Goal: Information Seeking & Learning: Learn about a topic

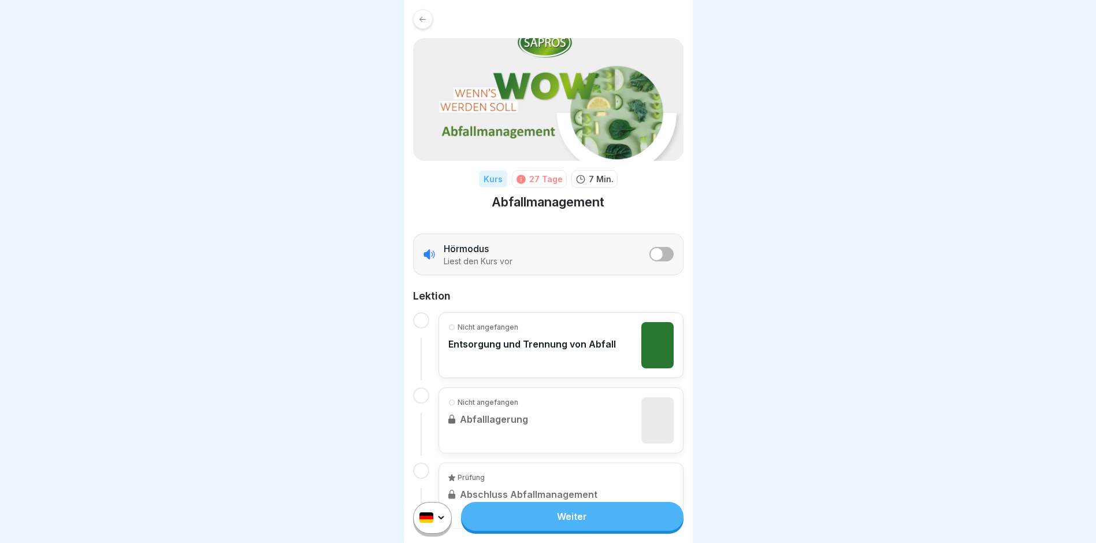
click at [439, 527] on html "Kurs 27 Tage 7 Min. Abfallmanagement Hörmodus Liest den Kurs vor Lektion Nicht …" at bounding box center [548, 271] width 1096 height 543
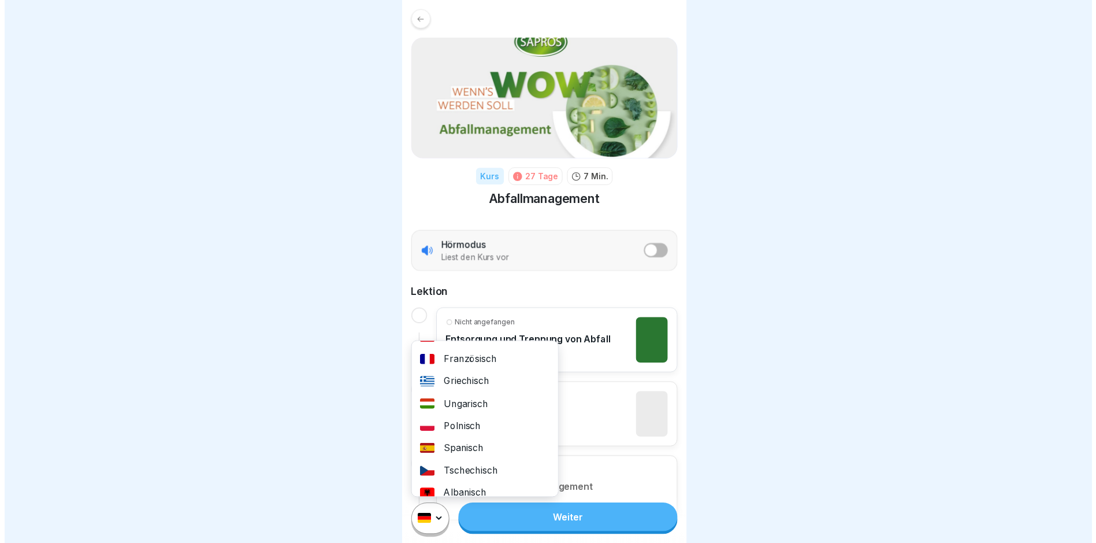
scroll to position [127, 0]
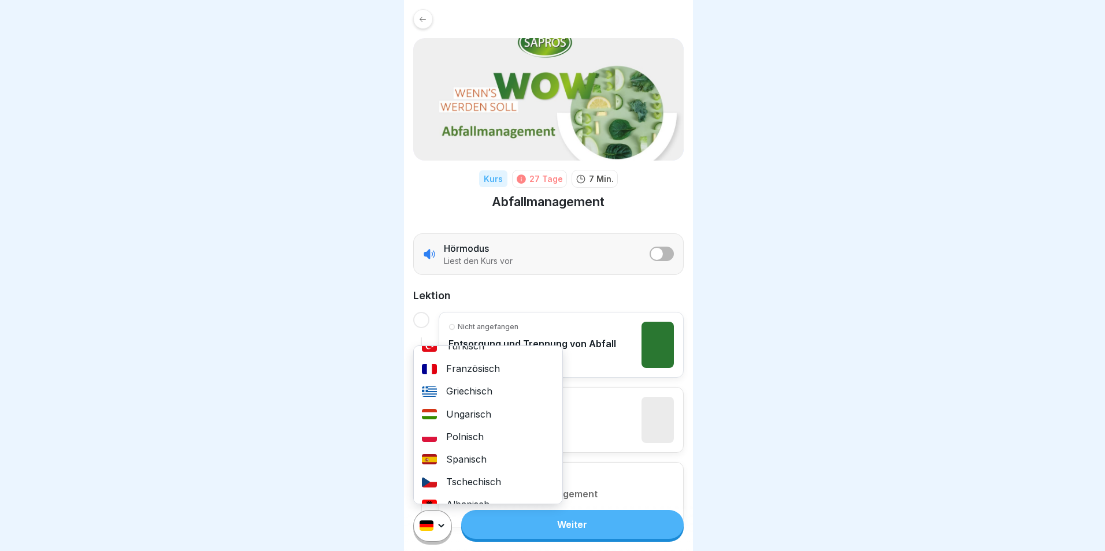
click at [477, 439] on div "Polnisch" at bounding box center [488, 437] width 149 height 23
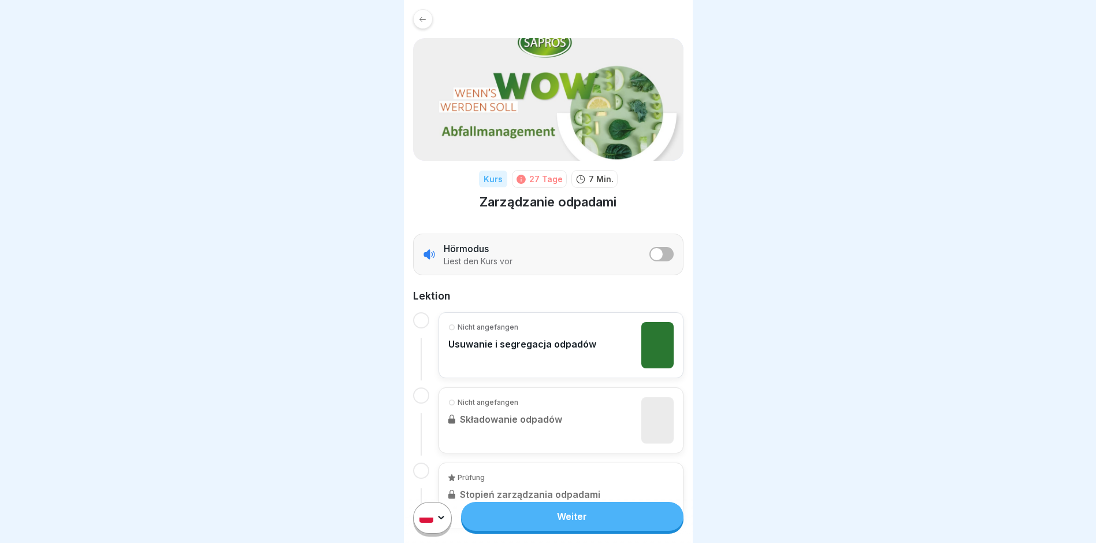
click at [538, 521] on link "Weiter" at bounding box center [572, 516] width 222 height 29
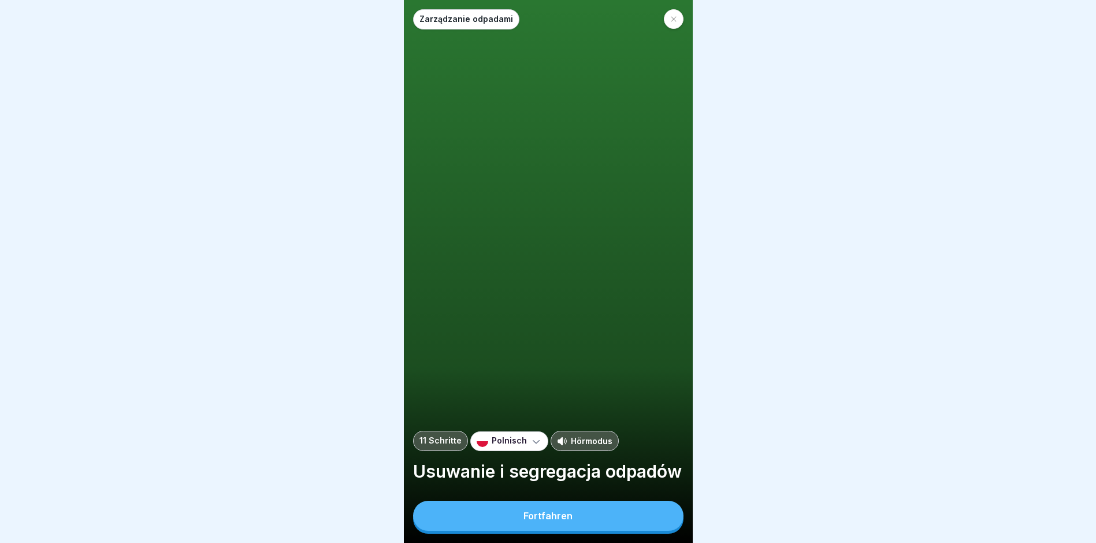
click at [538, 521] on div "Fortfahren" at bounding box center [548, 515] width 49 height 10
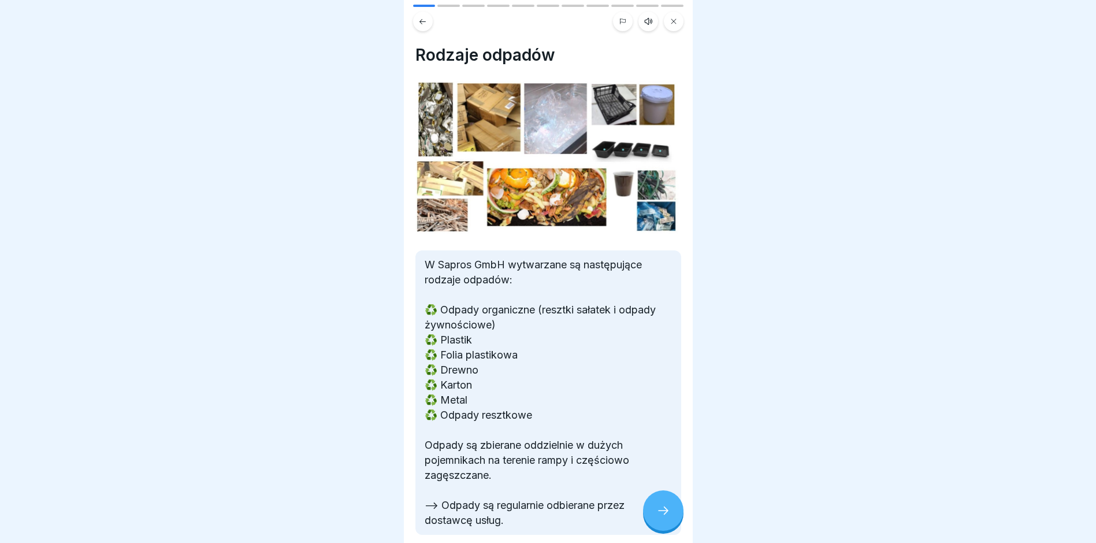
click at [659, 517] on icon at bounding box center [664, 510] width 14 height 14
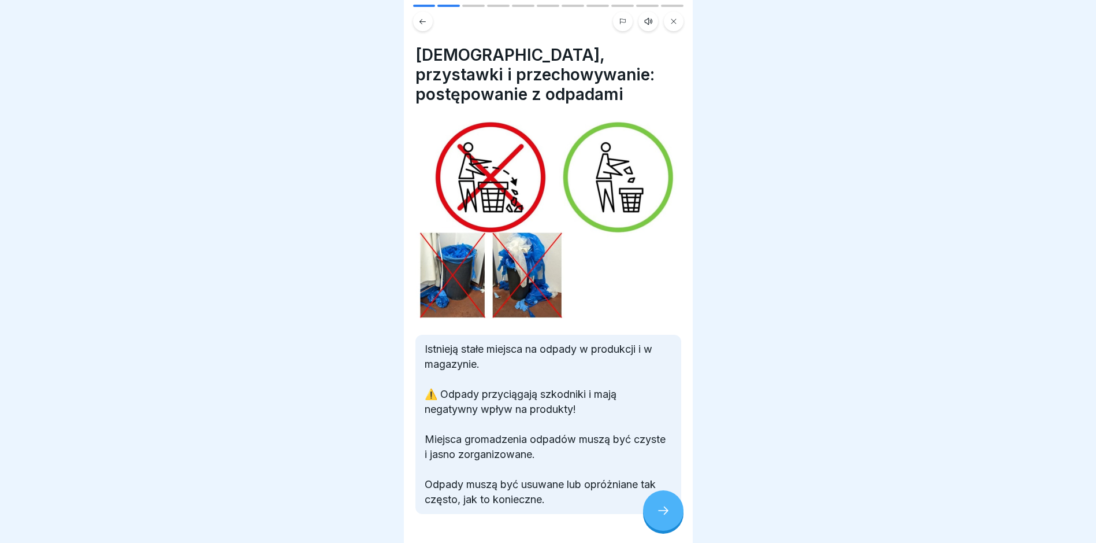
click at [659, 517] on icon at bounding box center [664, 510] width 14 height 14
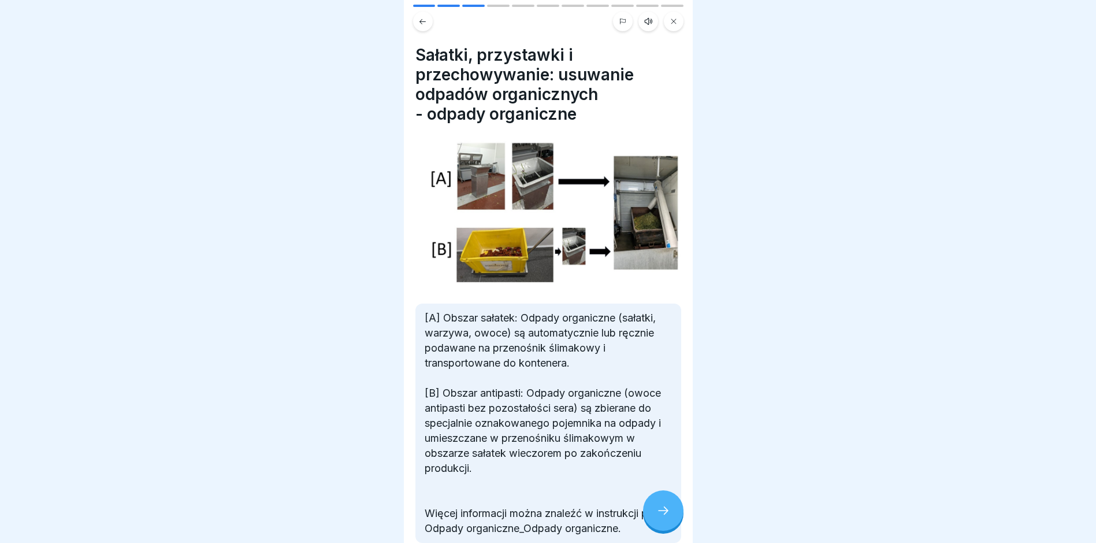
click at [659, 517] on icon at bounding box center [664, 510] width 14 height 14
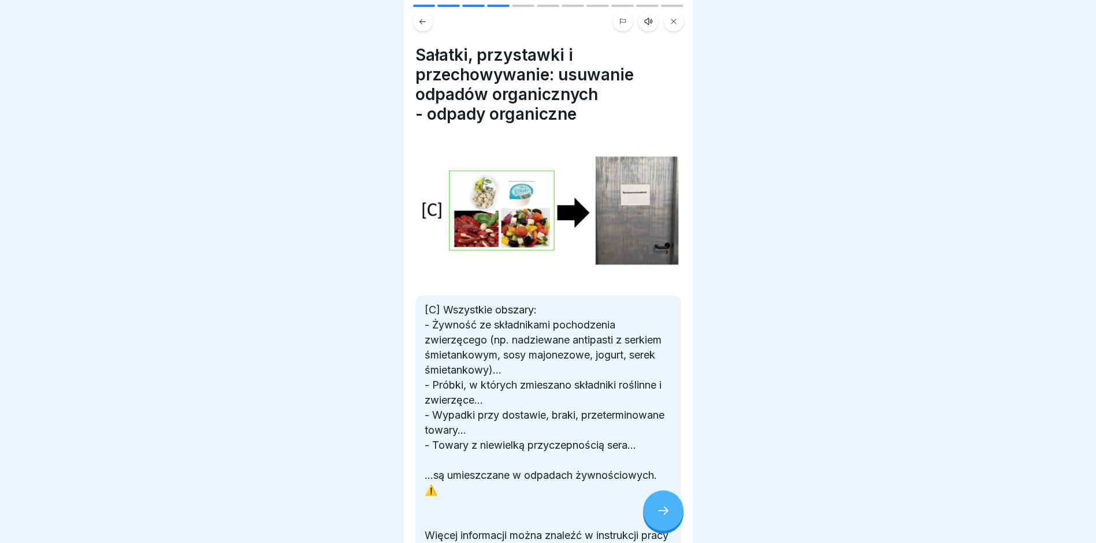
click at [654, 516] on div at bounding box center [663, 510] width 40 height 40
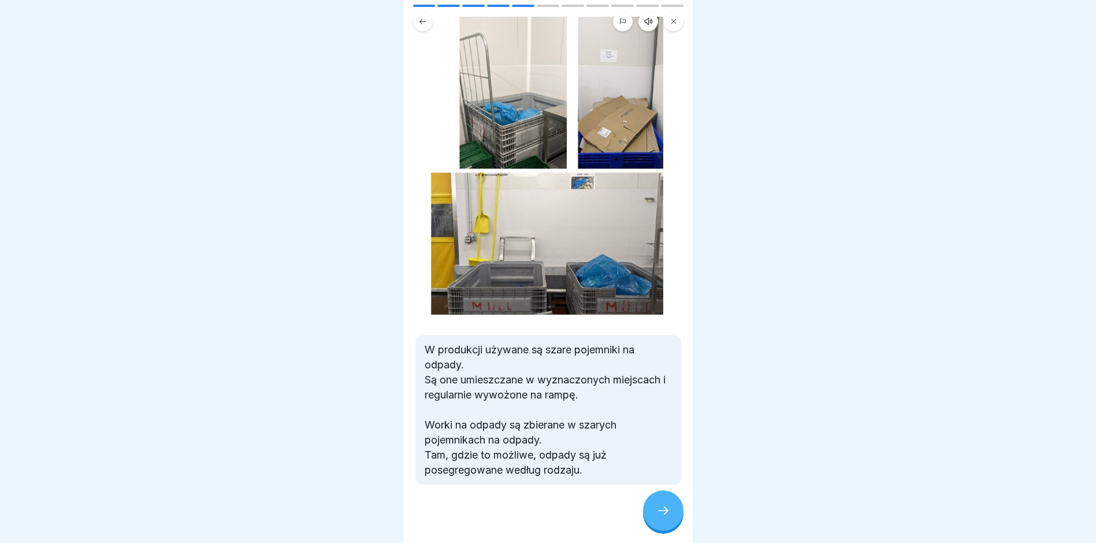
scroll to position [87, 0]
click at [651, 509] on div at bounding box center [663, 510] width 40 height 40
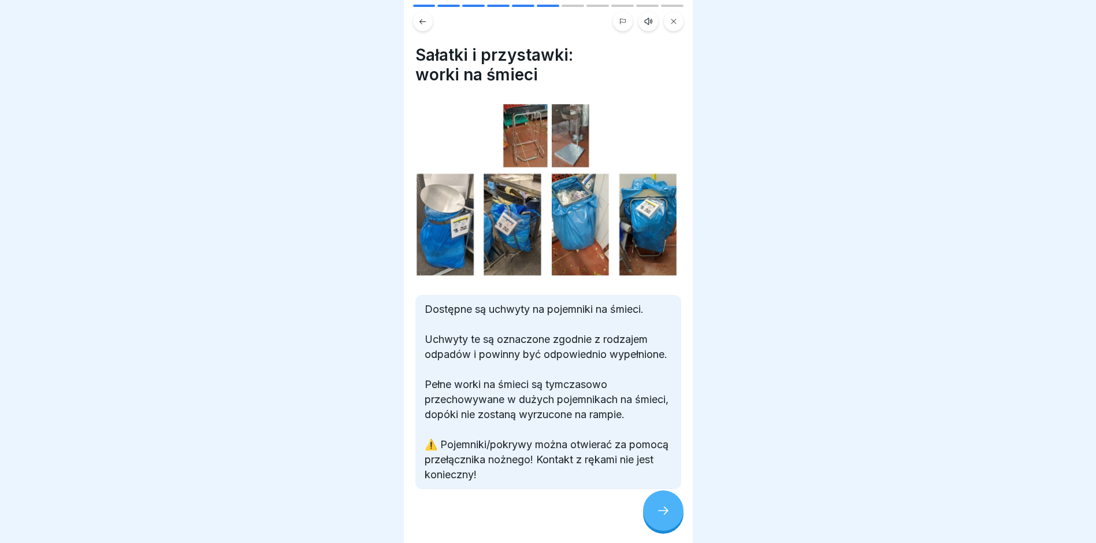
click at [651, 509] on div at bounding box center [663, 510] width 40 height 40
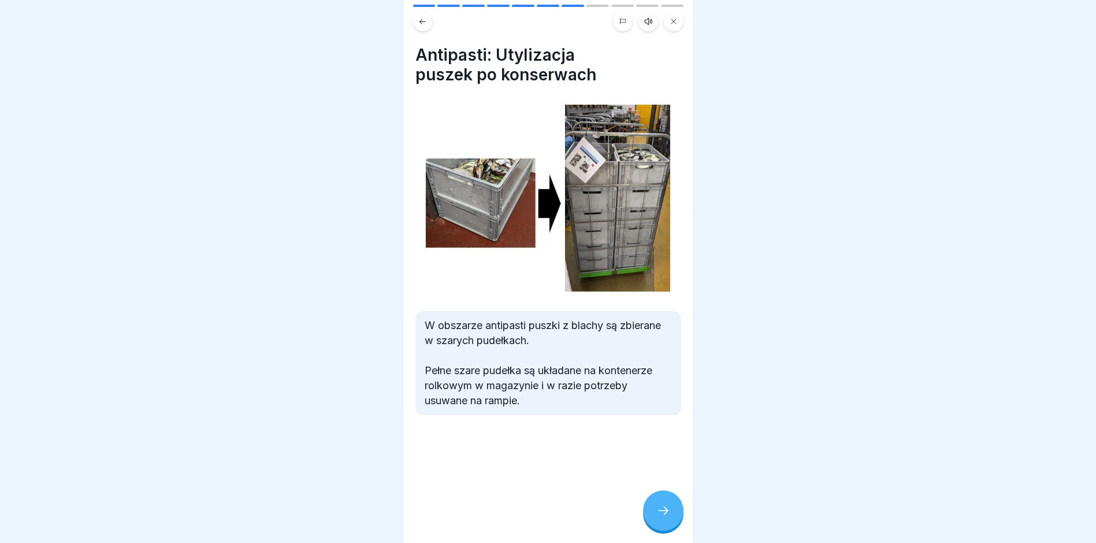
click at [651, 509] on div at bounding box center [663, 510] width 40 height 40
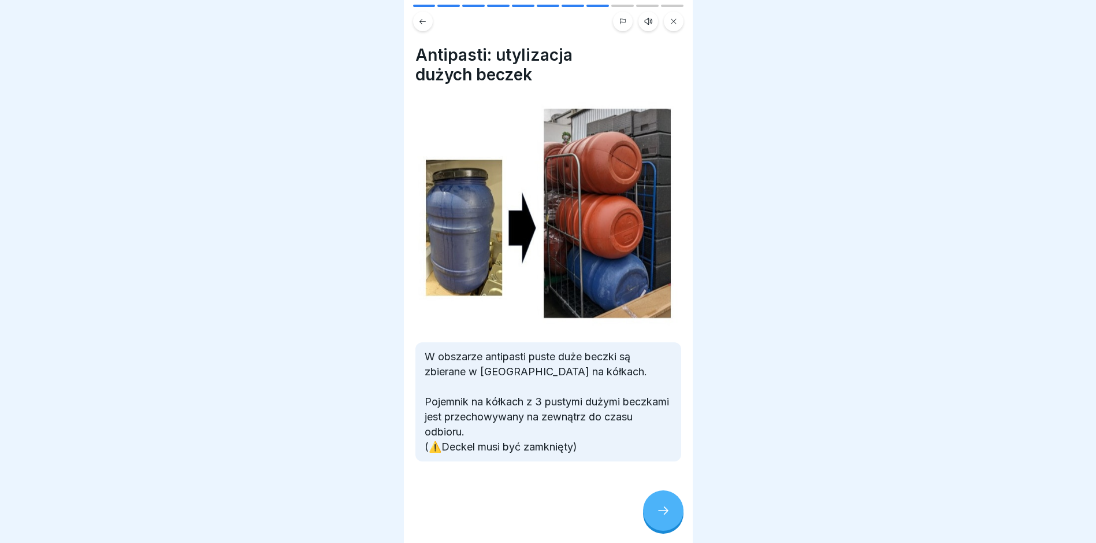
click at [654, 514] on div at bounding box center [663, 510] width 40 height 40
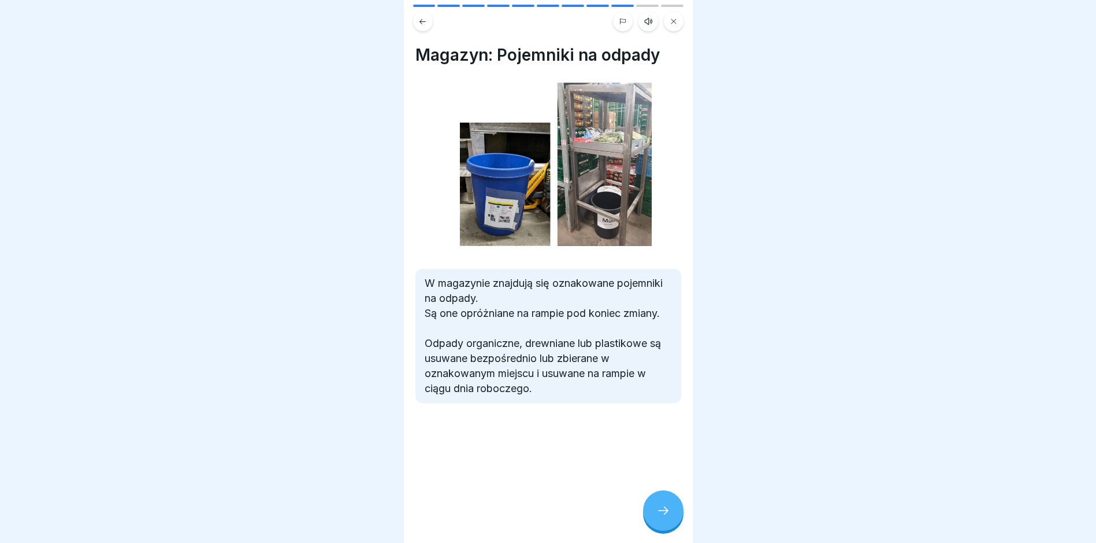
click at [654, 514] on div at bounding box center [663, 510] width 40 height 40
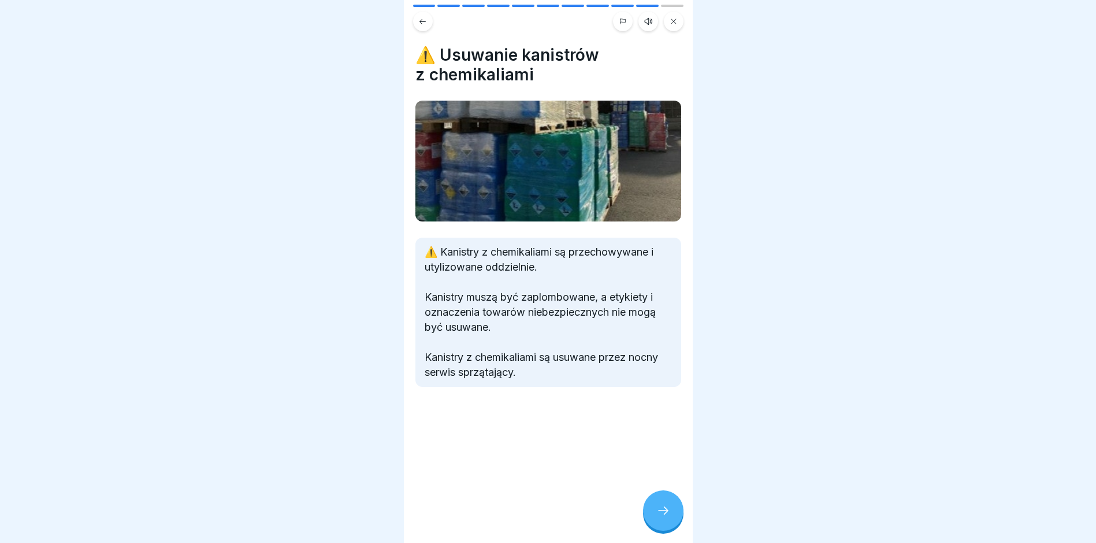
click at [654, 514] on div at bounding box center [663, 510] width 40 height 40
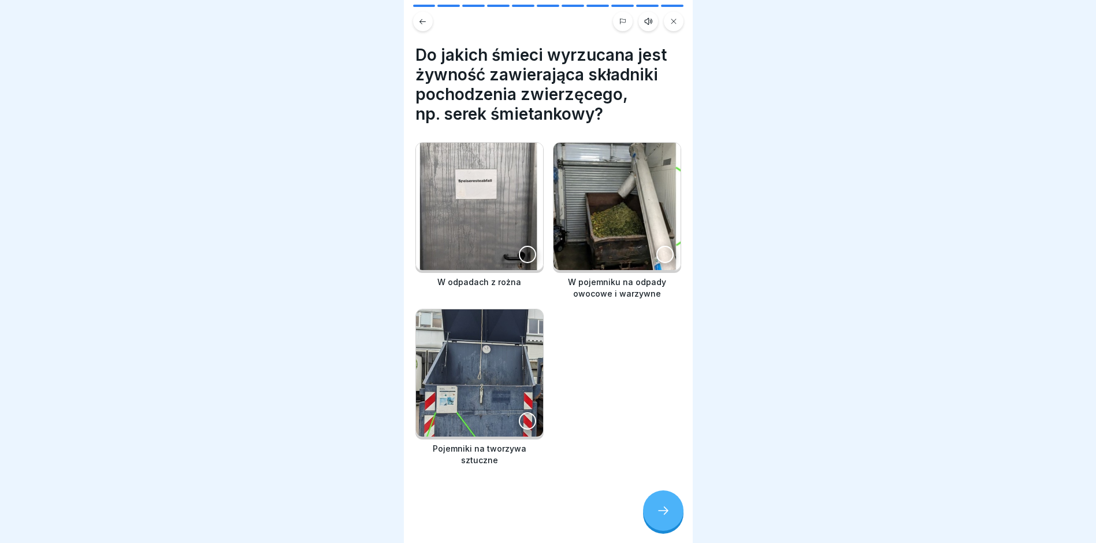
click at [657, 247] on div at bounding box center [665, 254] width 17 height 17
click at [664, 517] on icon at bounding box center [664, 510] width 14 height 14
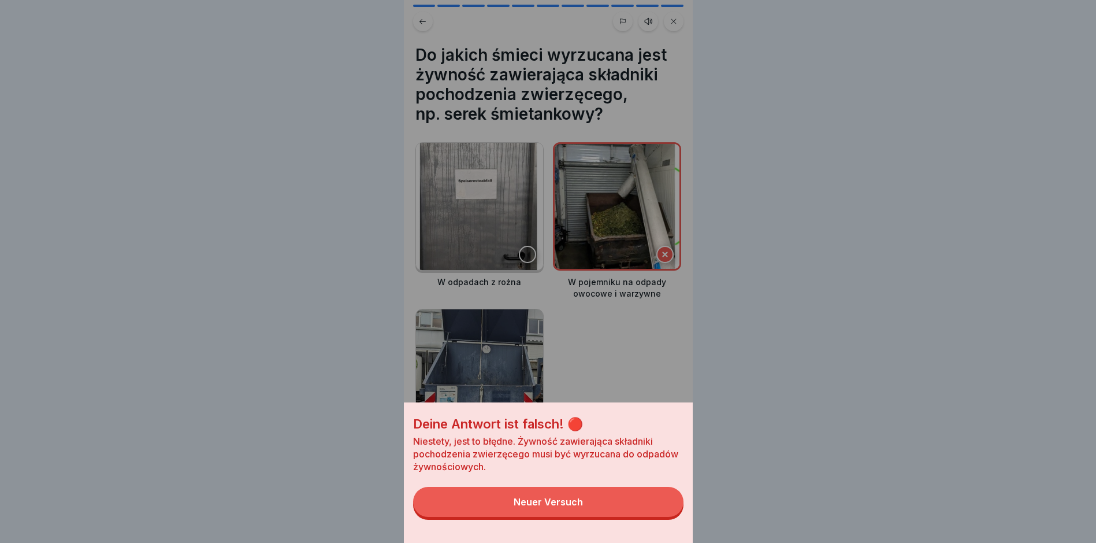
click at [631, 513] on button "Neuer Versuch" at bounding box center [548, 502] width 270 height 30
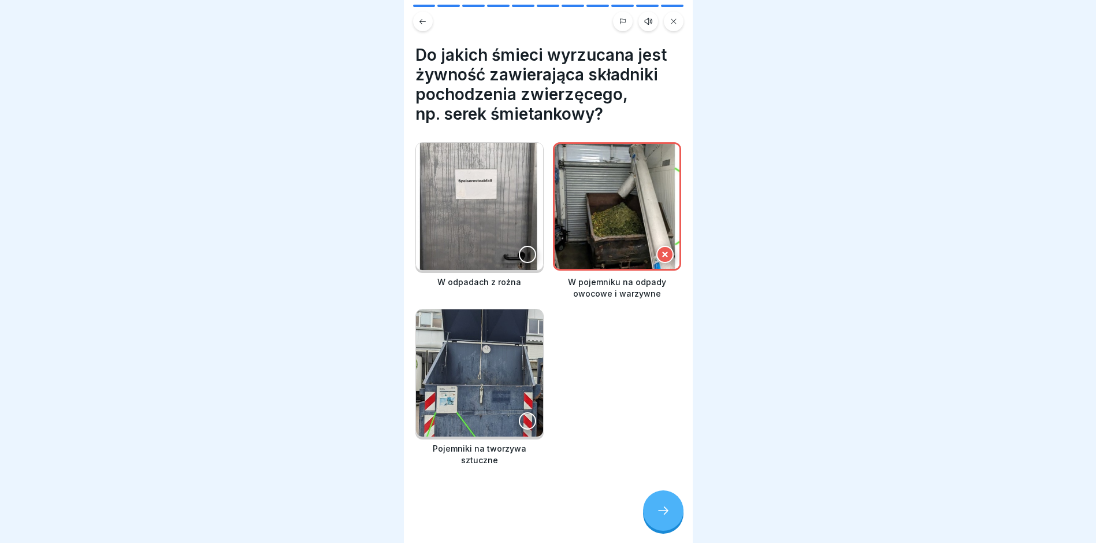
click at [523, 250] on div at bounding box center [527, 254] width 17 height 17
click at [661, 250] on icon at bounding box center [665, 254] width 8 height 8
click at [663, 252] on icon at bounding box center [665, 254] width 5 height 5
click at [661, 250] on icon at bounding box center [665, 254] width 8 height 8
click at [659, 509] on div at bounding box center [663, 510] width 40 height 40
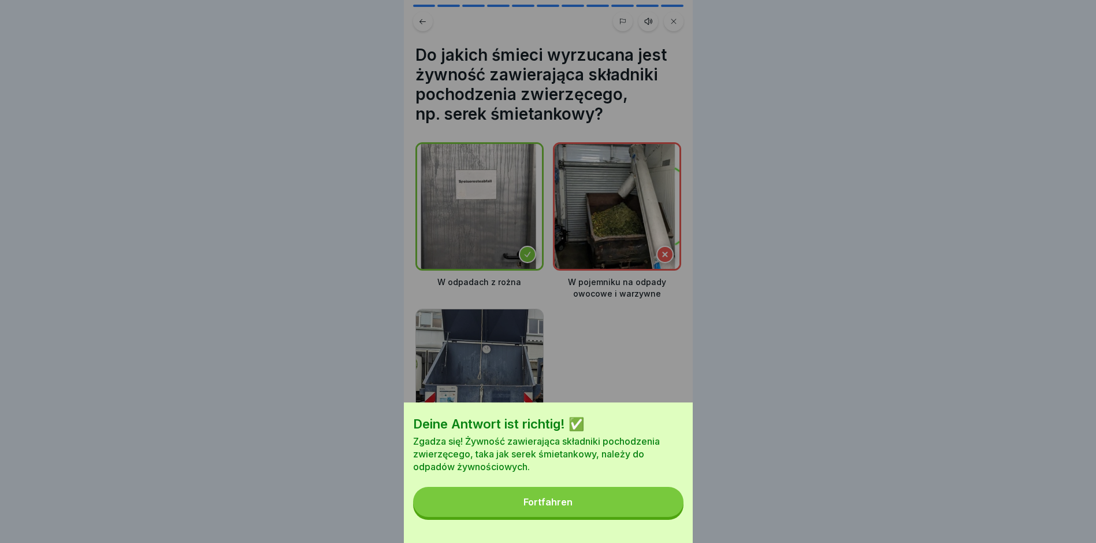
click at [581, 505] on button "Fortfahren" at bounding box center [548, 502] width 270 height 30
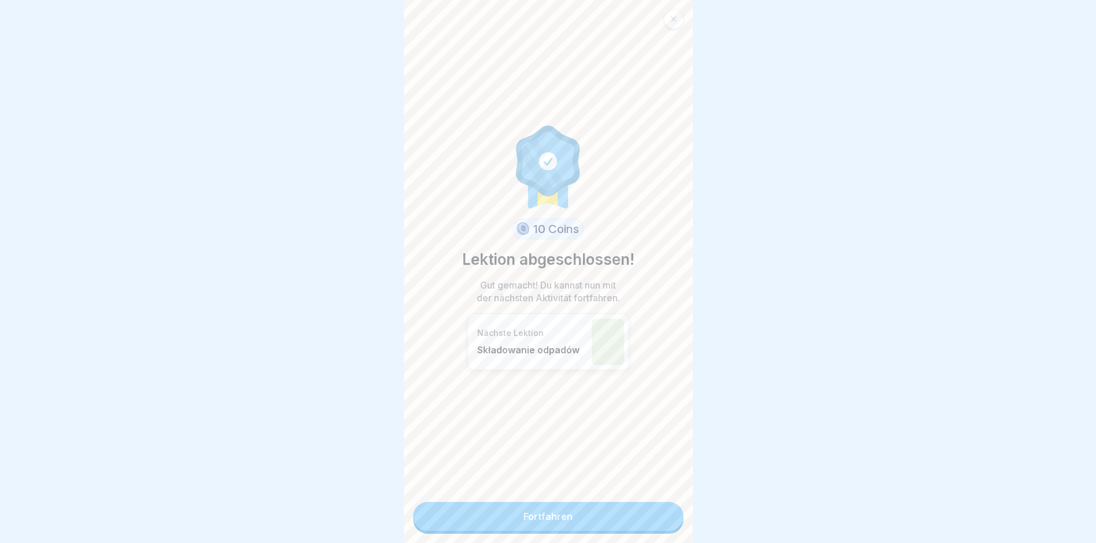
click at [540, 517] on link "Fortfahren" at bounding box center [548, 516] width 270 height 29
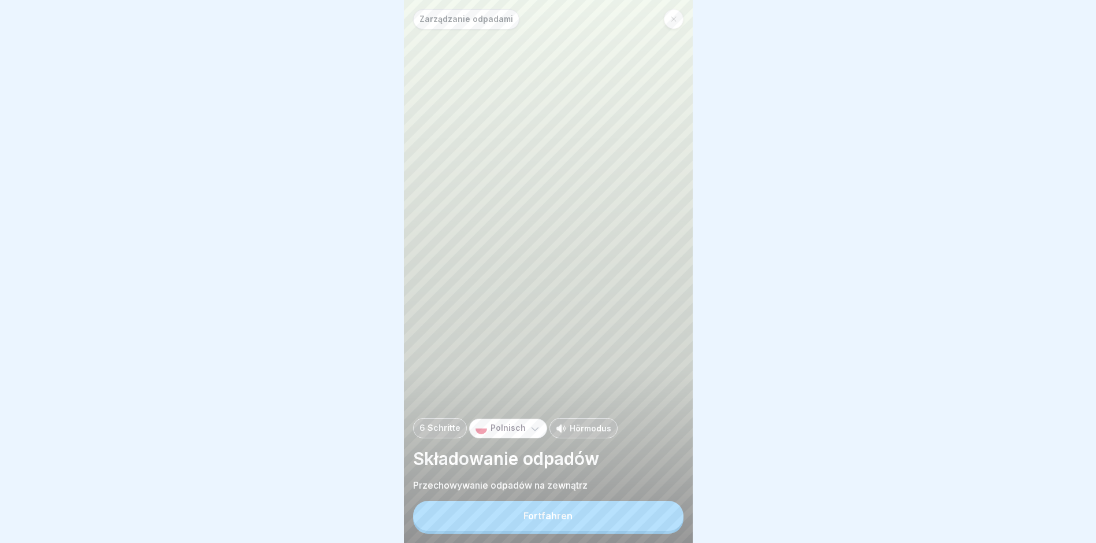
click at [540, 519] on button "Fortfahren" at bounding box center [548, 516] width 270 height 30
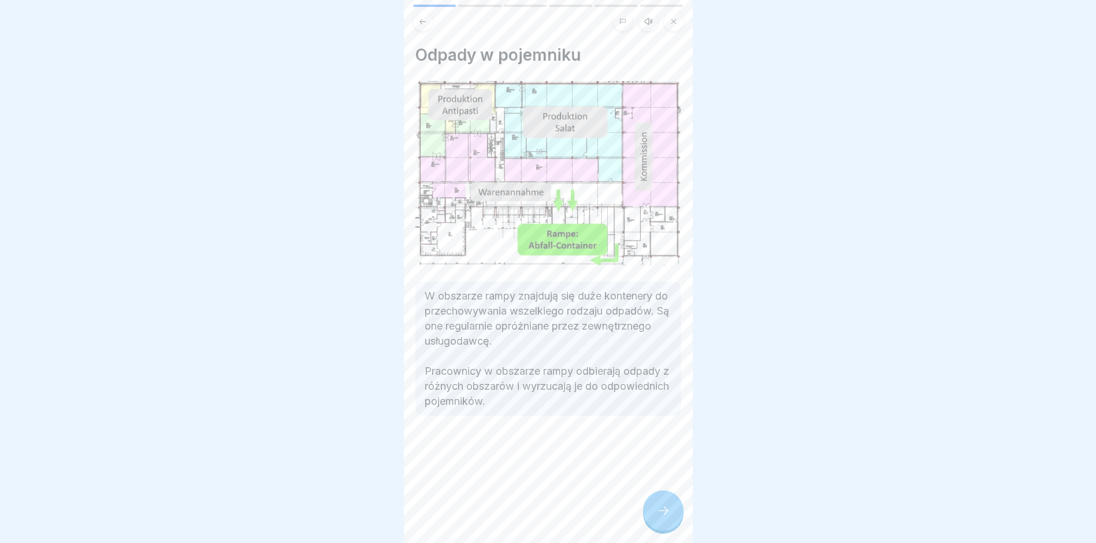
click at [657, 517] on icon at bounding box center [664, 510] width 14 height 14
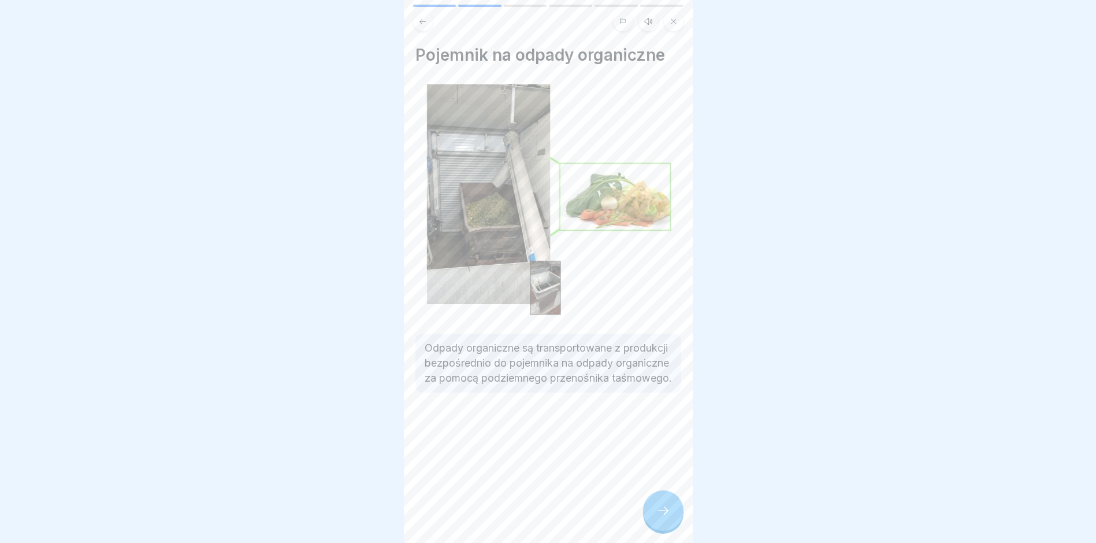
click at [657, 517] on icon at bounding box center [664, 510] width 14 height 14
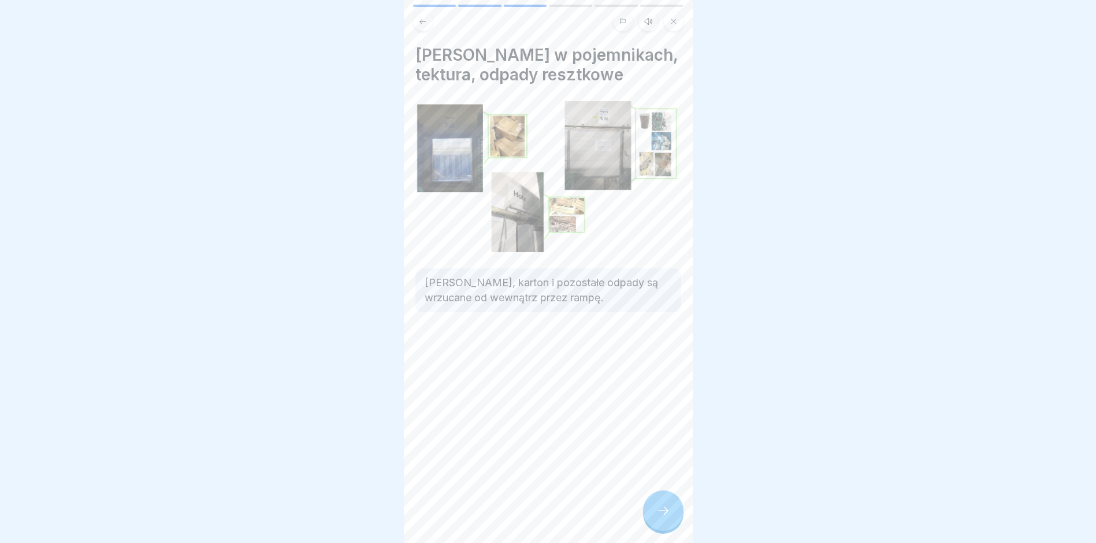
click at [657, 517] on icon at bounding box center [664, 510] width 14 height 14
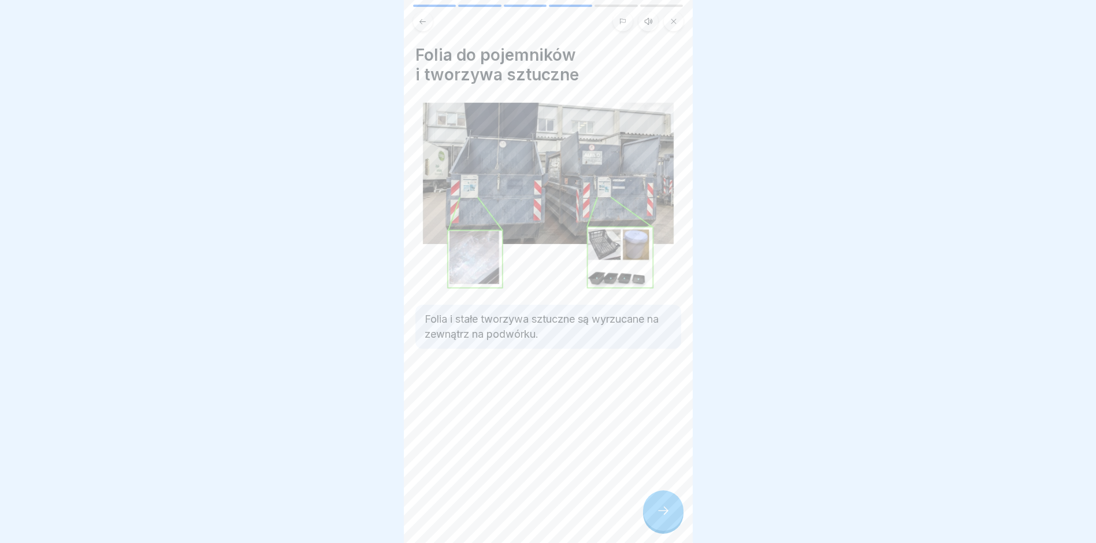
click at [657, 517] on icon at bounding box center [664, 510] width 14 height 14
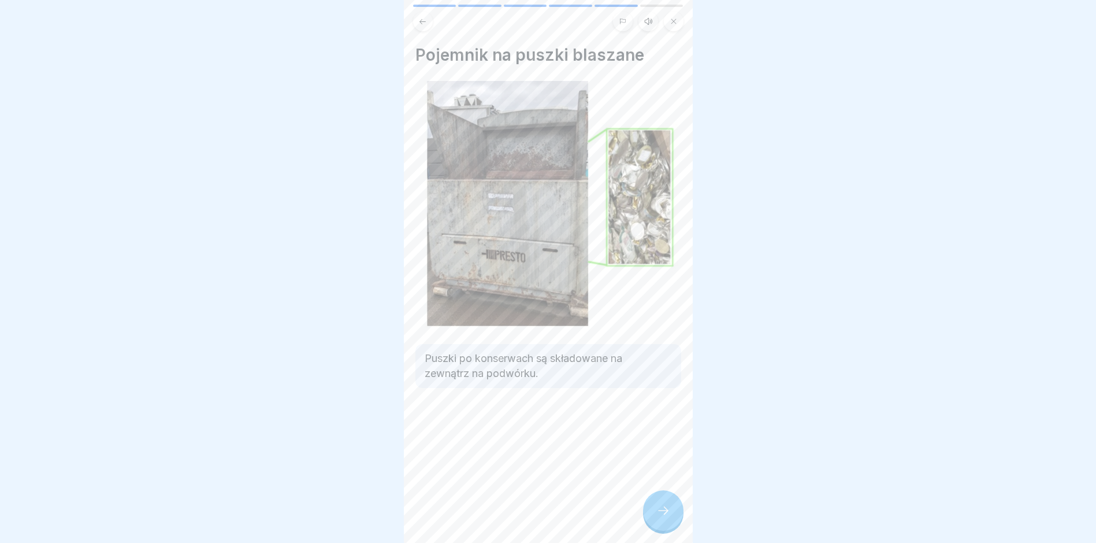
click at [657, 517] on icon at bounding box center [664, 510] width 14 height 14
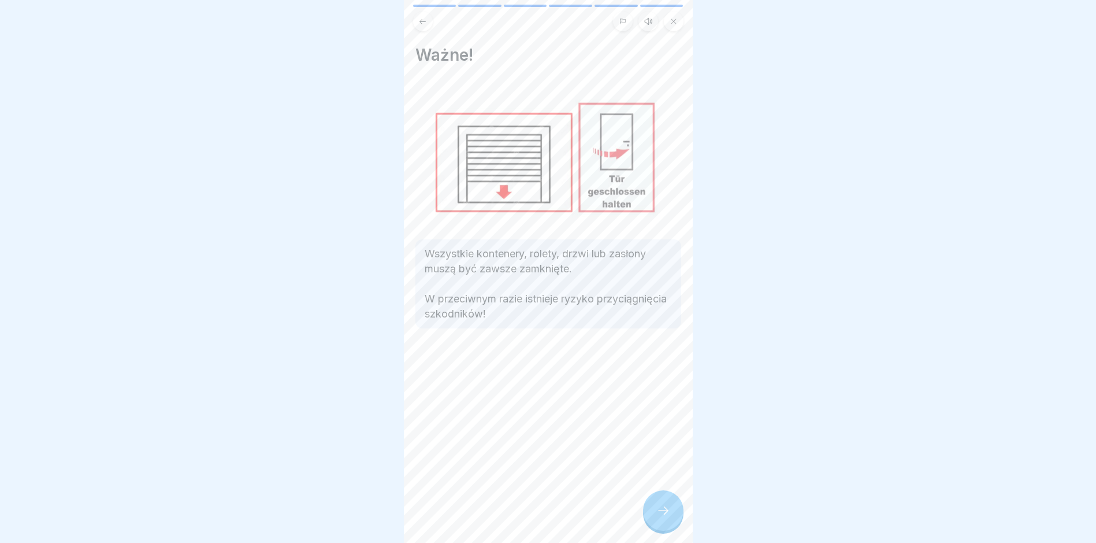
click at [657, 517] on icon at bounding box center [664, 510] width 14 height 14
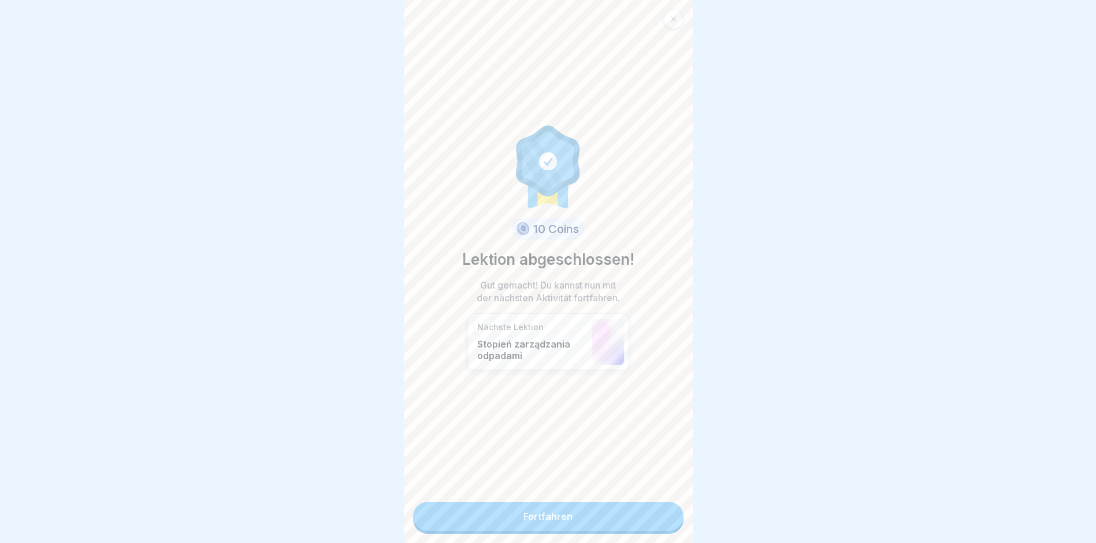
click at [657, 519] on link "Fortfahren" at bounding box center [548, 516] width 270 height 29
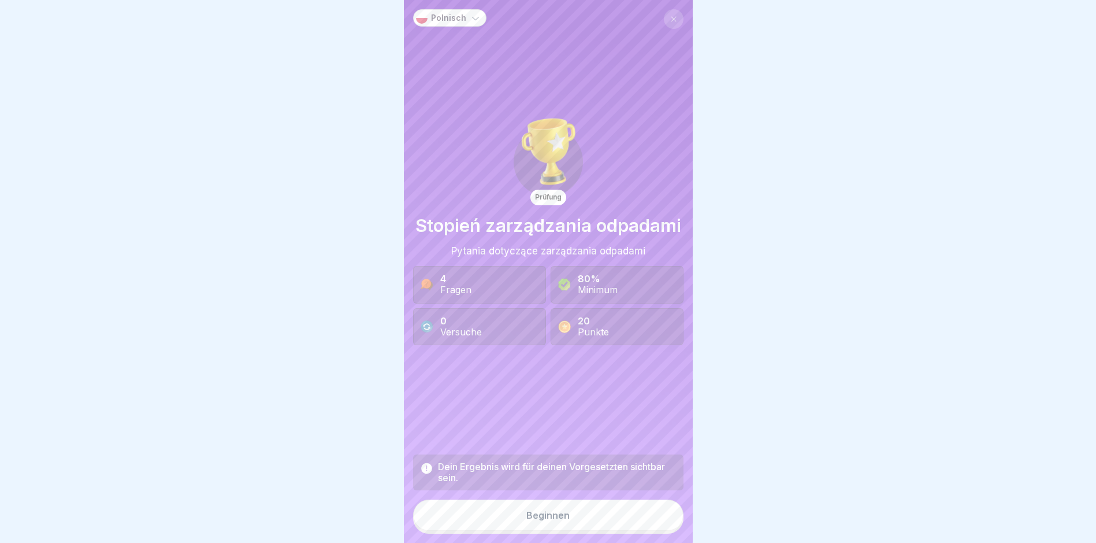
click at [592, 524] on button "Beginnen" at bounding box center [548, 514] width 270 height 31
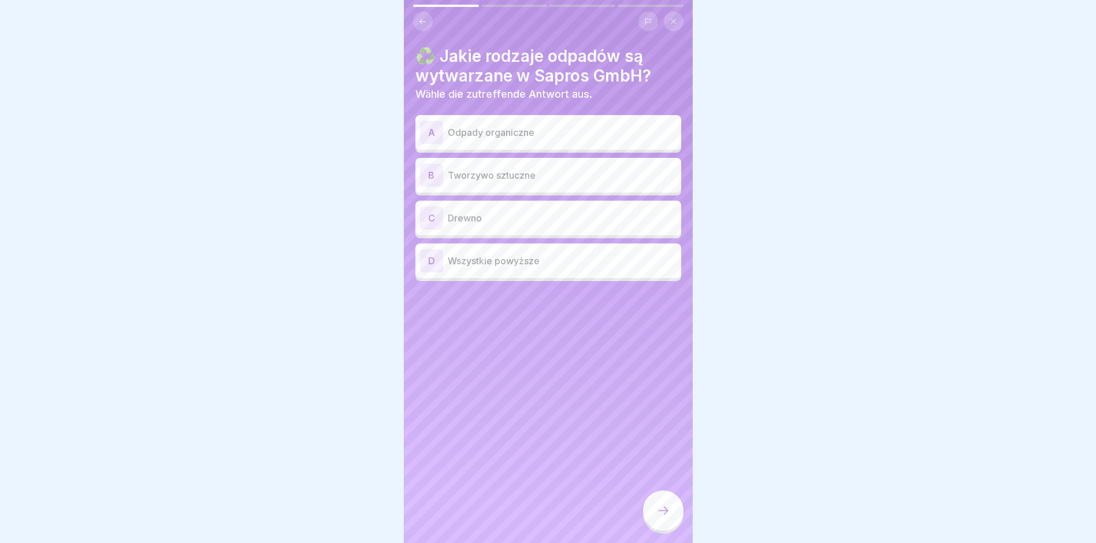
click at [514, 138] on p "Odpady organiczne" at bounding box center [562, 132] width 229 height 14
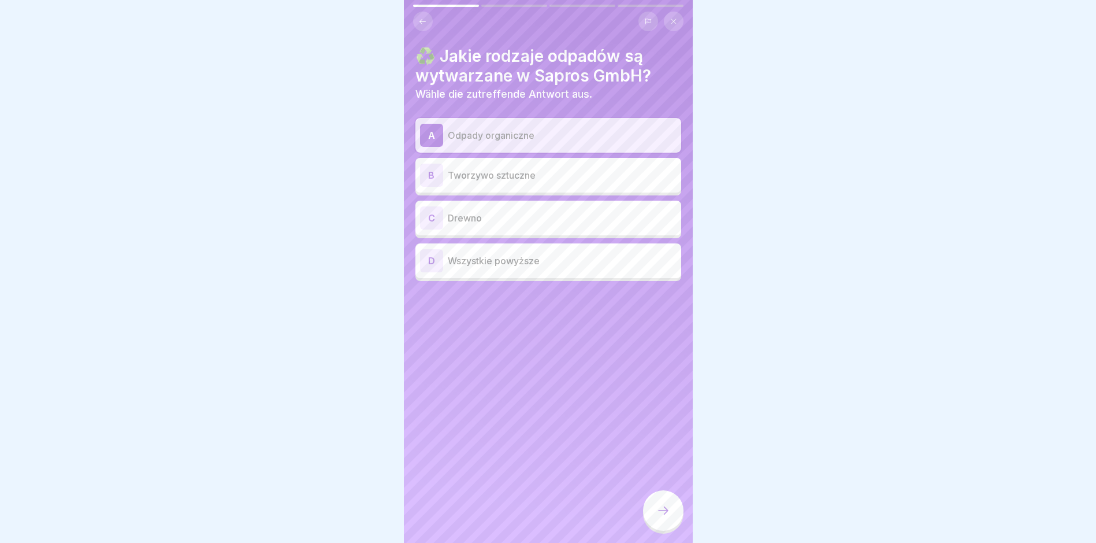
click at [433, 257] on div "D" at bounding box center [431, 260] width 23 height 23
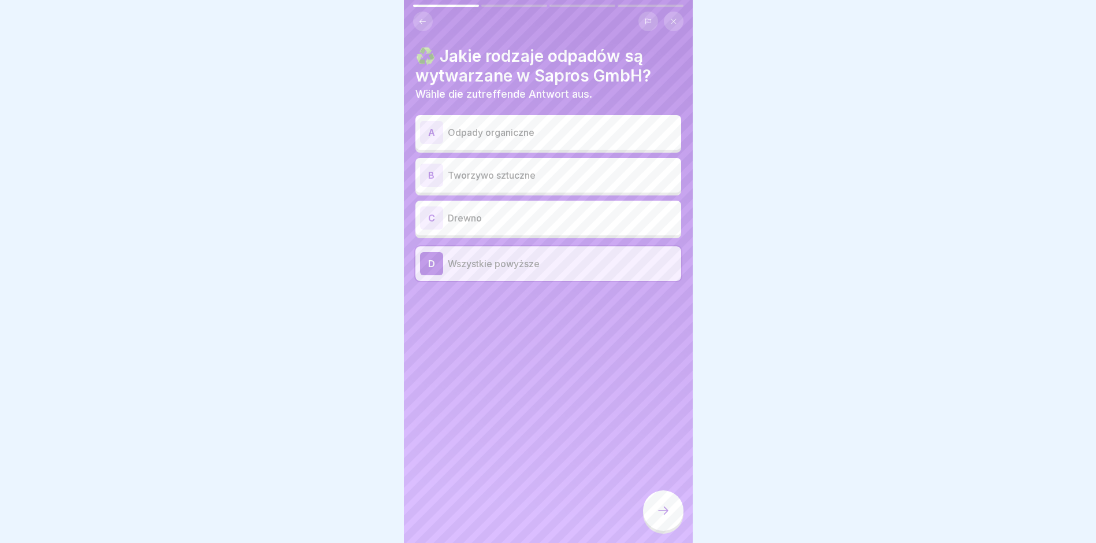
click at [663, 517] on icon at bounding box center [664, 510] width 14 height 14
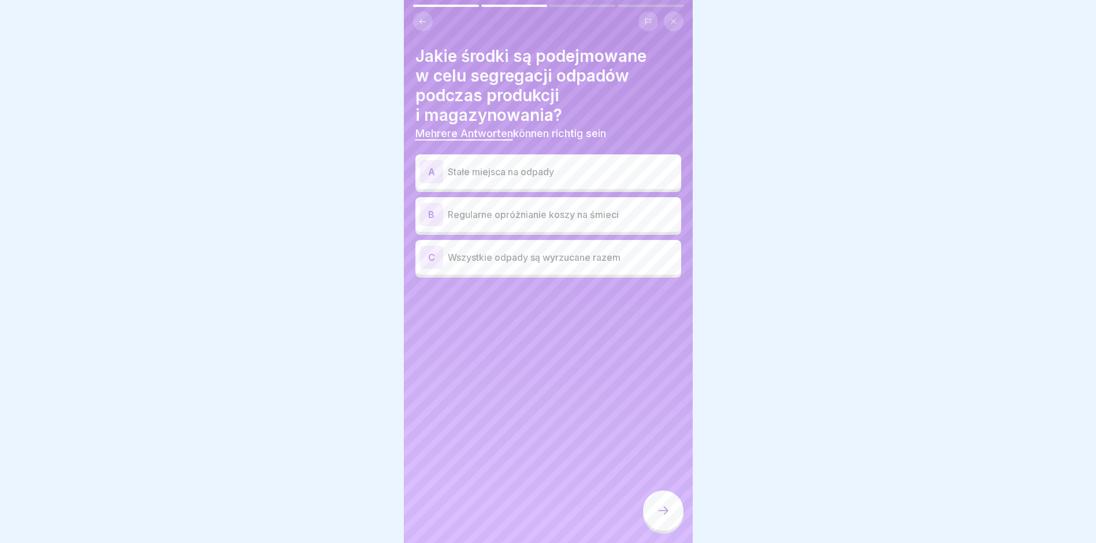
click at [492, 166] on p "Stałe miejsca na odpady" at bounding box center [562, 172] width 229 height 14
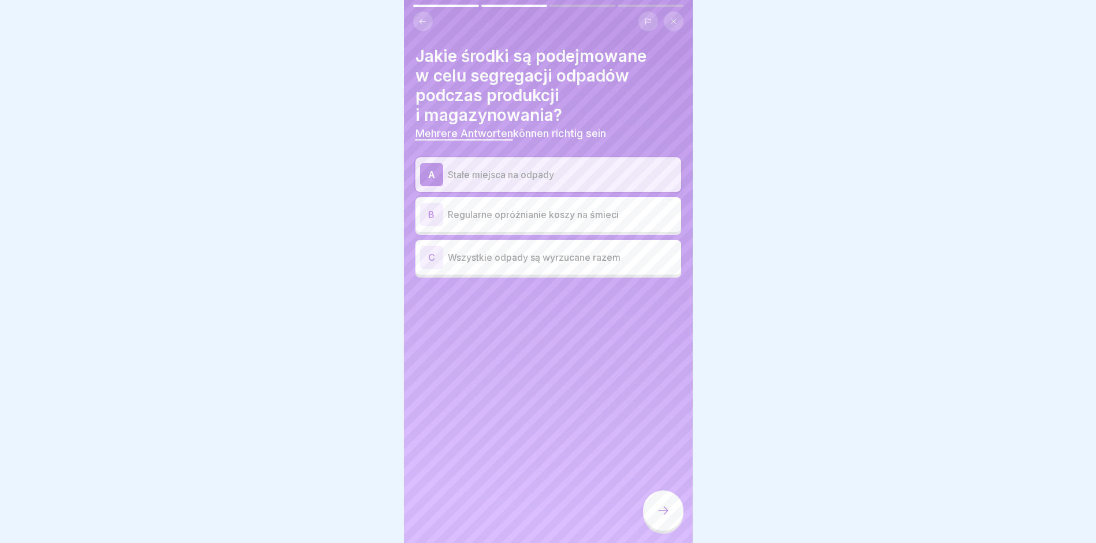
click at [479, 202] on div "B Regularne opróżnianie koszy na śmieci" at bounding box center [549, 214] width 266 height 35
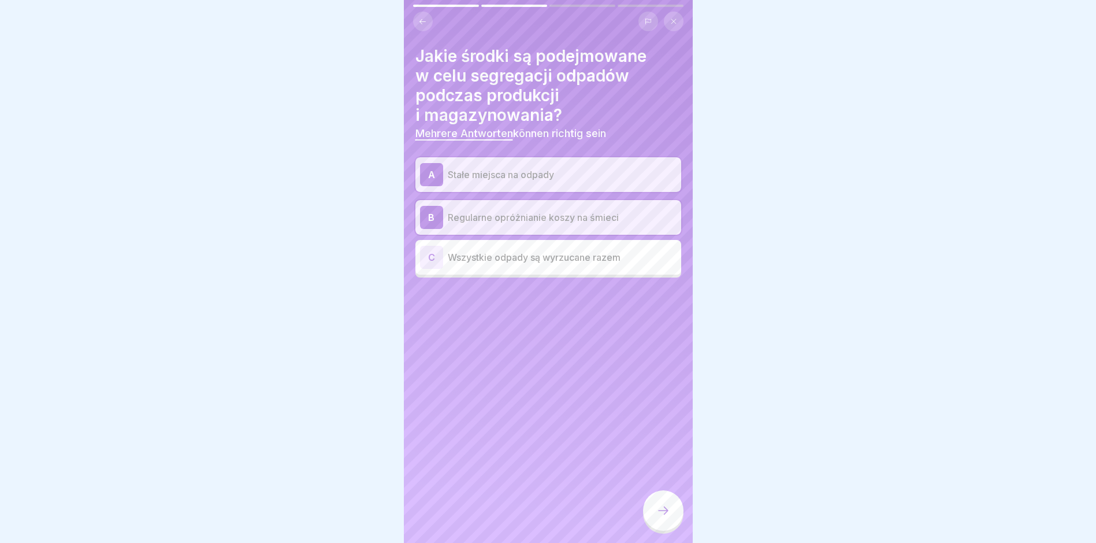
click at [655, 522] on div at bounding box center [663, 510] width 40 height 40
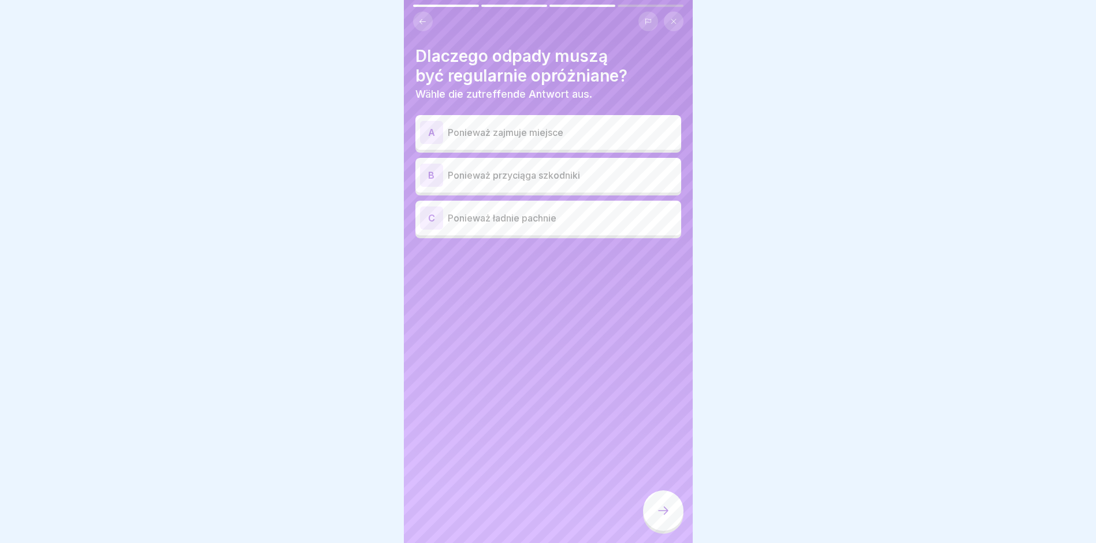
click at [537, 186] on div "B Ponieważ przyciąga szkodniki" at bounding box center [548, 175] width 257 height 23
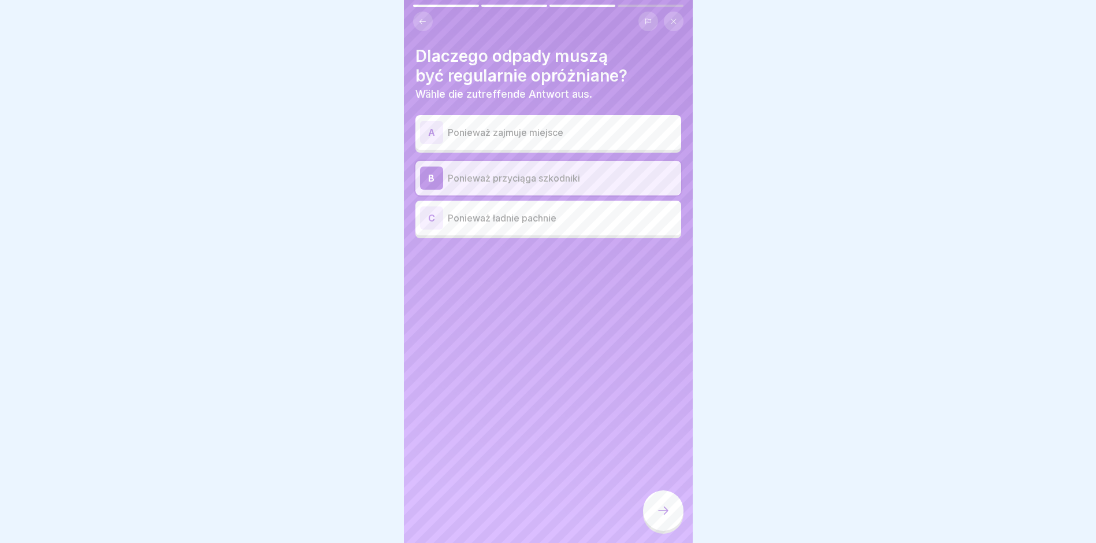
click at [537, 138] on p "Ponieważ zajmuje miejsce" at bounding box center [562, 132] width 229 height 14
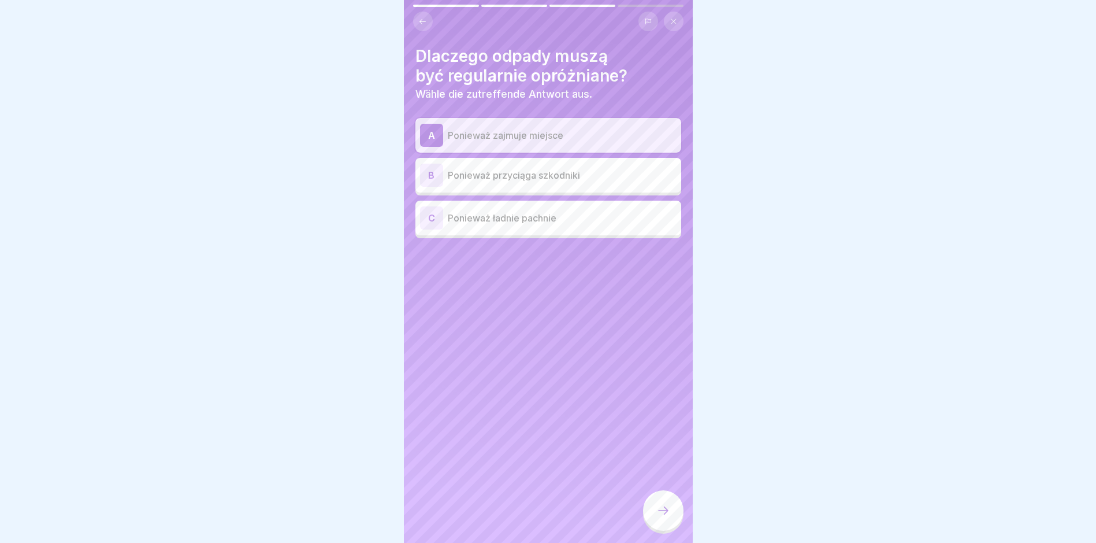
click at [514, 179] on p "Ponieważ przyciąga szkodniki" at bounding box center [562, 175] width 229 height 14
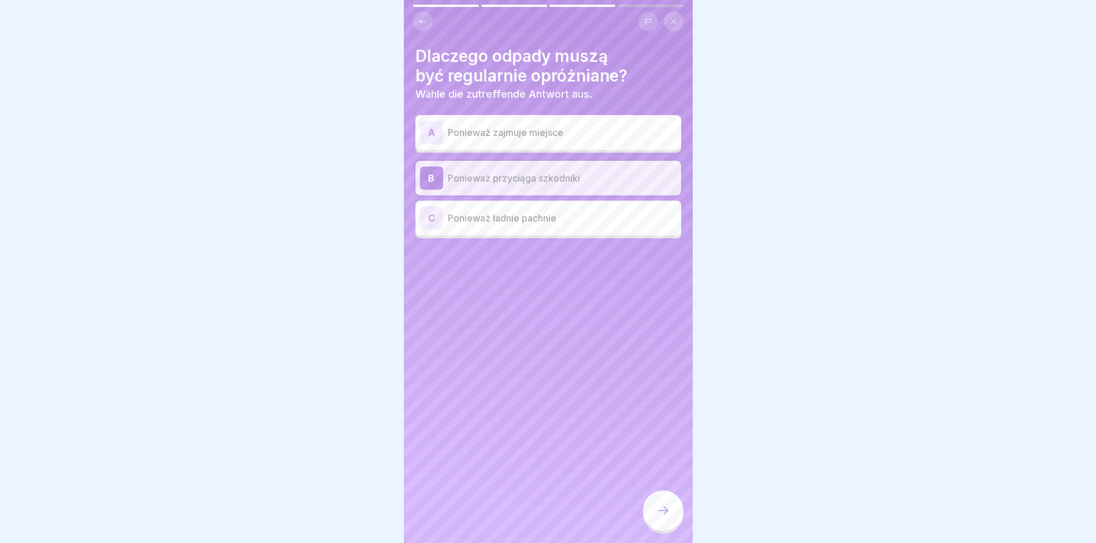
click at [663, 514] on icon at bounding box center [664, 510] width 14 height 14
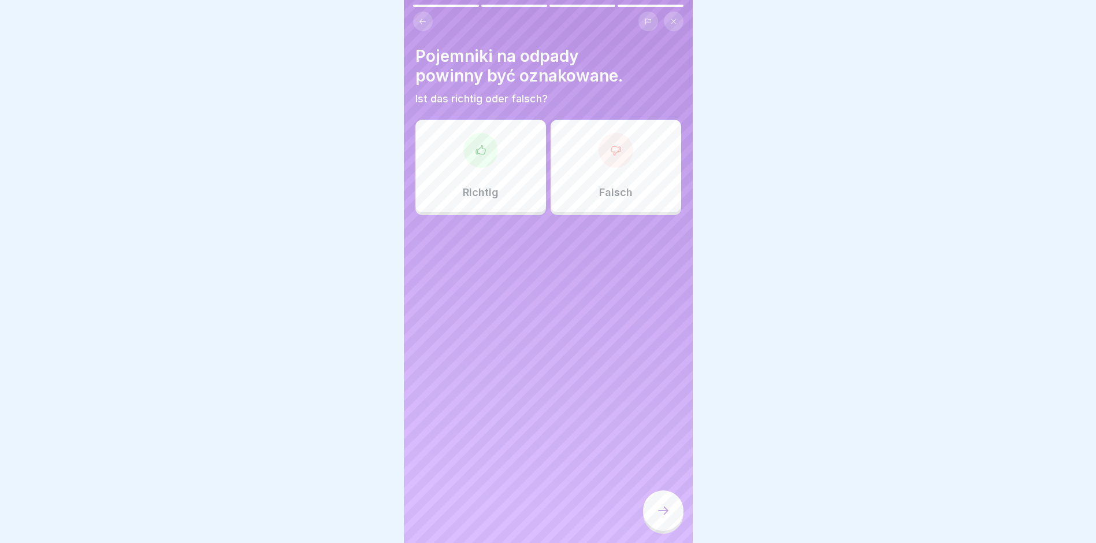
click at [484, 134] on div at bounding box center [481, 150] width 35 height 35
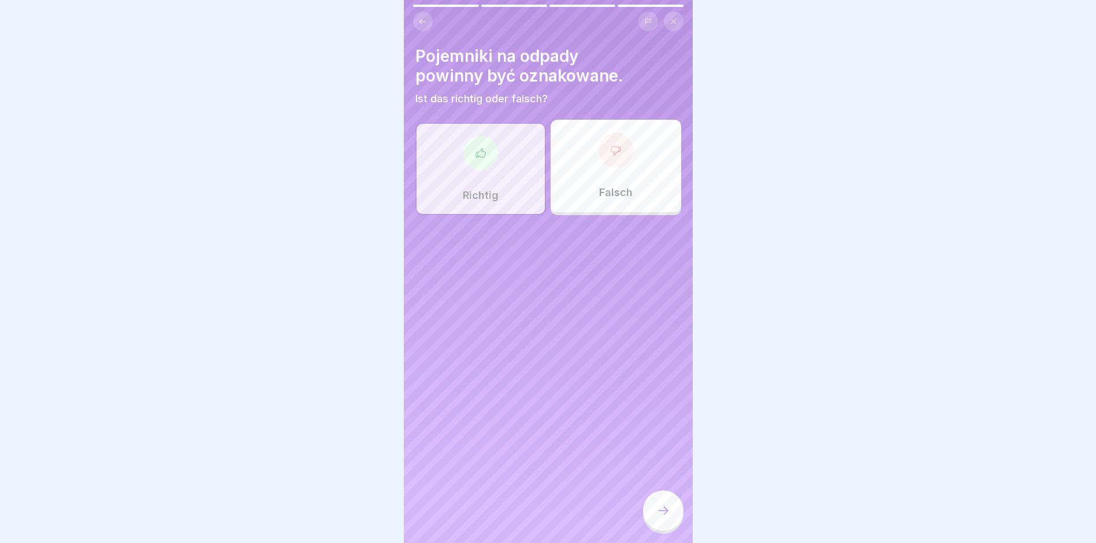
click at [663, 528] on div at bounding box center [663, 510] width 40 height 40
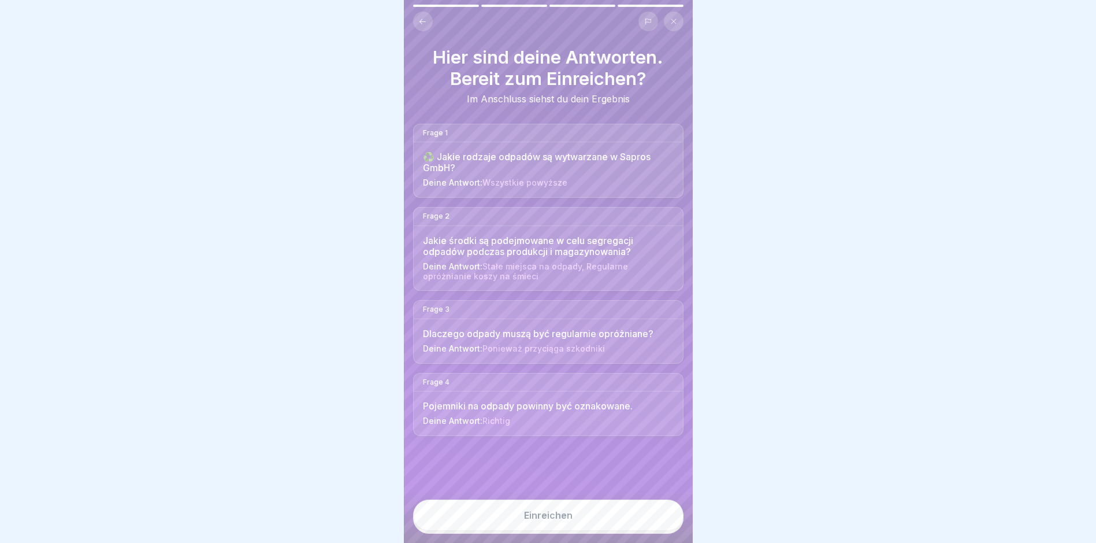
click at [546, 520] on div "Einreichen" at bounding box center [548, 515] width 49 height 10
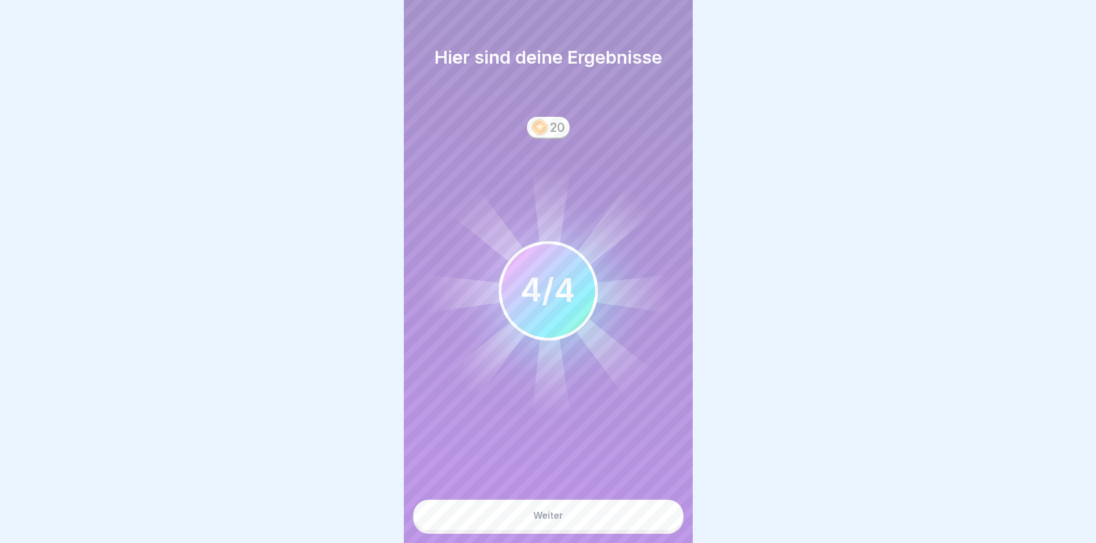
click at [546, 520] on div "Weiter" at bounding box center [548, 515] width 30 height 10
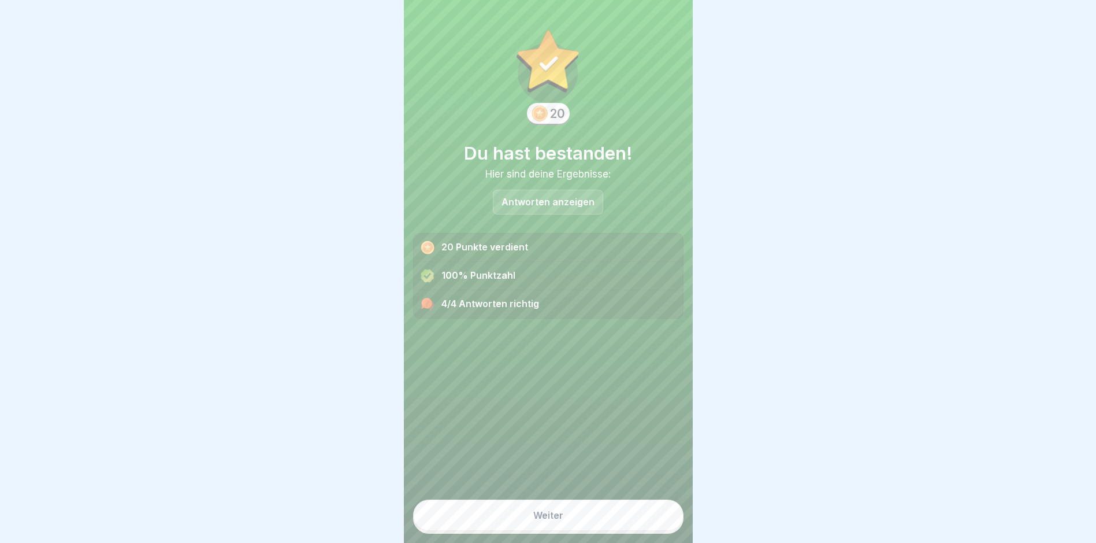
click at [546, 520] on div "Weiter" at bounding box center [548, 515] width 30 height 10
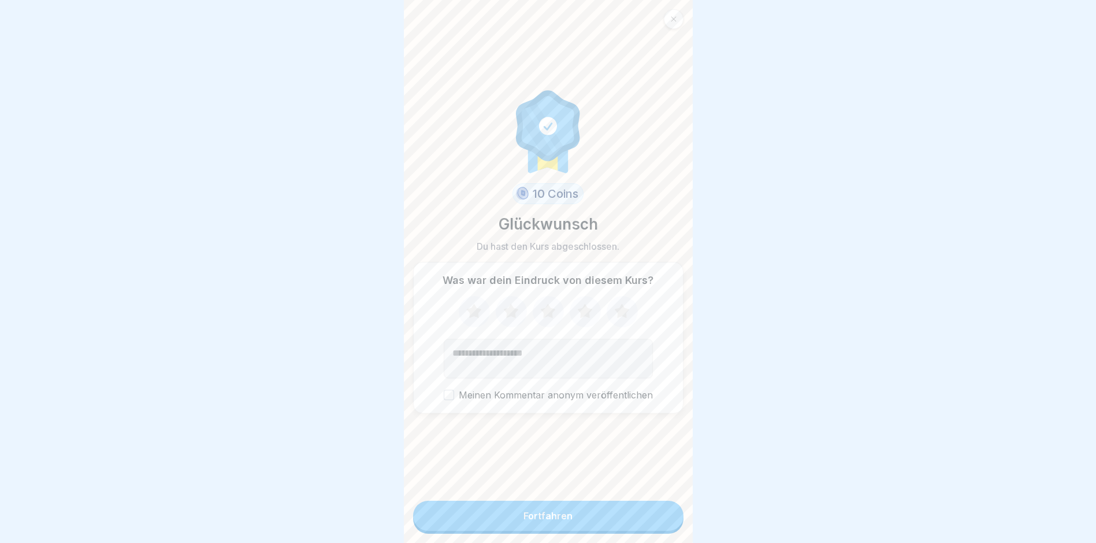
click at [614, 316] on icon at bounding box center [621, 310] width 15 height 14
click at [562, 521] on div "Fortfahren" at bounding box center [548, 515] width 49 height 10
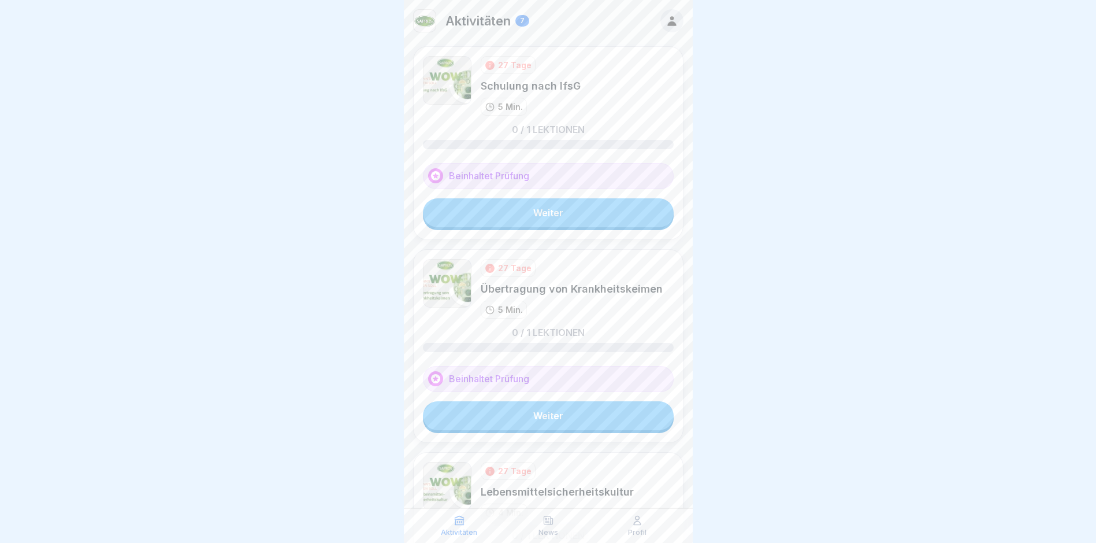
click at [544, 206] on link "Weiter" at bounding box center [548, 212] width 251 height 29
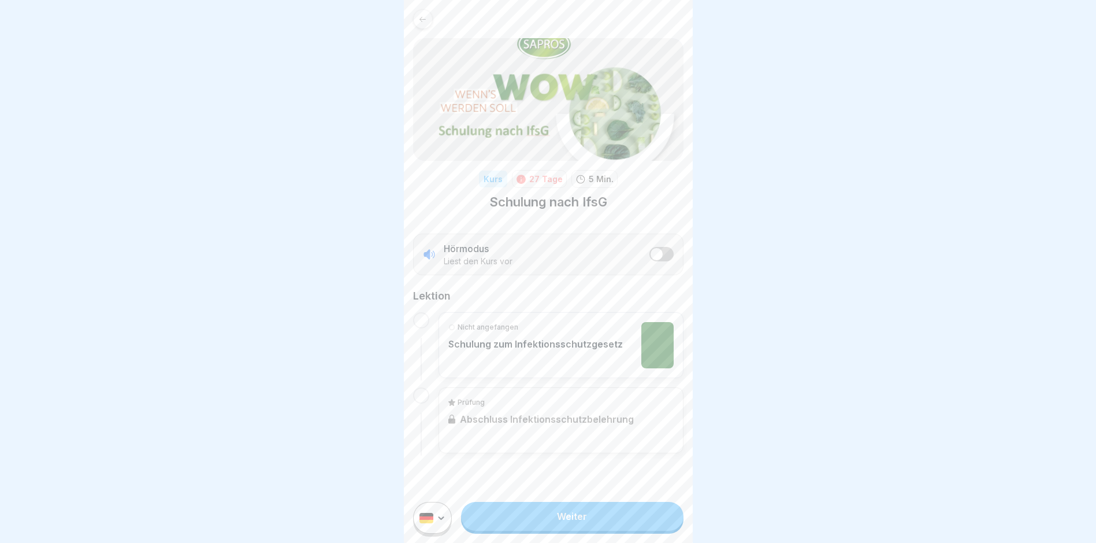
click at [441, 526] on html "Kurs 27 Tage 5 Min. Schulung nach IfsG Hörmodus Liest den Kurs vor Lektion Nich…" at bounding box center [548, 271] width 1096 height 543
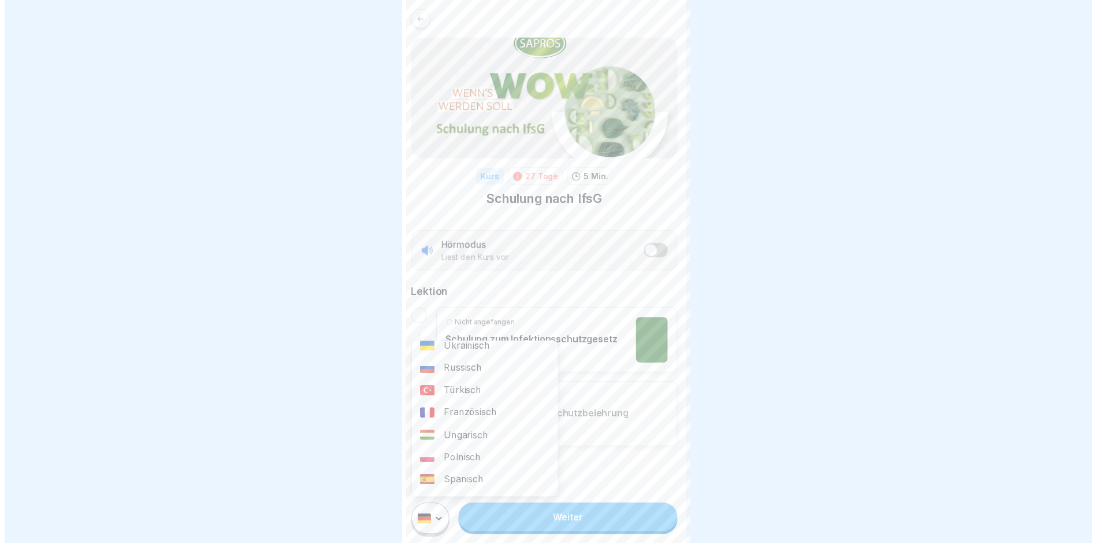
scroll to position [116, 0]
click at [465, 452] on div "Polnisch" at bounding box center [488, 448] width 149 height 23
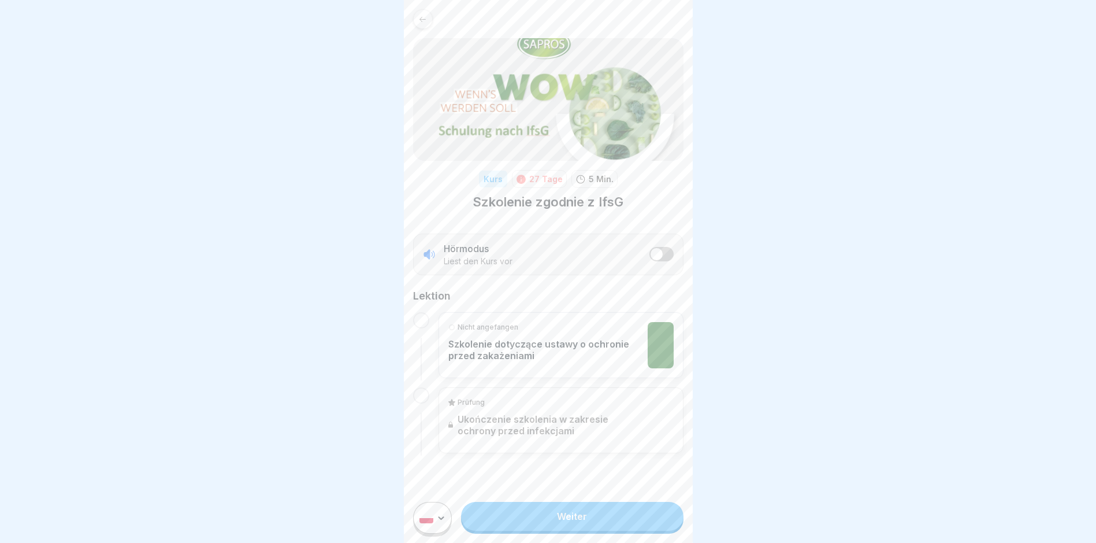
click at [516, 525] on link "Weiter" at bounding box center [572, 516] width 222 height 29
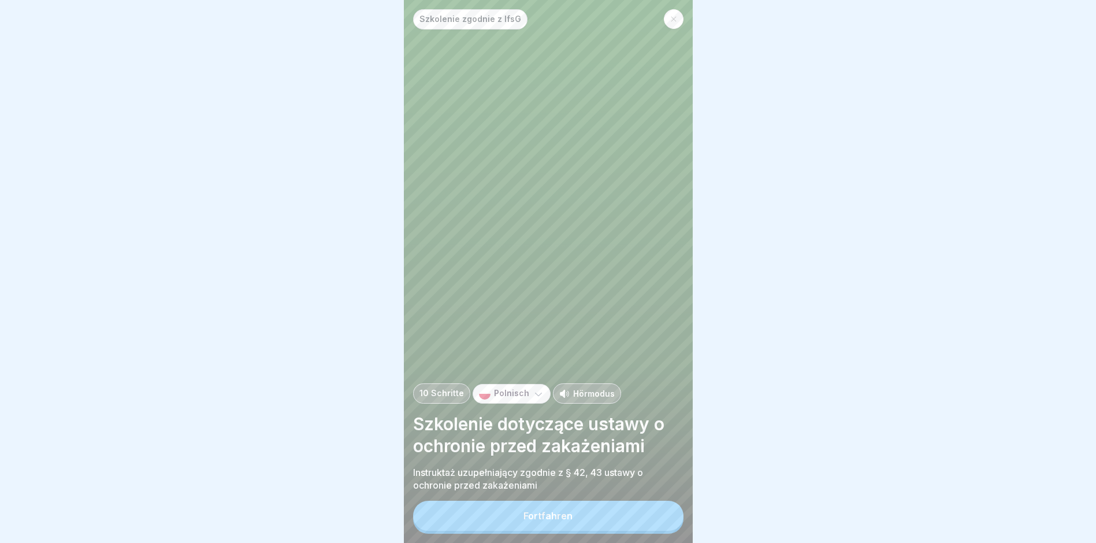
click at [516, 525] on button "Fortfahren" at bounding box center [548, 516] width 270 height 30
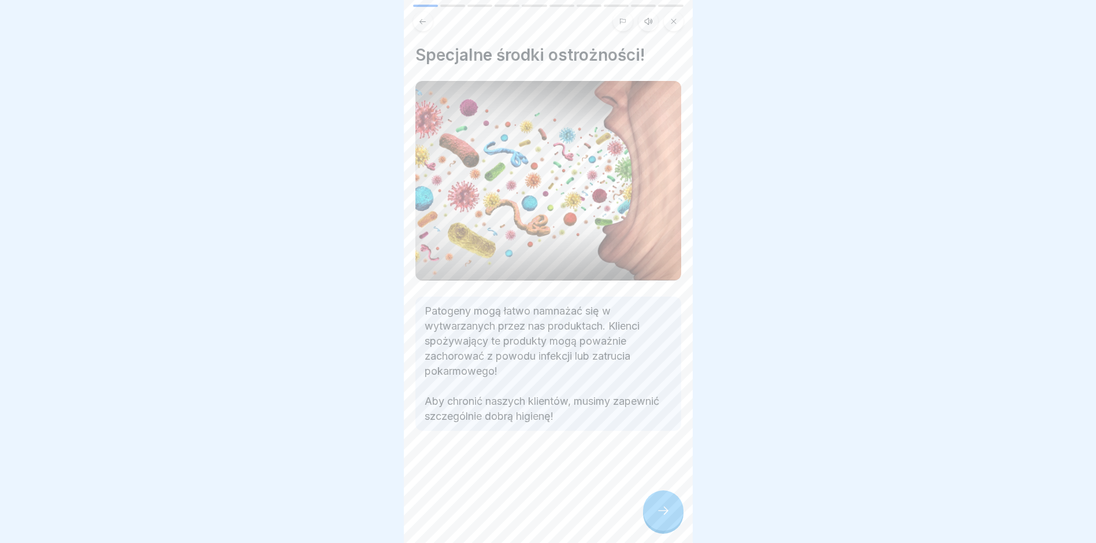
click at [662, 517] on icon at bounding box center [664, 510] width 14 height 14
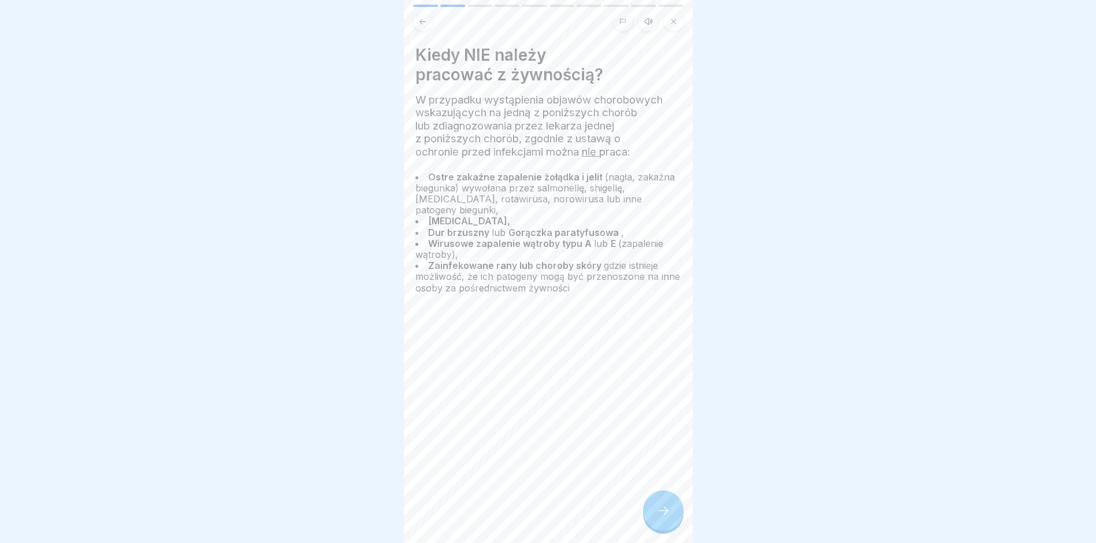
click at [662, 517] on icon at bounding box center [664, 510] width 14 height 14
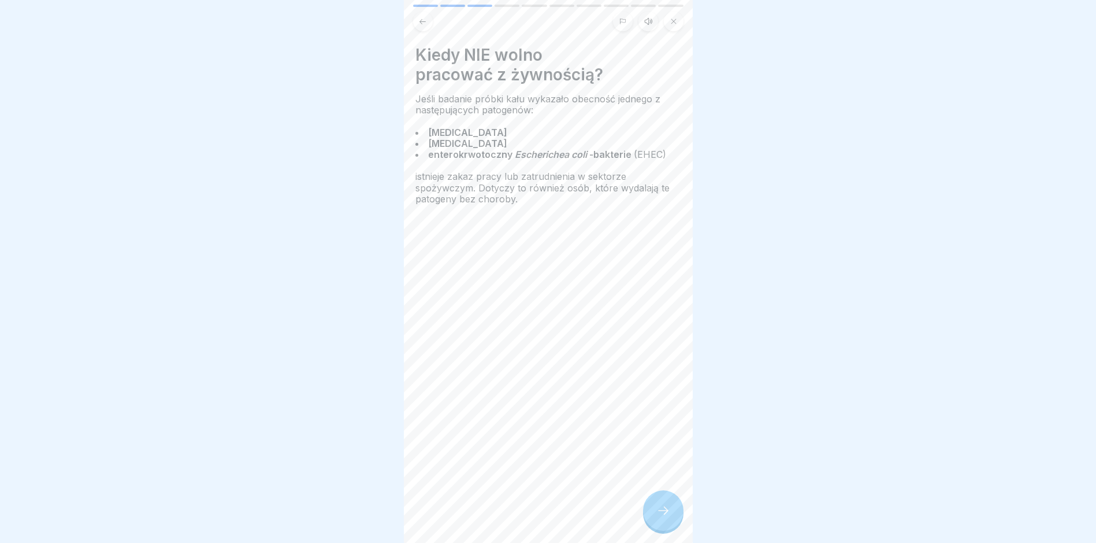
click at [662, 517] on icon at bounding box center [664, 510] width 14 height 14
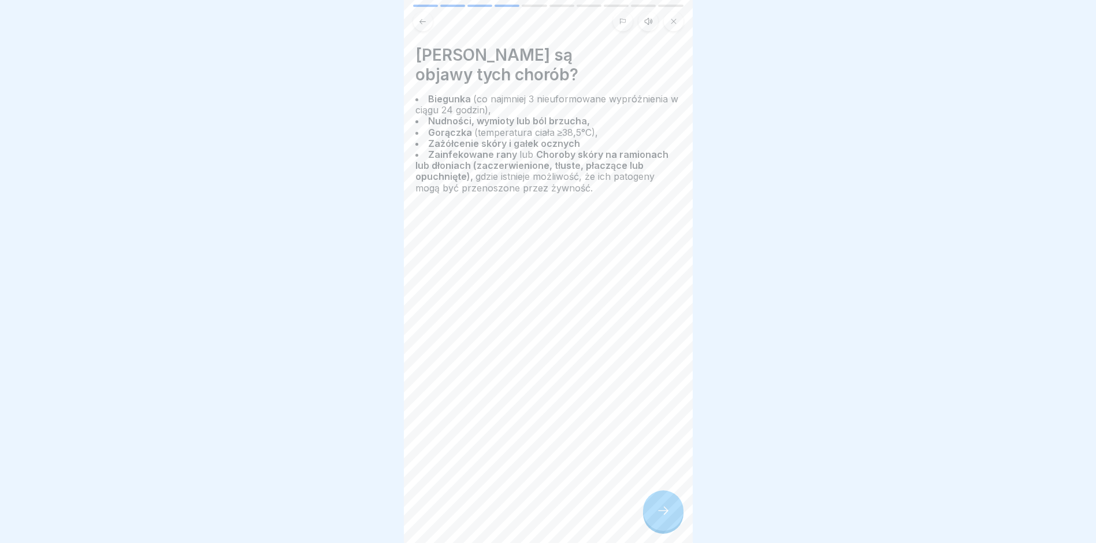
click at [662, 517] on icon at bounding box center [664, 510] width 14 height 14
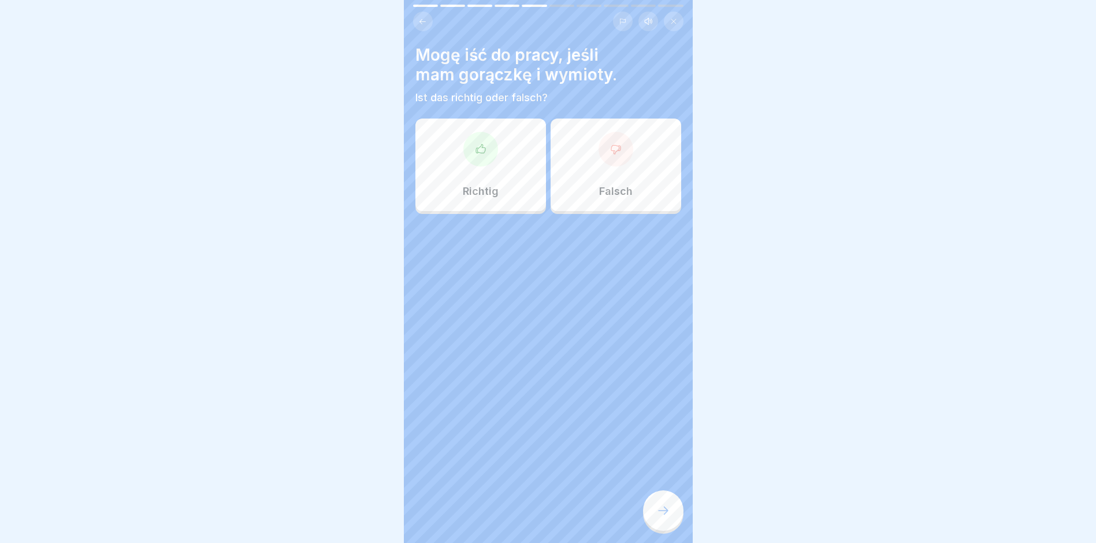
click at [602, 149] on div at bounding box center [616, 149] width 35 height 35
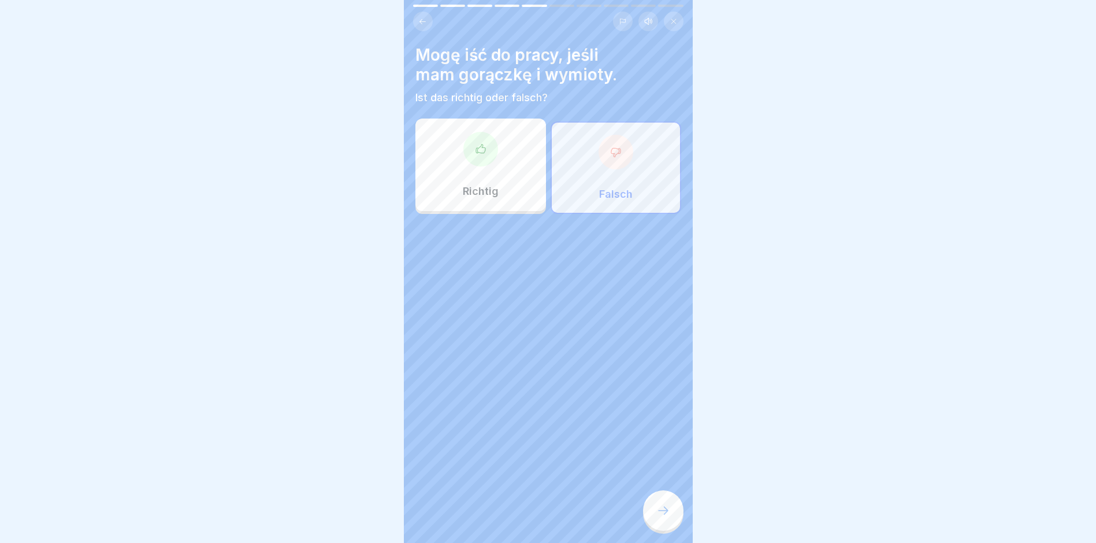
click at [658, 515] on icon at bounding box center [664, 510] width 14 height 14
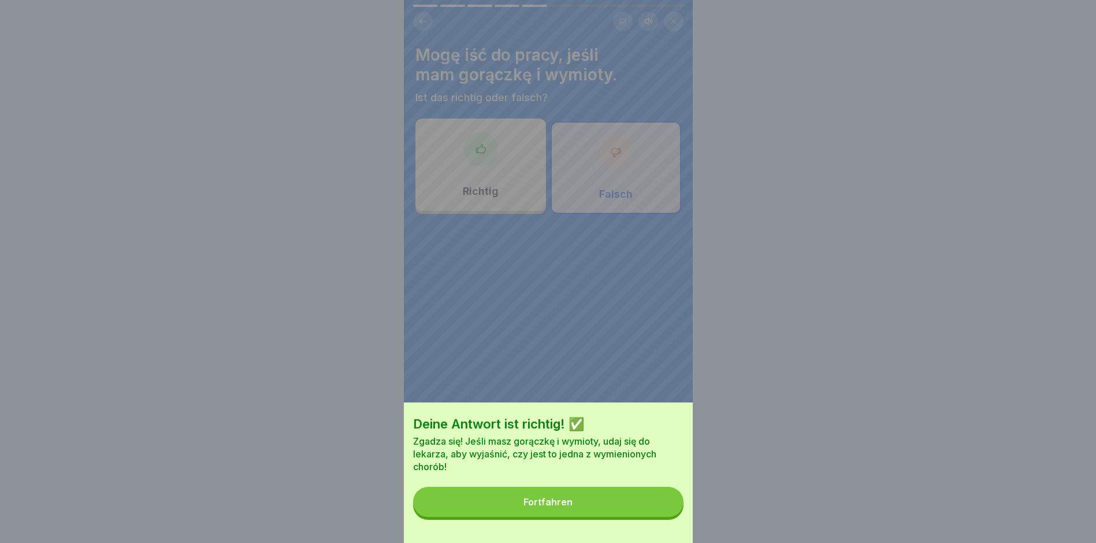
click at [609, 514] on button "Fortfahren" at bounding box center [548, 502] width 270 height 30
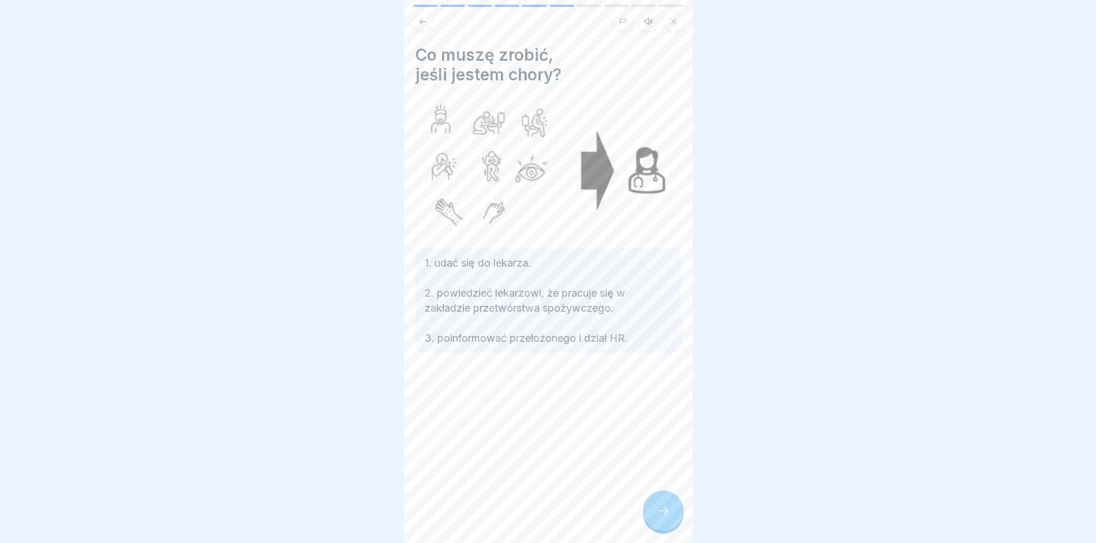
click at [669, 511] on div at bounding box center [663, 510] width 40 height 40
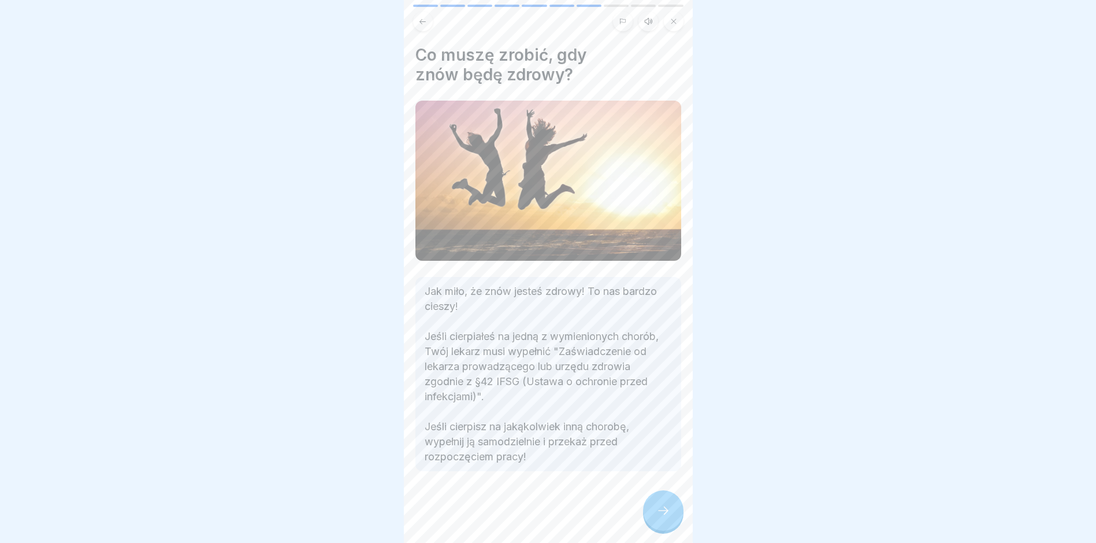
click at [669, 511] on div at bounding box center [663, 510] width 40 height 40
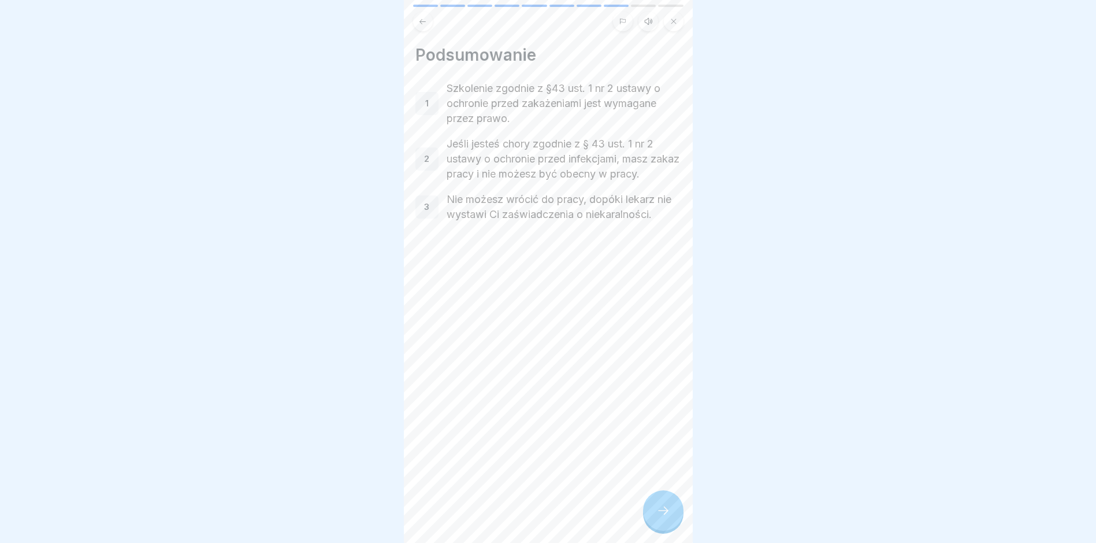
click at [669, 511] on div at bounding box center [663, 510] width 40 height 40
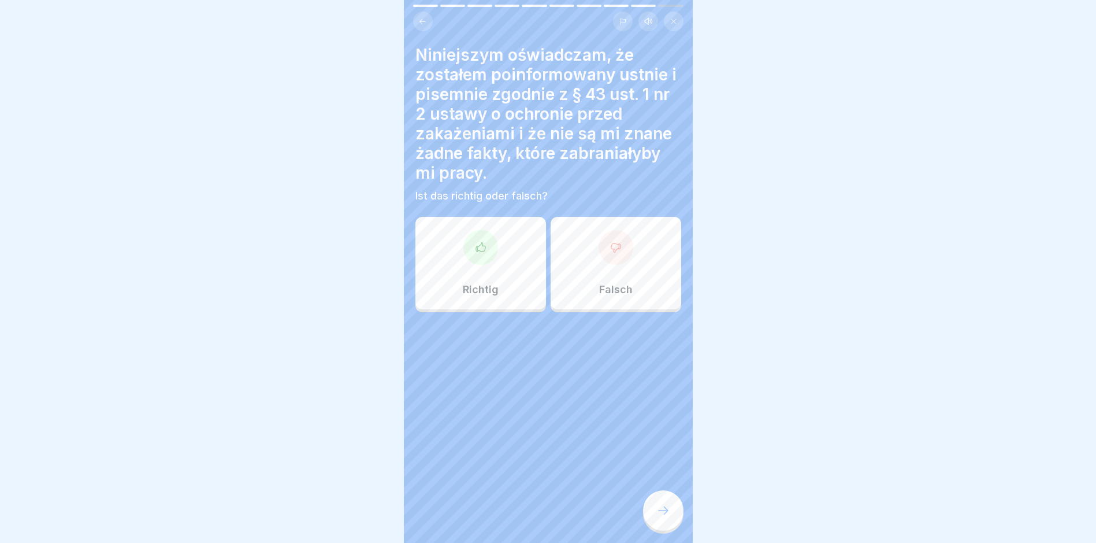
click at [420, 22] on icon at bounding box center [422, 21] width 9 height 9
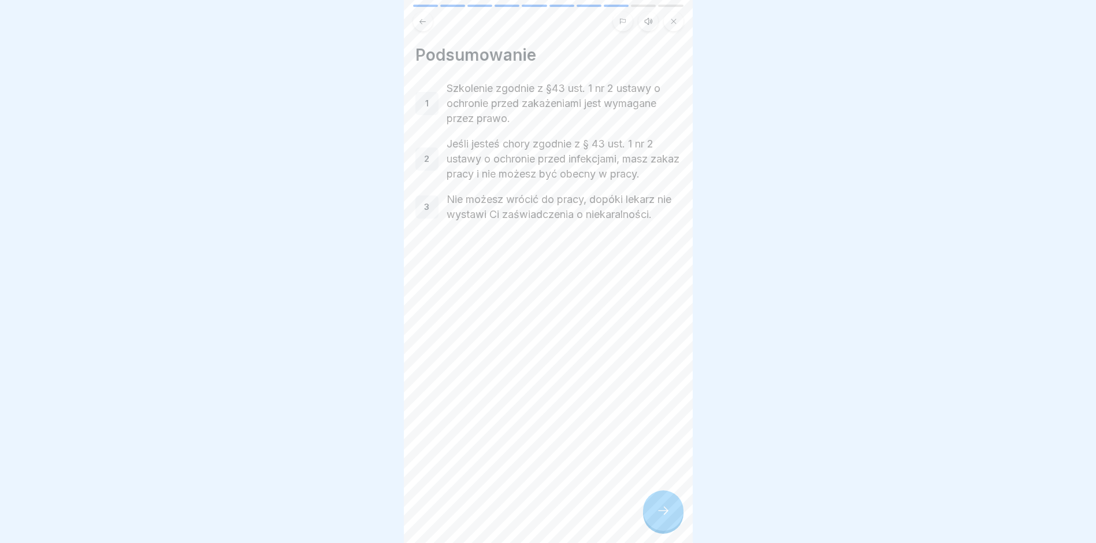
click at [666, 516] on icon at bounding box center [664, 510] width 14 height 14
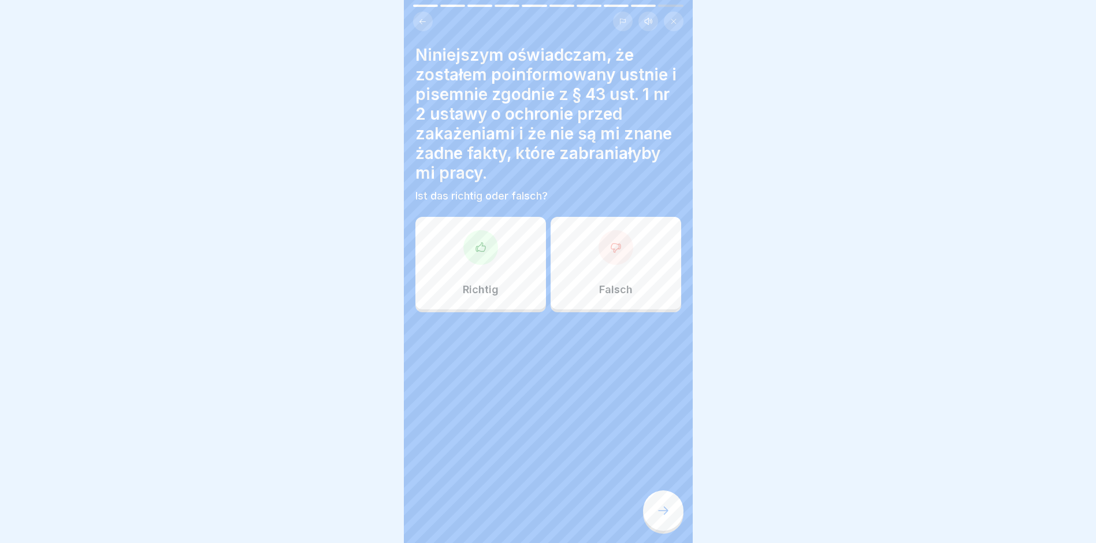
click at [470, 242] on div at bounding box center [481, 247] width 35 height 35
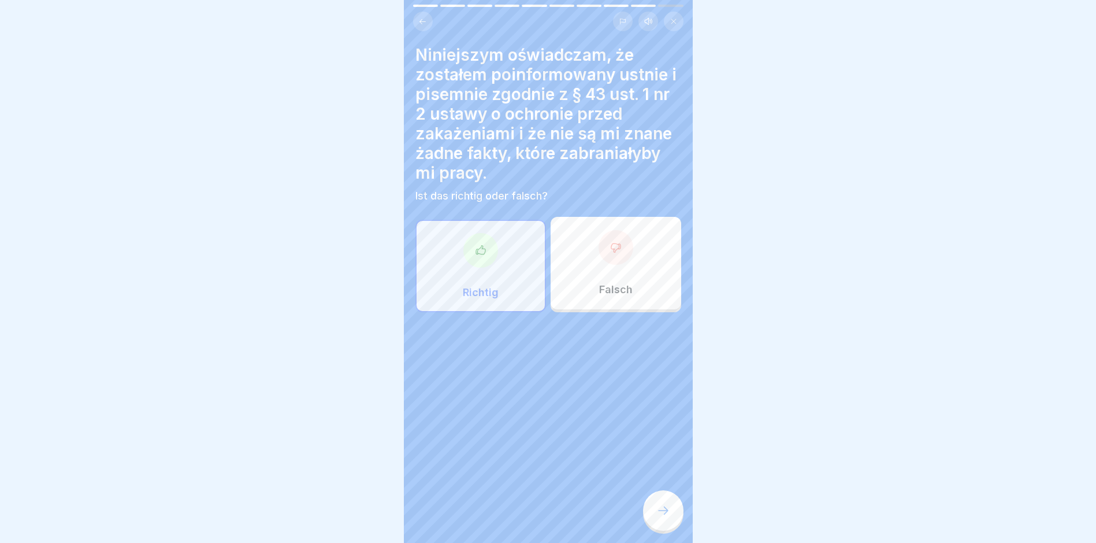
click at [654, 510] on div at bounding box center [663, 510] width 40 height 40
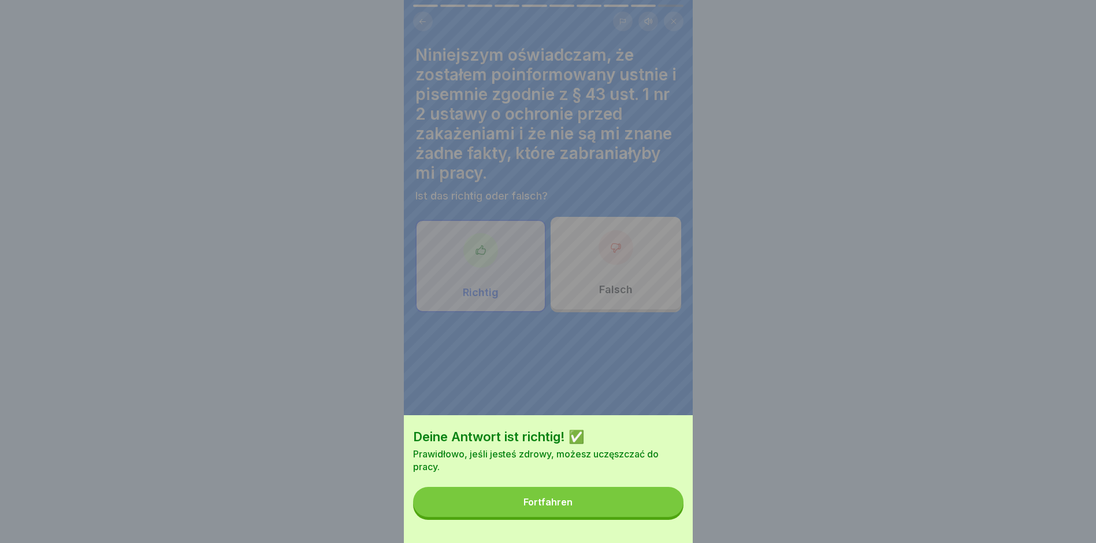
click at [595, 510] on button "Fortfahren" at bounding box center [548, 502] width 270 height 30
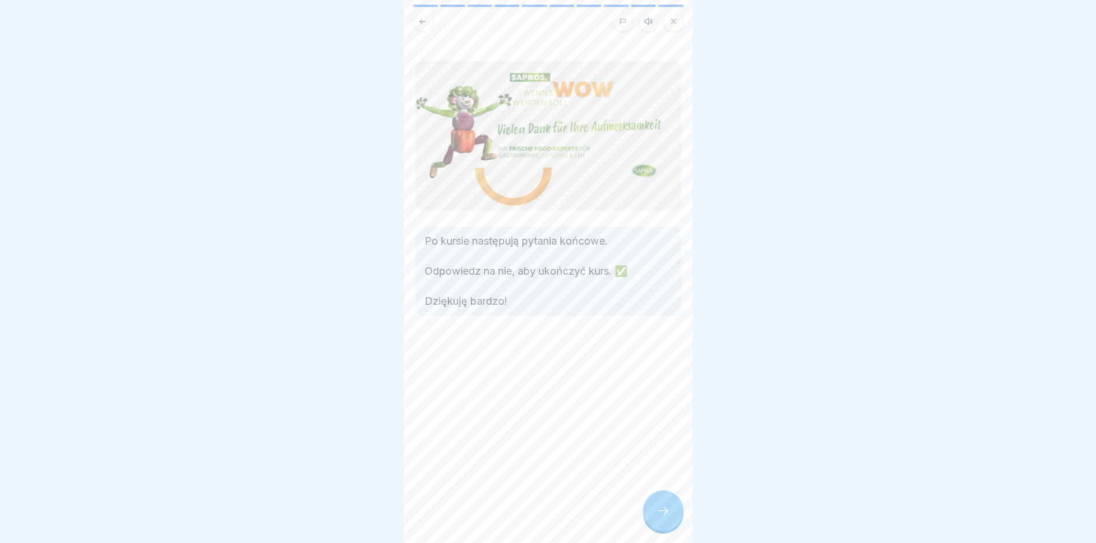
click at [657, 507] on div at bounding box center [663, 510] width 40 height 40
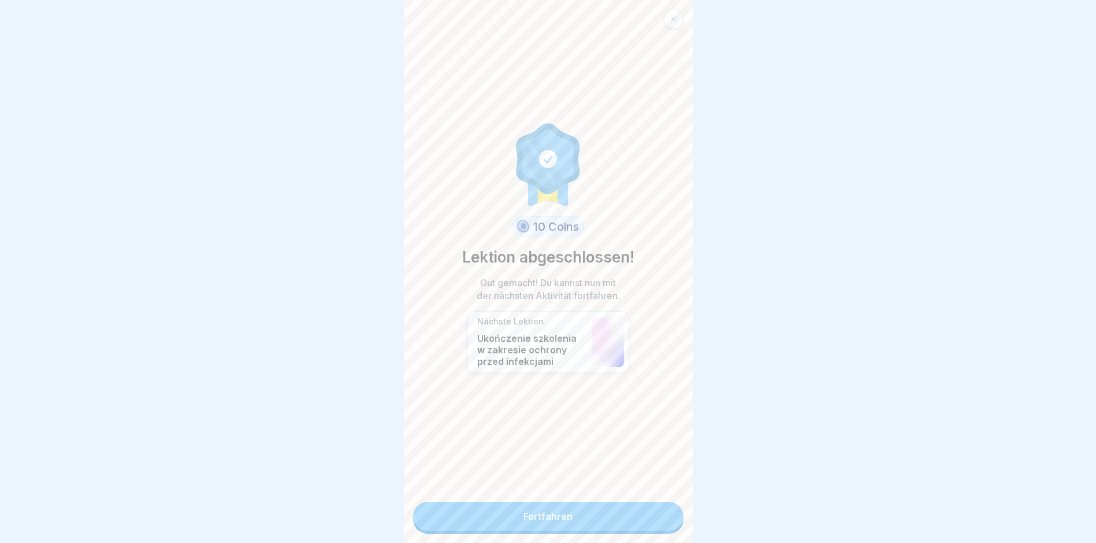
click at [585, 511] on link "Fortfahren" at bounding box center [548, 516] width 270 height 29
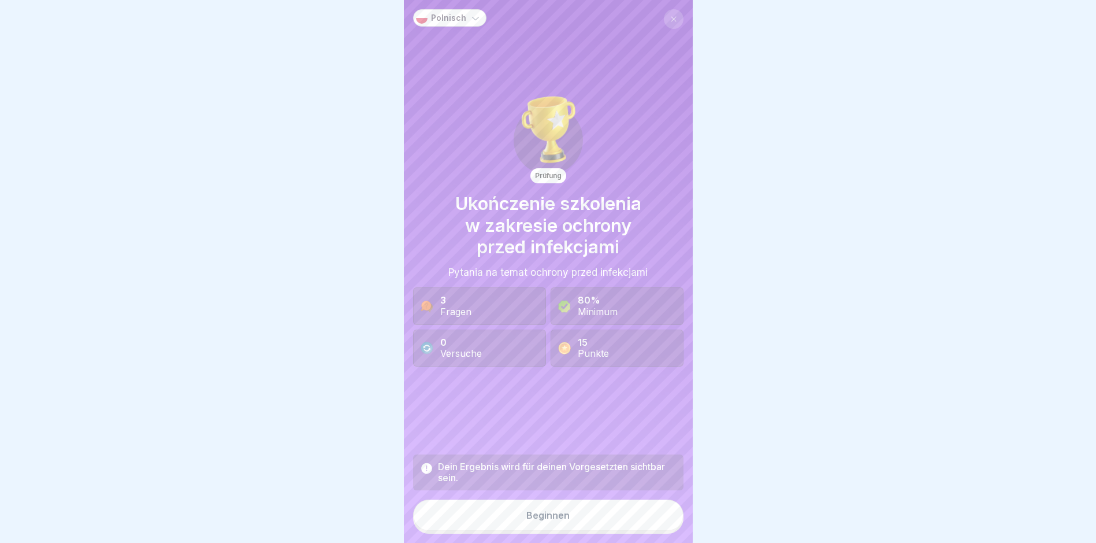
click at [585, 511] on button "Beginnen" at bounding box center [548, 514] width 270 height 31
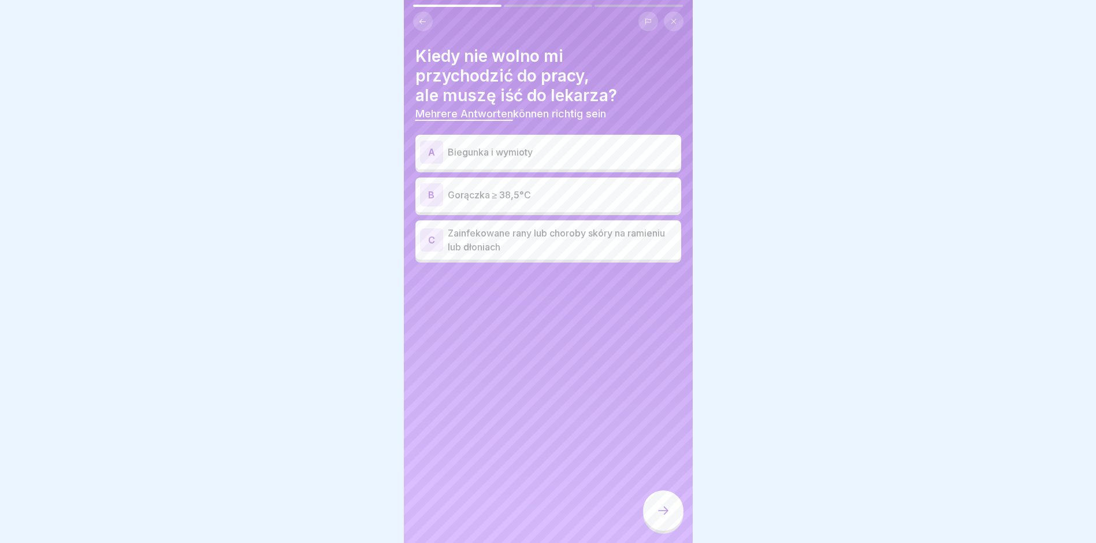
click at [483, 135] on div "A Biegunka i wymioty" at bounding box center [549, 152] width 266 height 35
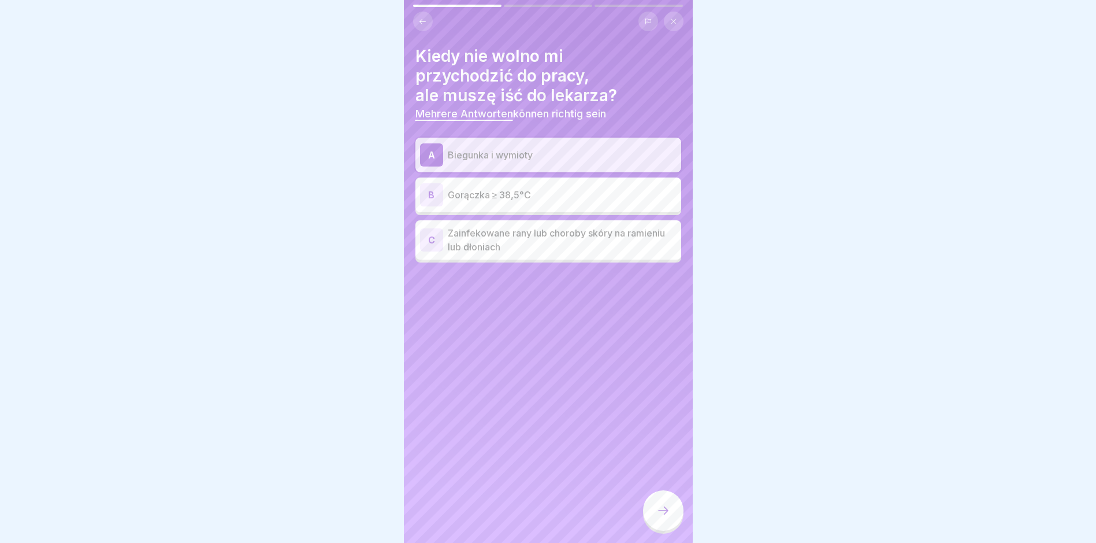
click at [466, 191] on p "Gorączka ≥ 38,5°C" at bounding box center [562, 195] width 229 height 14
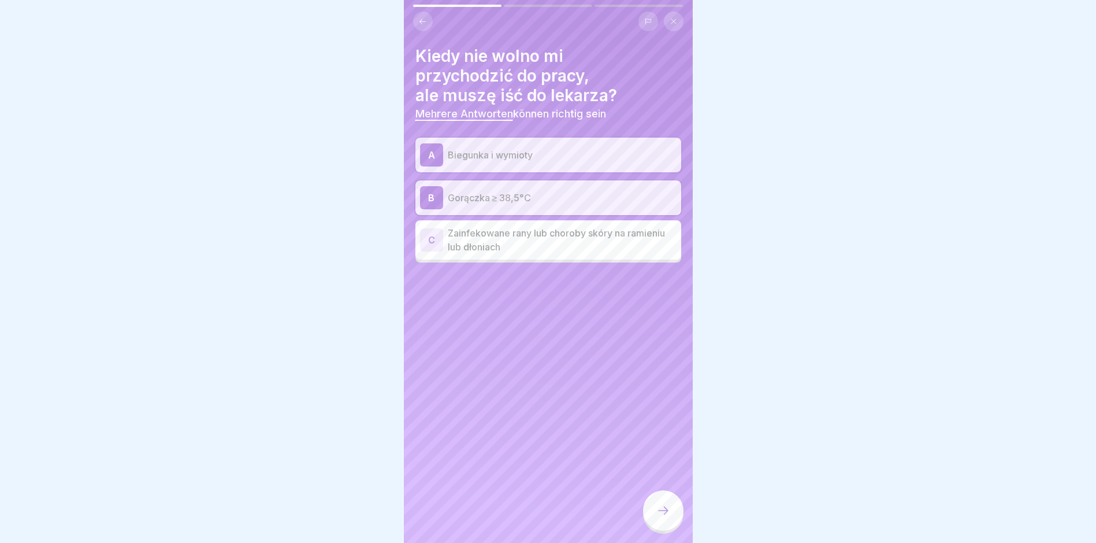
click at [468, 249] on p "Zainfekowane rany lub choroby skóry na ramieniu lub dłoniach" at bounding box center [562, 240] width 229 height 28
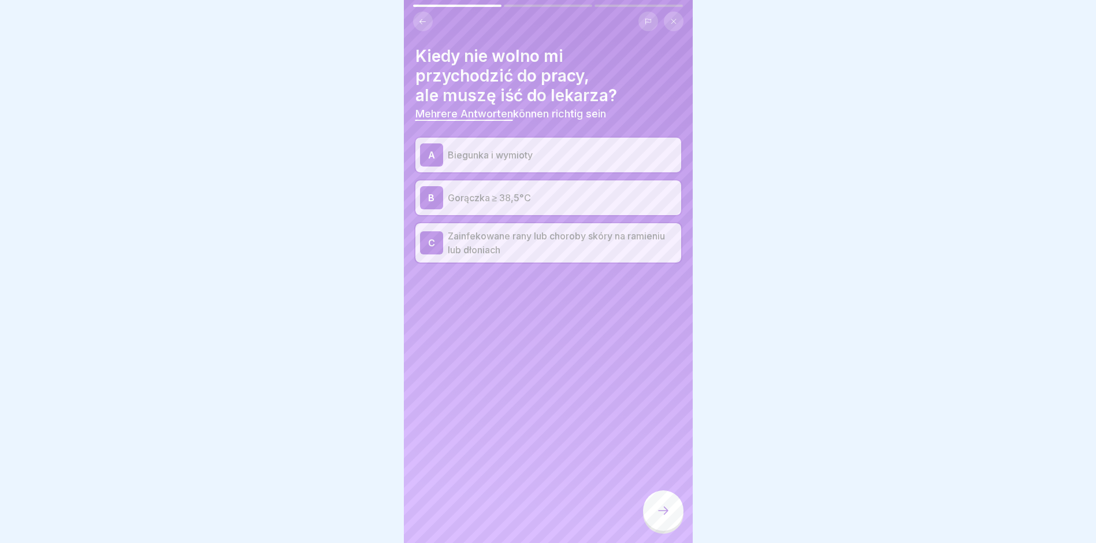
click at [657, 513] on icon at bounding box center [664, 510] width 14 height 14
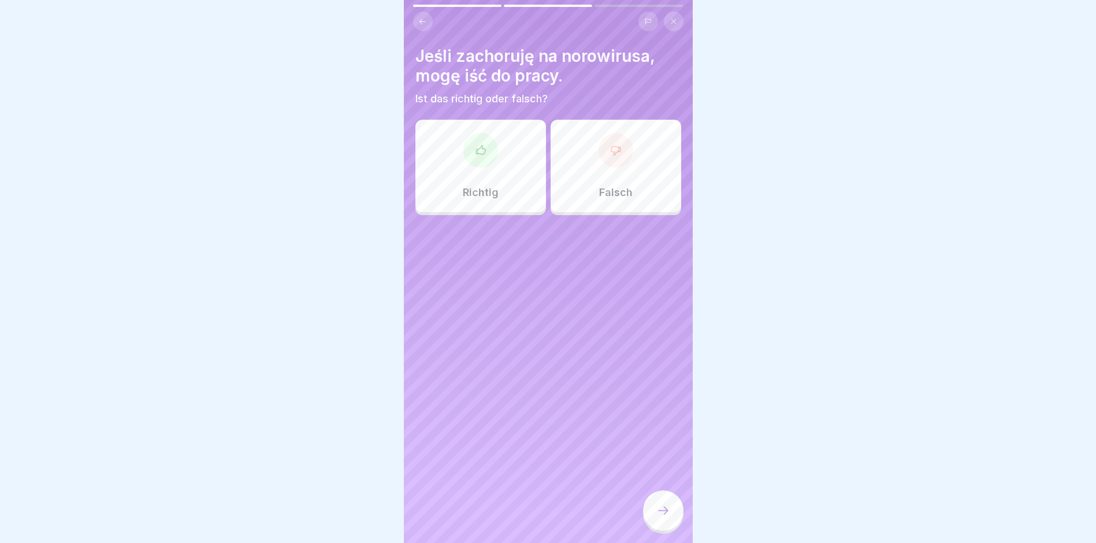
click at [603, 157] on div at bounding box center [616, 150] width 35 height 35
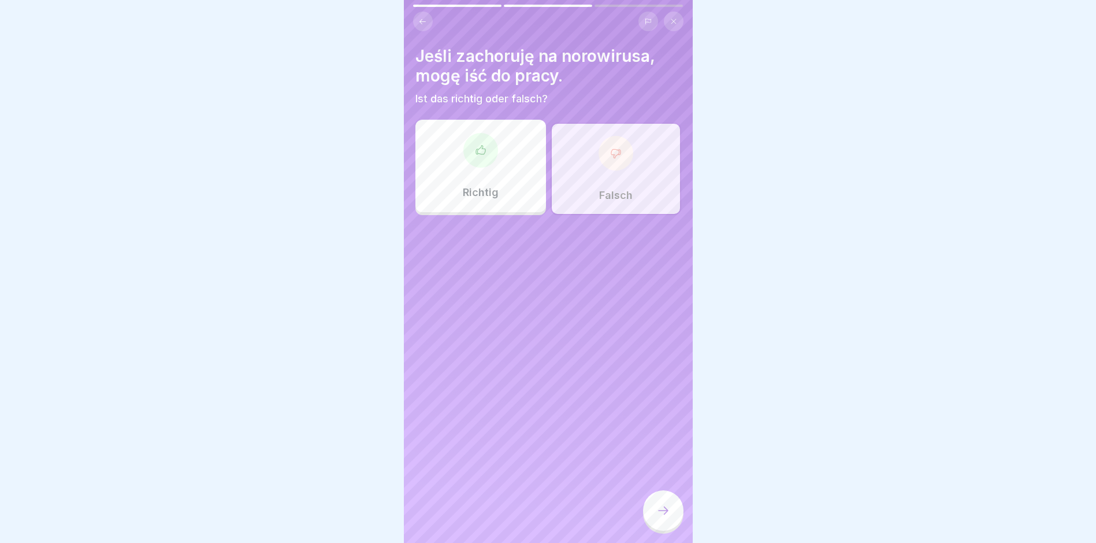
click at [673, 521] on div at bounding box center [663, 510] width 40 height 40
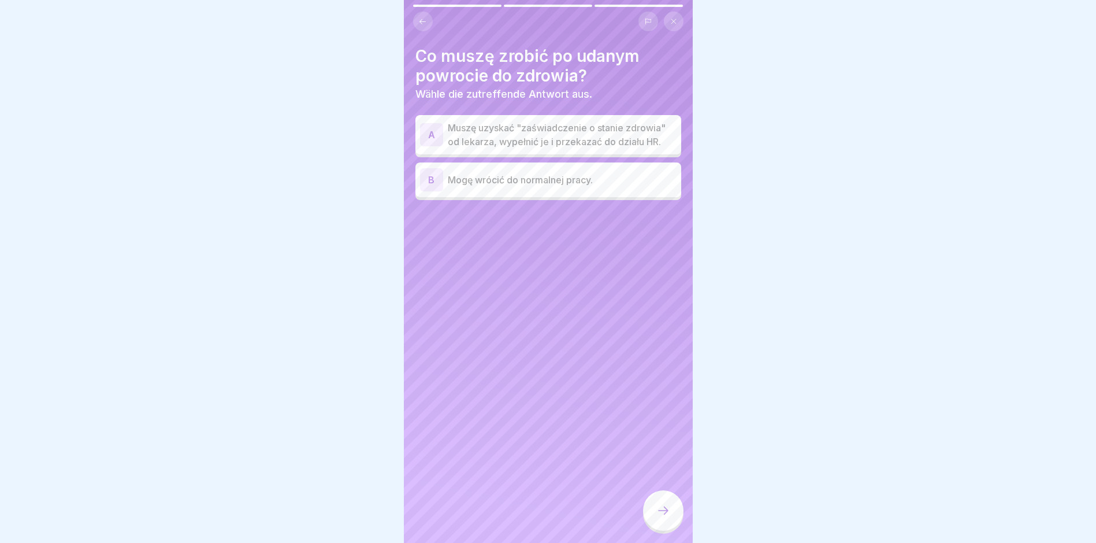
click at [511, 149] on p "Muszę uzyskać "zaświadczenie o stanie zdrowia" od lekarza, wypełnić je i przeka…" at bounding box center [562, 135] width 229 height 28
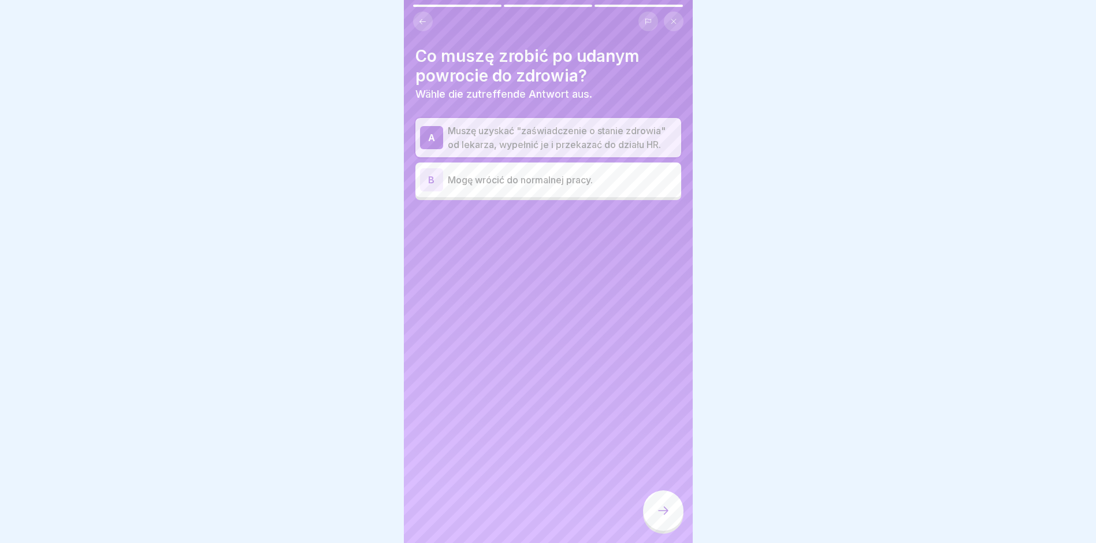
click at [670, 516] on div at bounding box center [663, 510] width 40 height 40
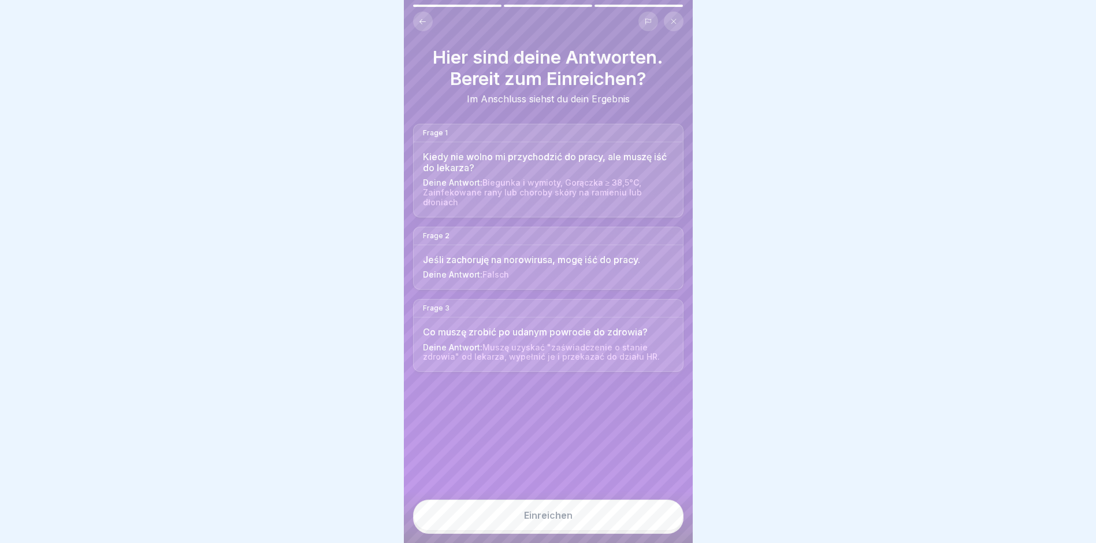
click at [565, 520] on div "Einreichen" at bounding box center [548, 515] width 49 height 10
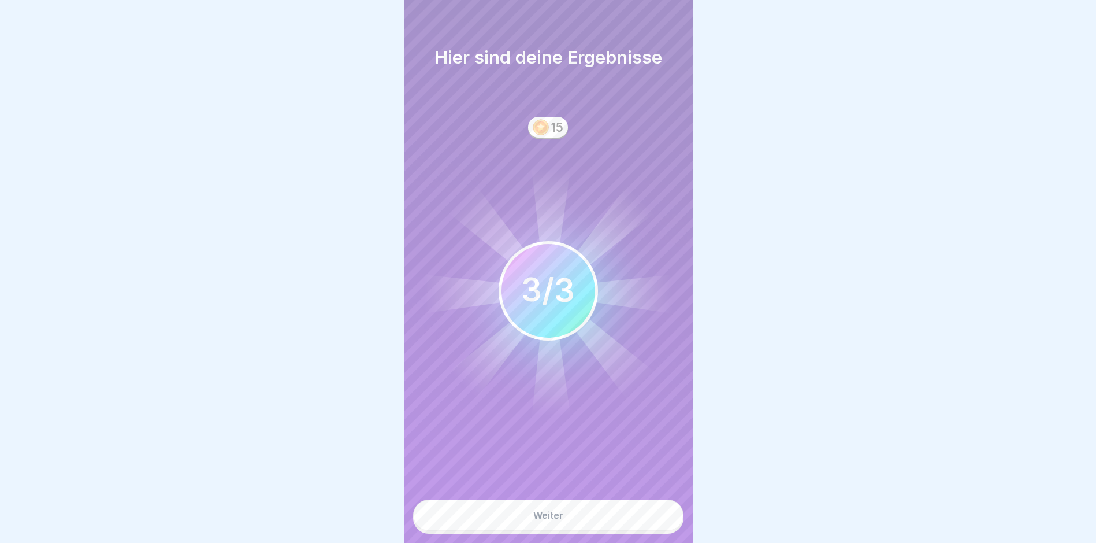
click at [565, 520] on button "Weiter" at bounding box center [548, 514] width 270 height 31
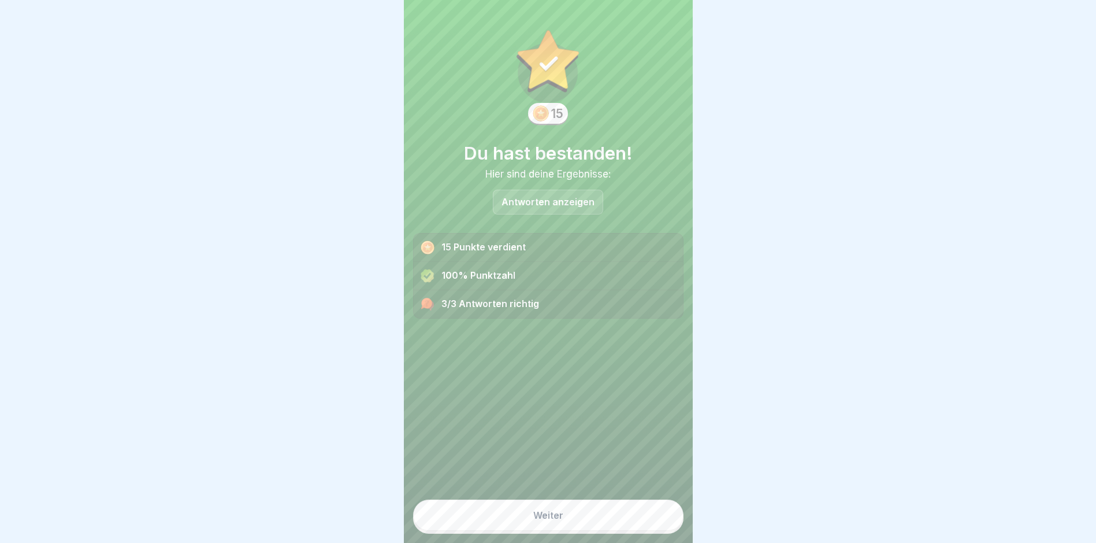
click at [558, 520] on div "Weiter" at bounding box center [548, 515] width 30 height 10
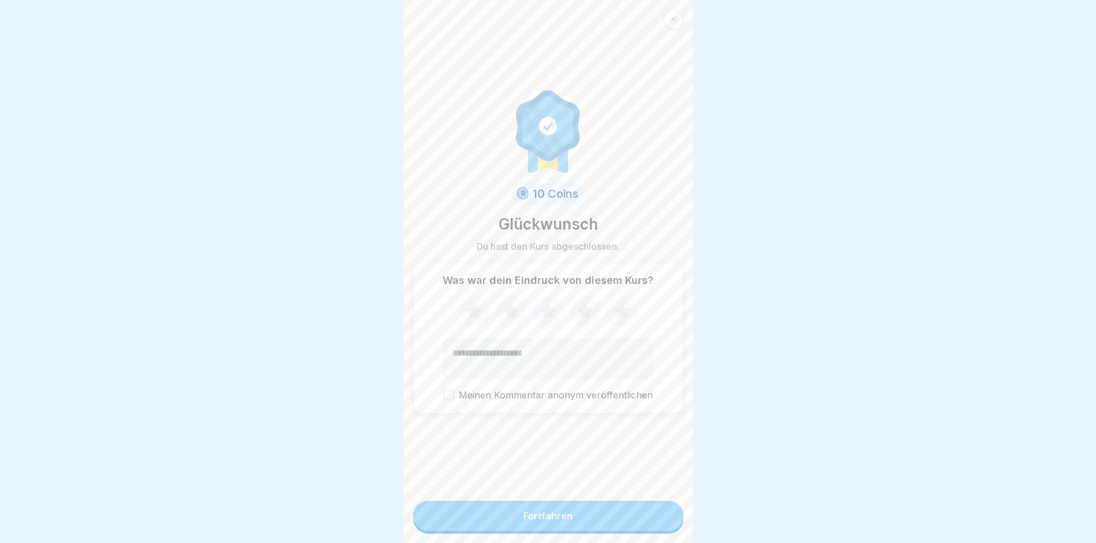
click at [551, 521] on div "Fortfahren" at bounding box center [548, 515] width 49 height 10
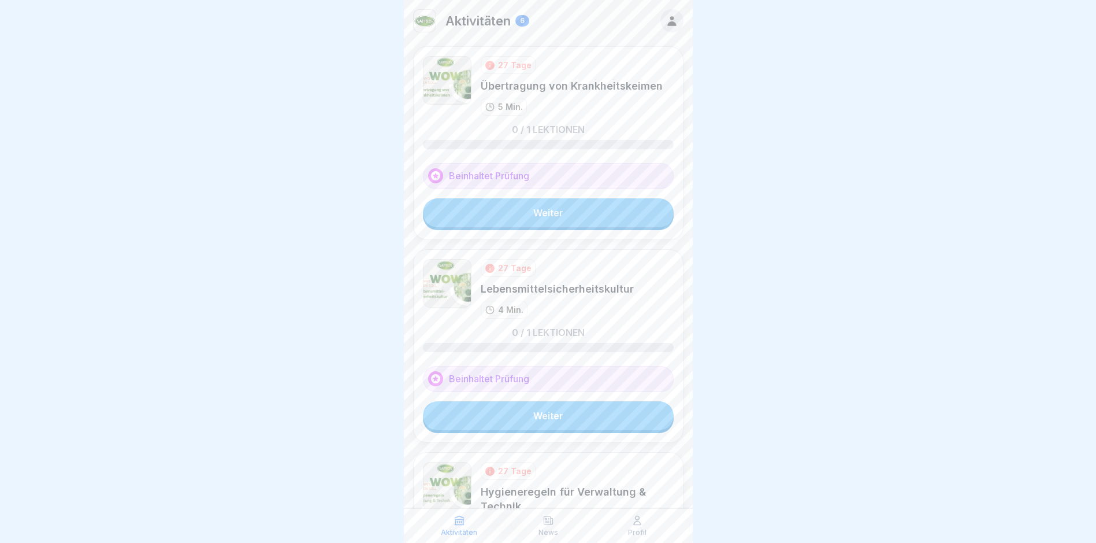
click at [551, 522] on icon at bounding box center [549, 520] width 12 height 12
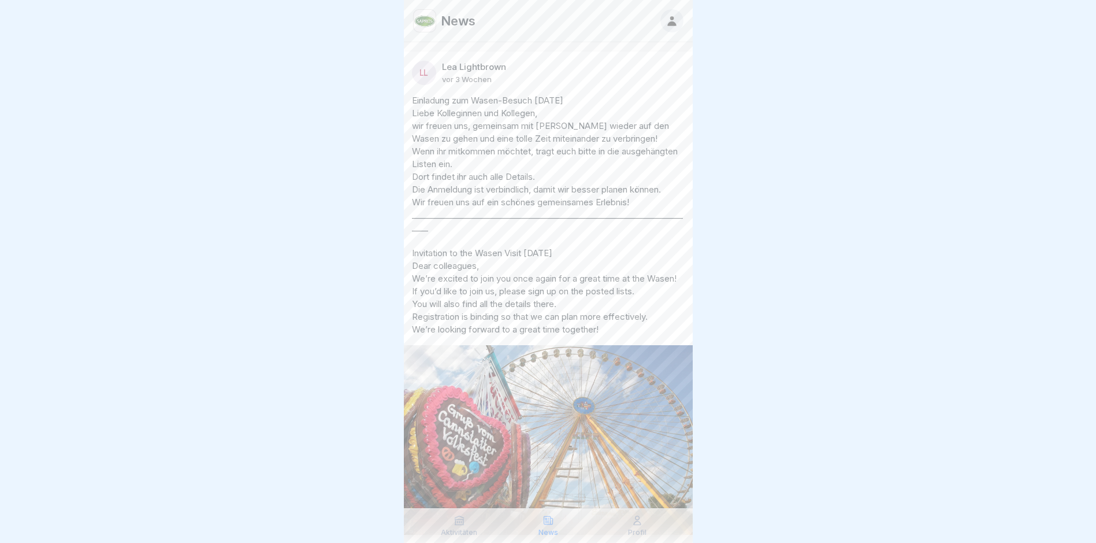
click at [454, 524] on icon at bounding box center [460, 520] width 12 height 12
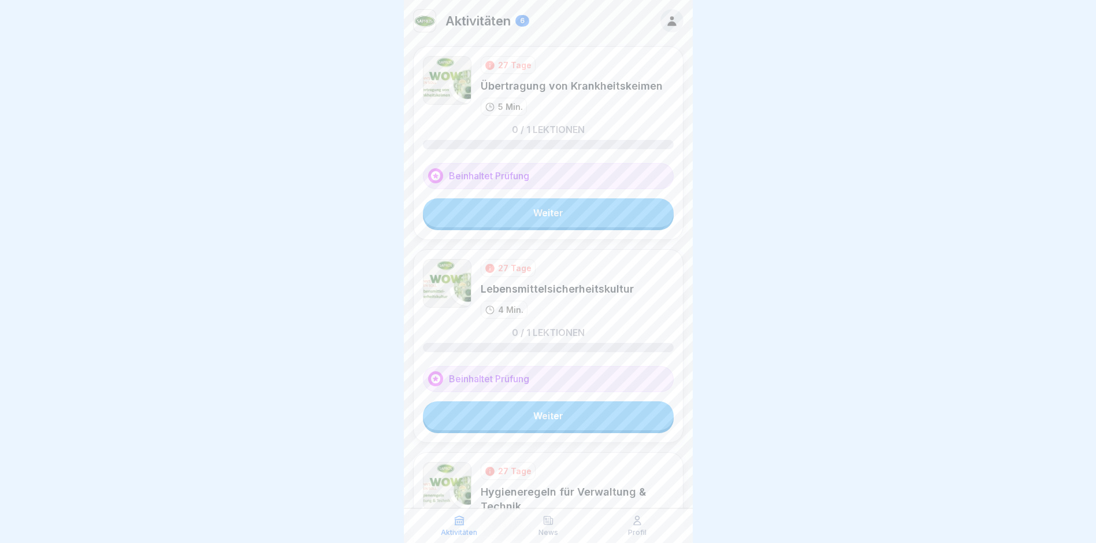
scroll to position [9, 0]
click at [632, 468] on div "27 Tage Hygieneregeln für Verwaltung & Technik 14 Min." at bounding box center [577, 499] width 193 height 74
click at [599, 484] on div "Hygieneregeln für Verwaltung & Technik" at bounding box center [577, 498] width 193 height 29
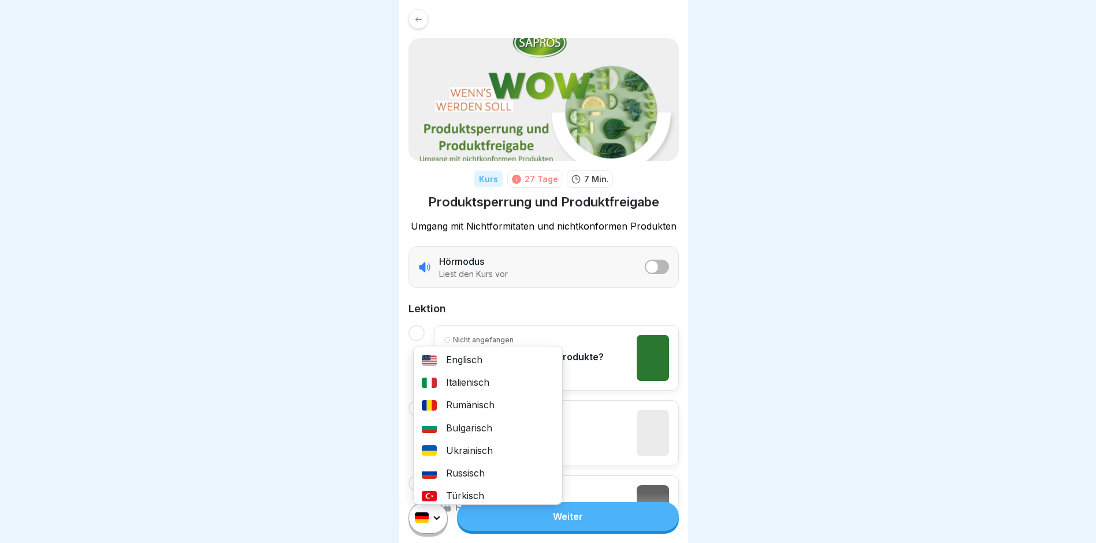
click at [439, 527] on html "Kurs 27 Tage 7 Min. Produktsperrung und Produktfreigabe Umgang mit Nichtformitä…" at bounding box center [548, 271] width 1096 height 543
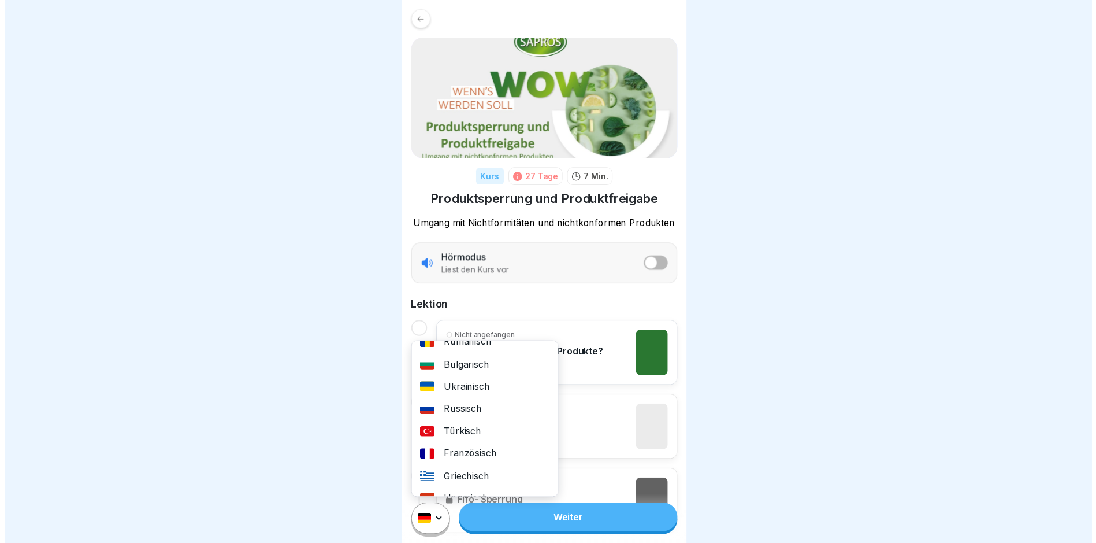
scroll to position [116, 0]
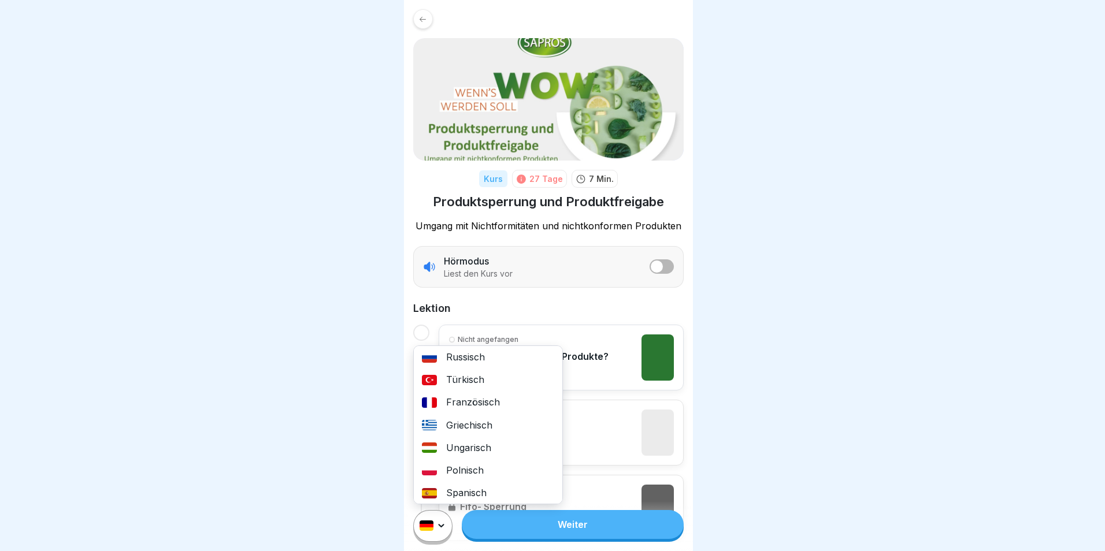
click at [462, 473] on div "Polnisch" at bounding box center [488, 470] width 149 height 23
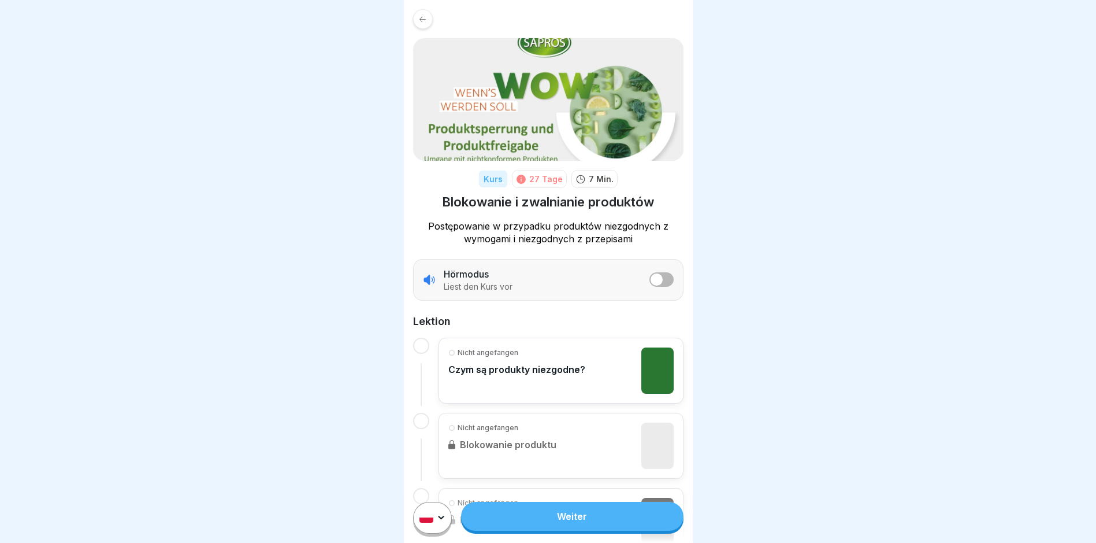
click at [560, 522] on link "Weiter" at bounding box center [572, 516] width 222 height 29
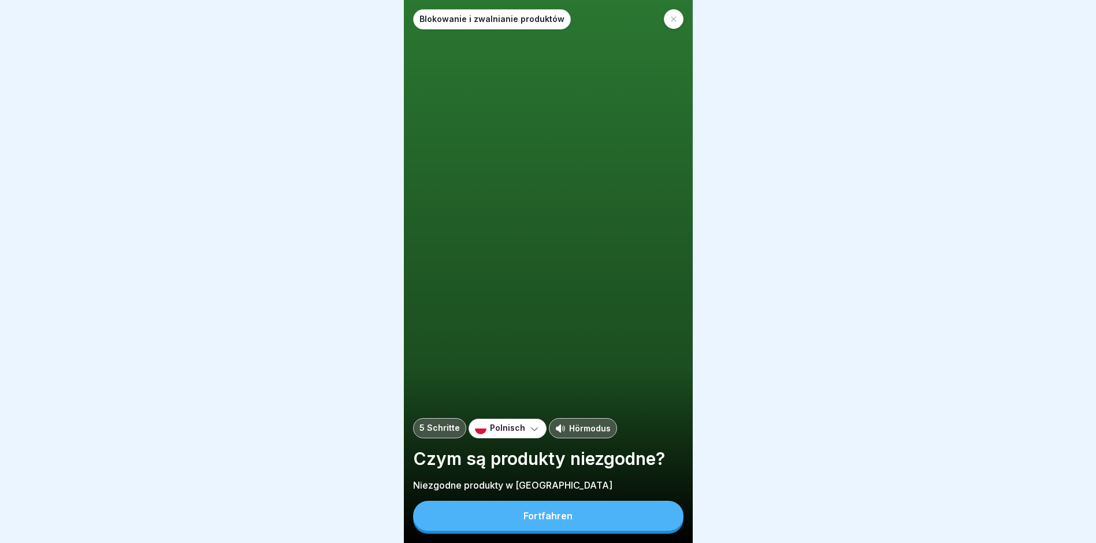
click at [560, 521] on div "Fortfahren" at bounding box center [548, 515] width 49 height 10
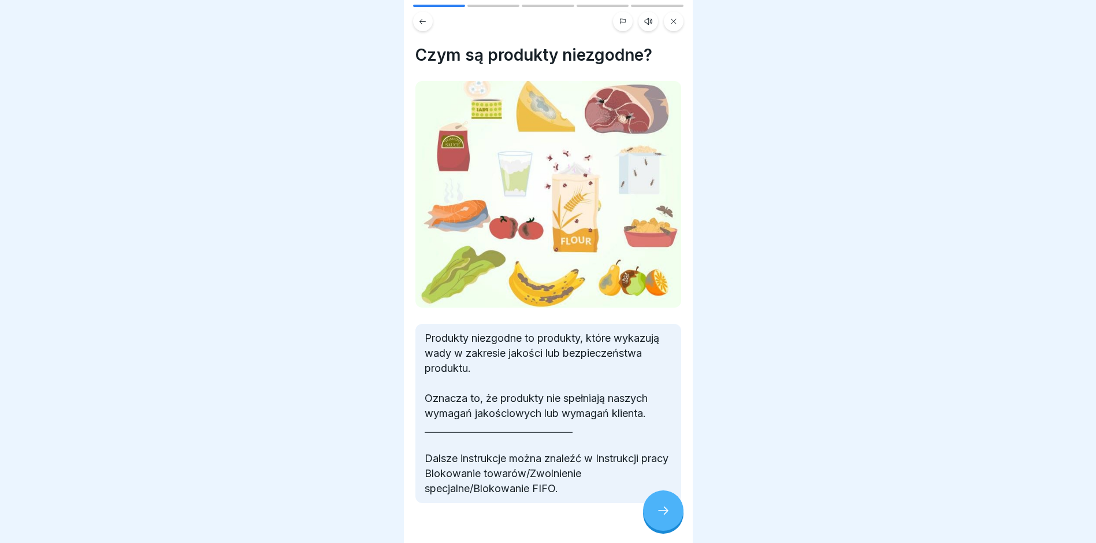
click at [648, 520] on div at bounding box center [663, 510] width 40 height 40
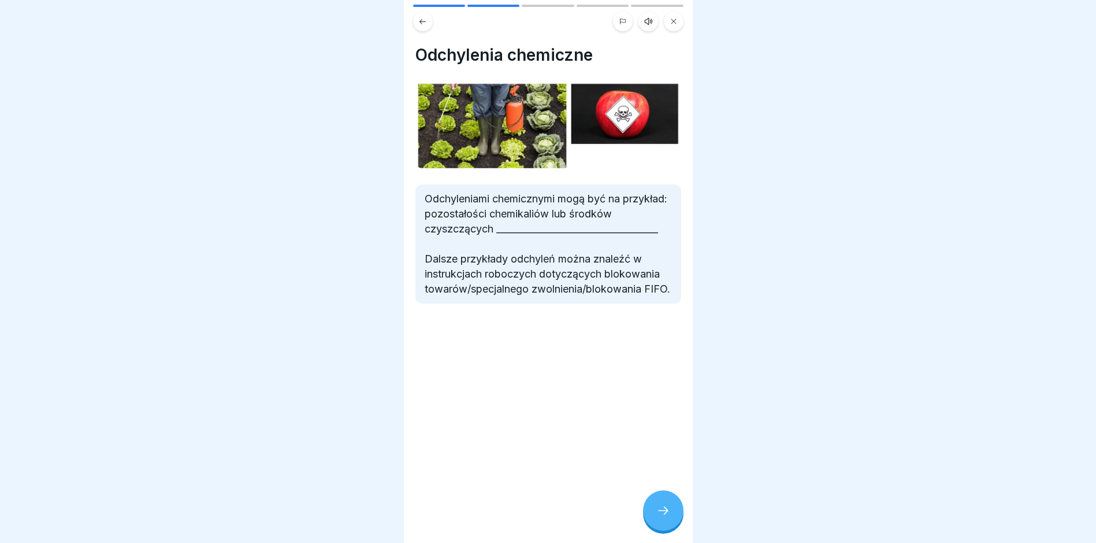
click at [669, 517] on icon at bounding box center [664, 510] width 14 height 14
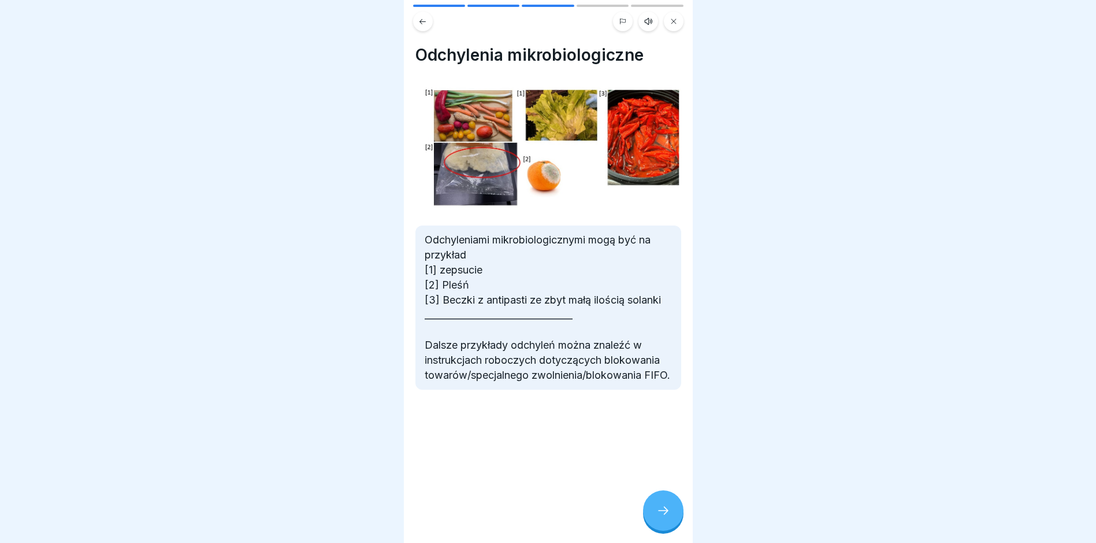
click at [669, 517] on icon at bounding box center [664, 510] width 14 height 14
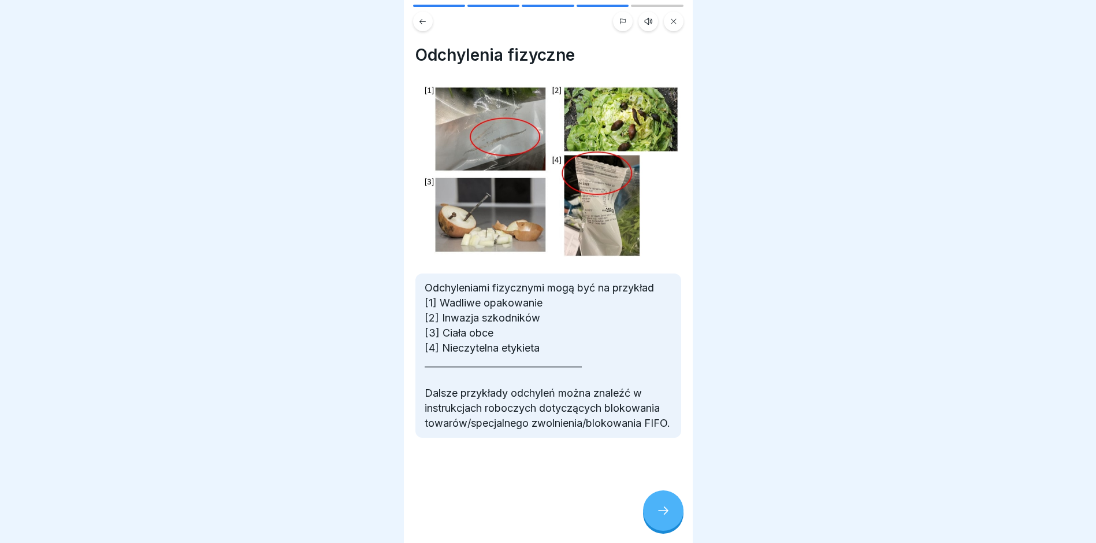
click at [665, 517] on icon at bounding box center [664, 510] width 14 height 14
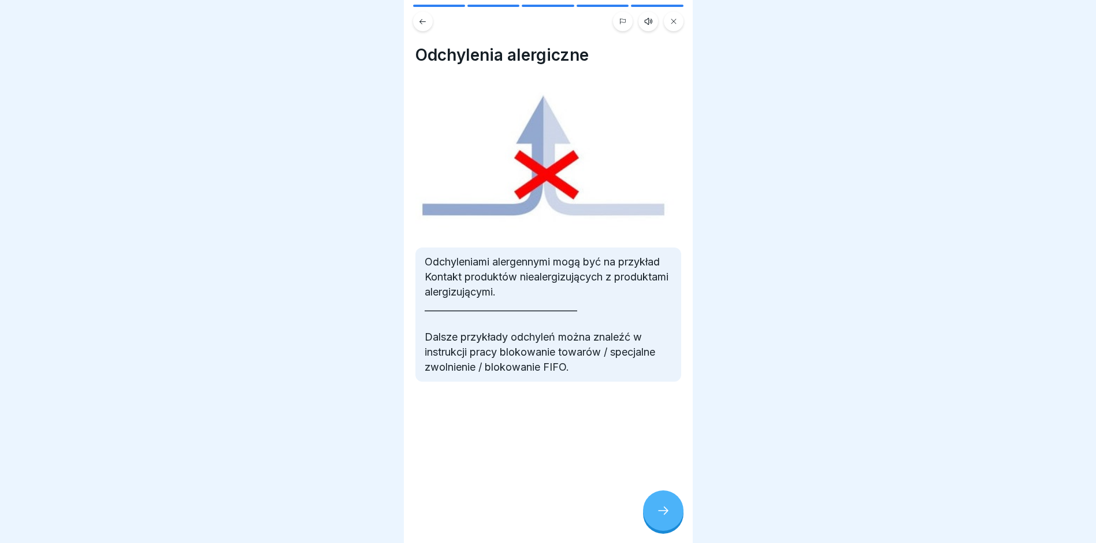
click at [665, 517] on icon at bounding box center [664, 510] width 14 height 14
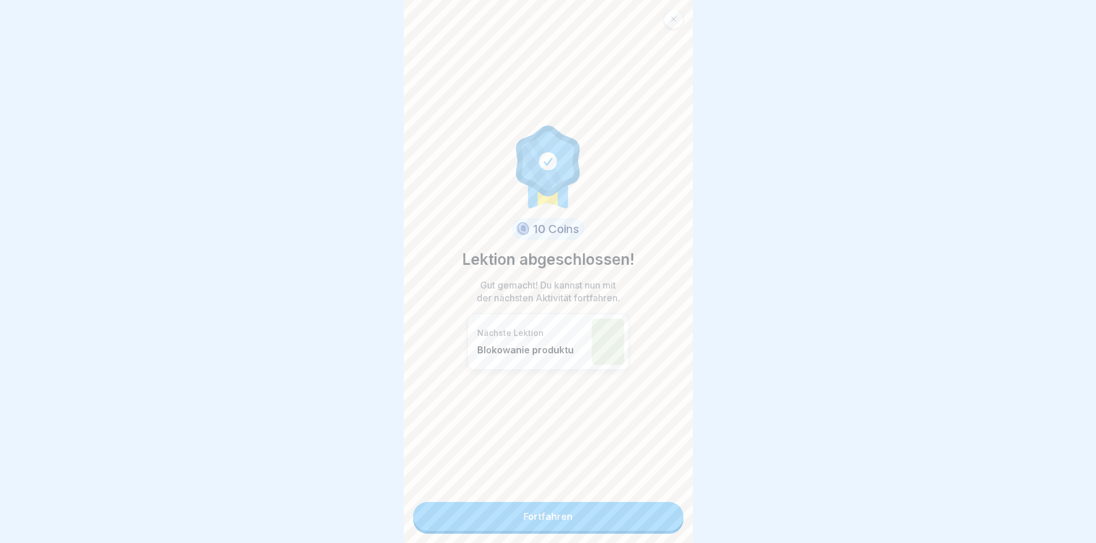
click at [654, 524] on link "Fortfahren" at bounding box center [548, 516] width 270 height 29
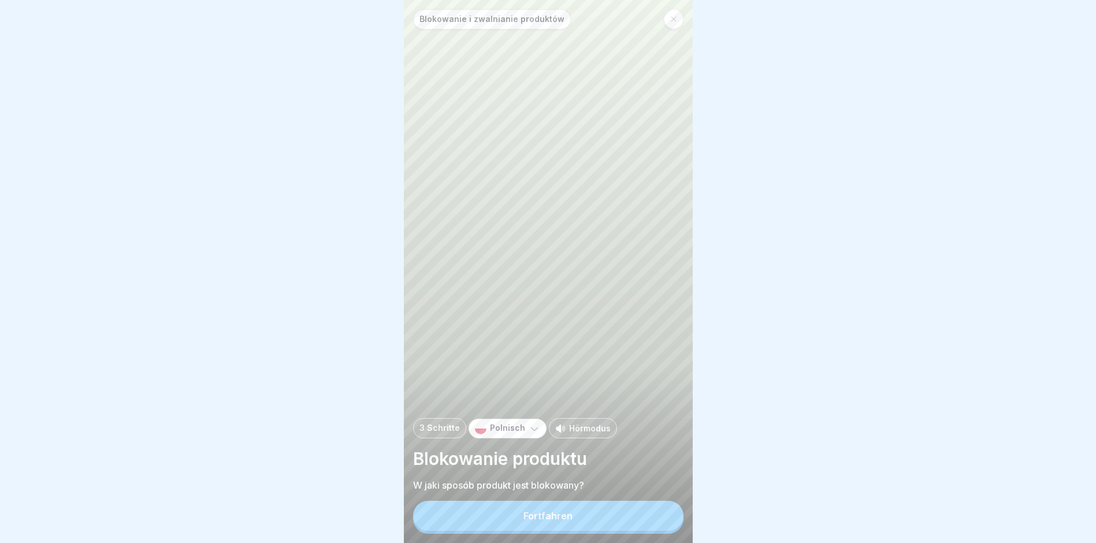
click at [570, 521] on div "Fortfahren" at bounding box center [548, 515] width 49 height 10
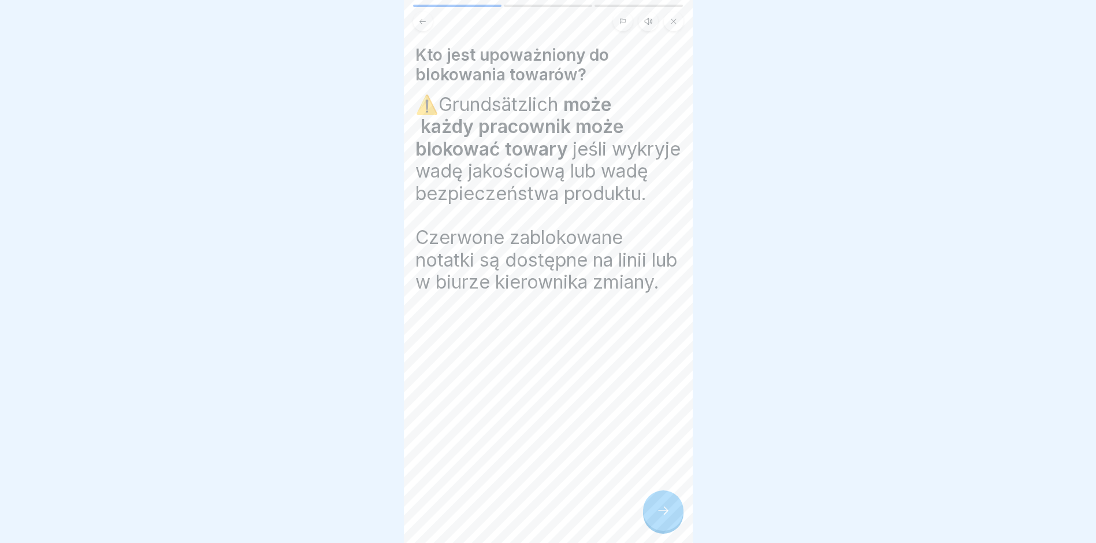
click at [665, 517] on icon at bounding box center [664, 510] width 14 height 14
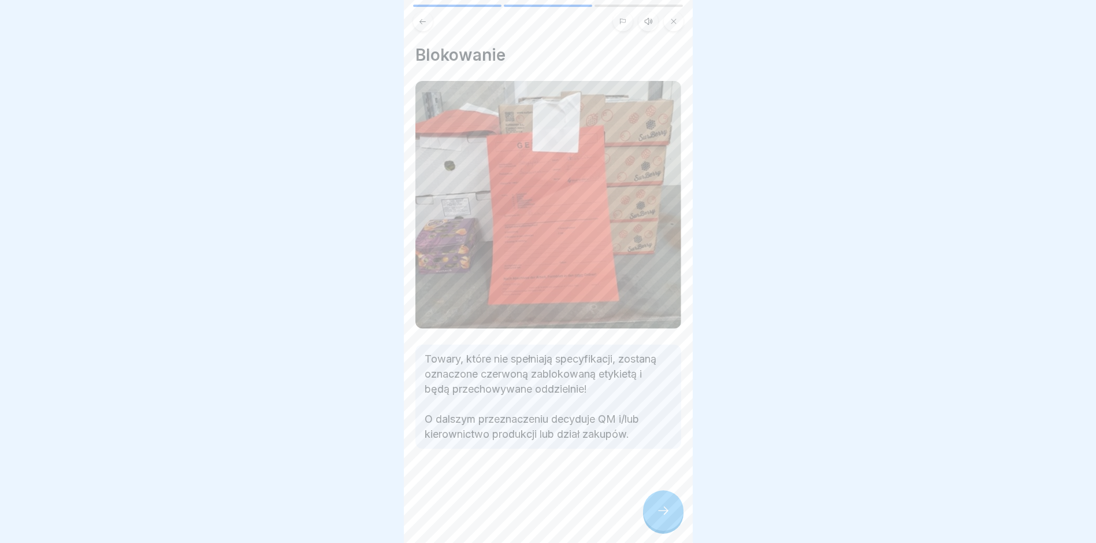
click at [665, 517] on icon at bounding box center [664, 510] width 14 height 14
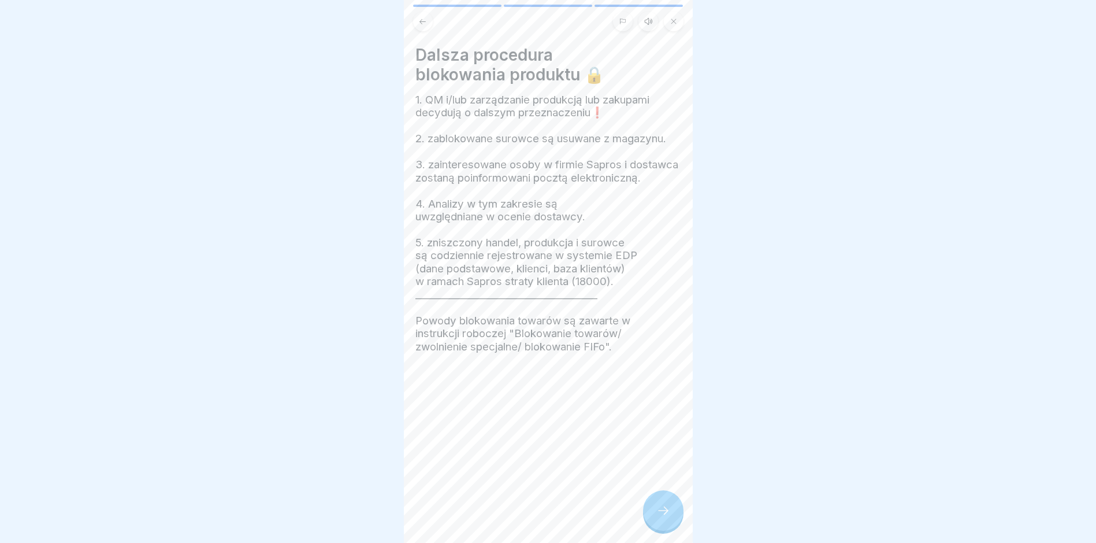
click at [665, 517] on icon at bounding box center [664, 510] width 14 height 14
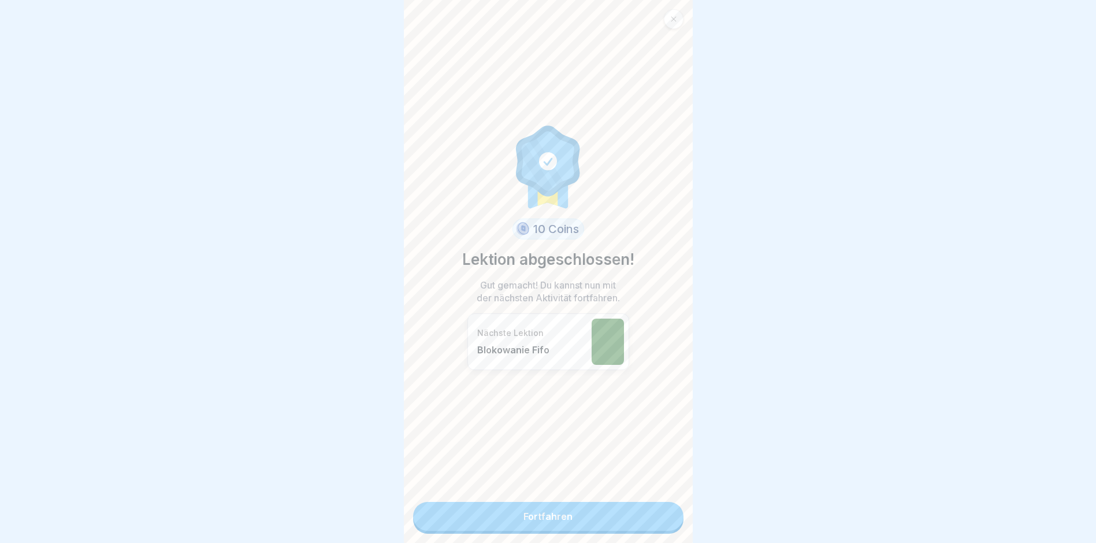
click at [655, 520] on link "Fortfahren" at bounding box center [548, 516] width 270 height 29
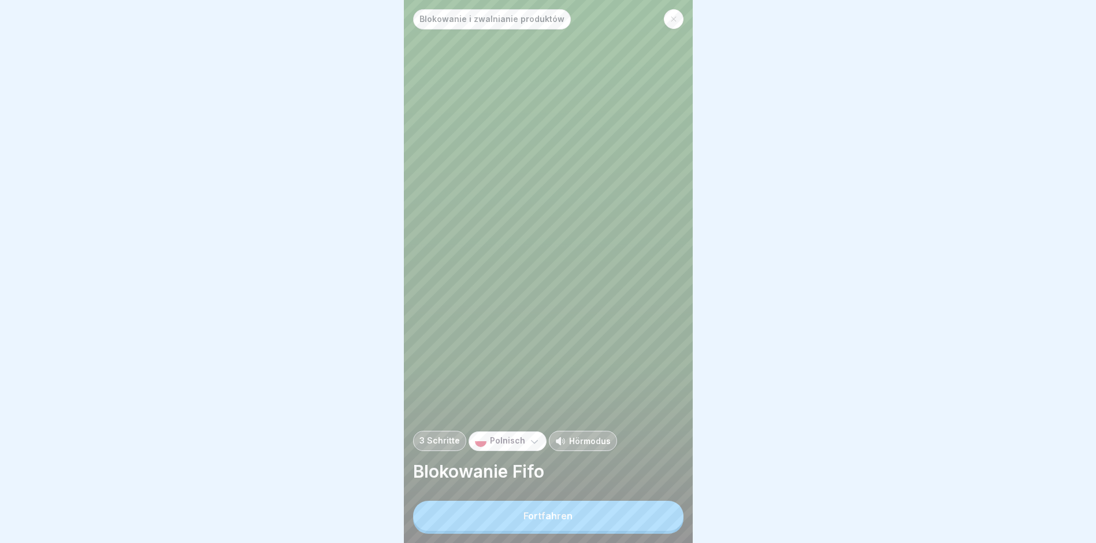
click at [655, 520] on button "Fortfahren" at bounding box center [548, 516] width 270 height 30
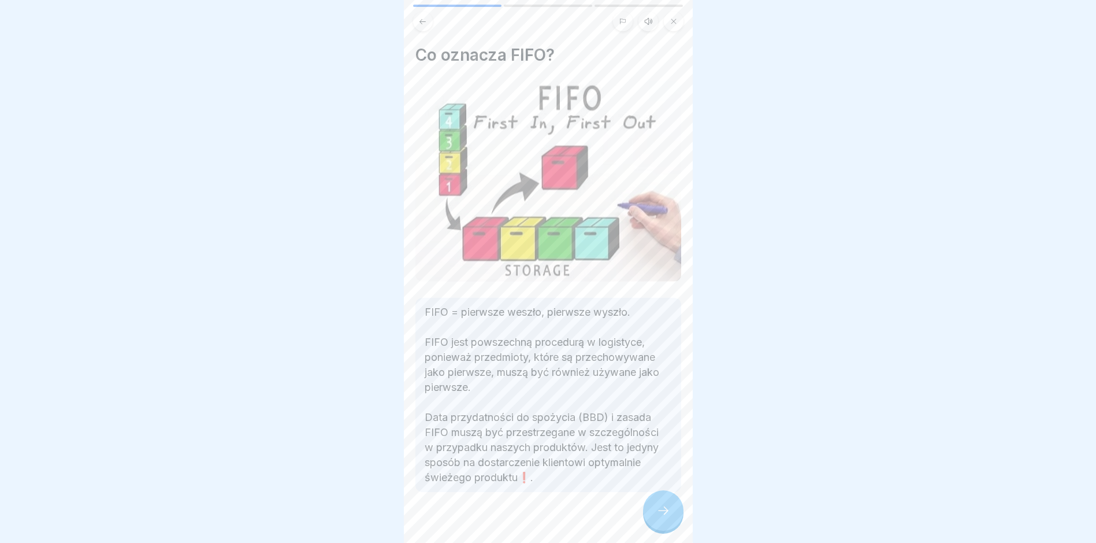
click at [658, 517] on icon at bounding box center [664, 510] width 14 height 14
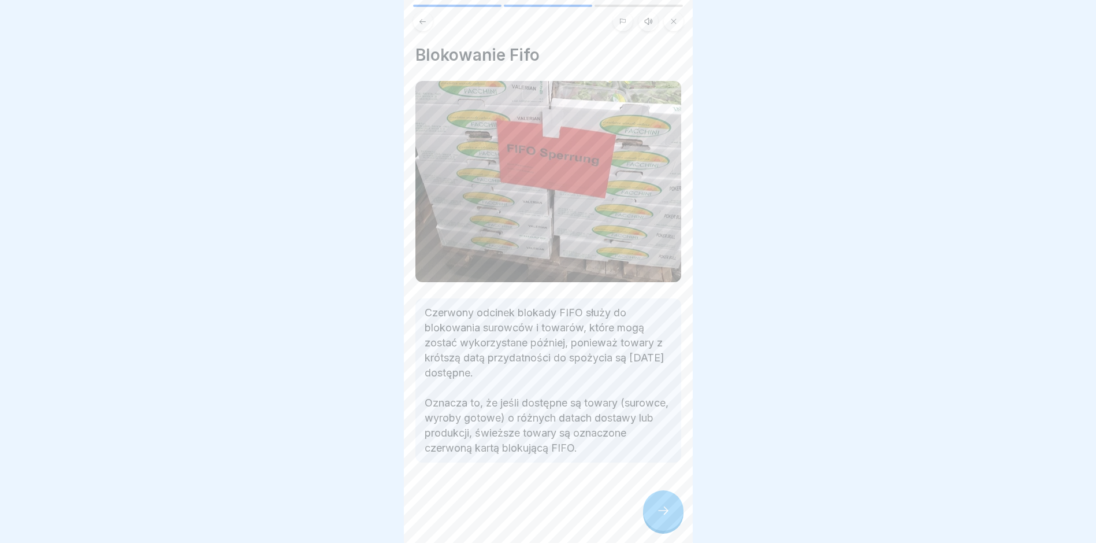
click at [658, 517] on icon at bounding box center [664, 510] width 14 height 14
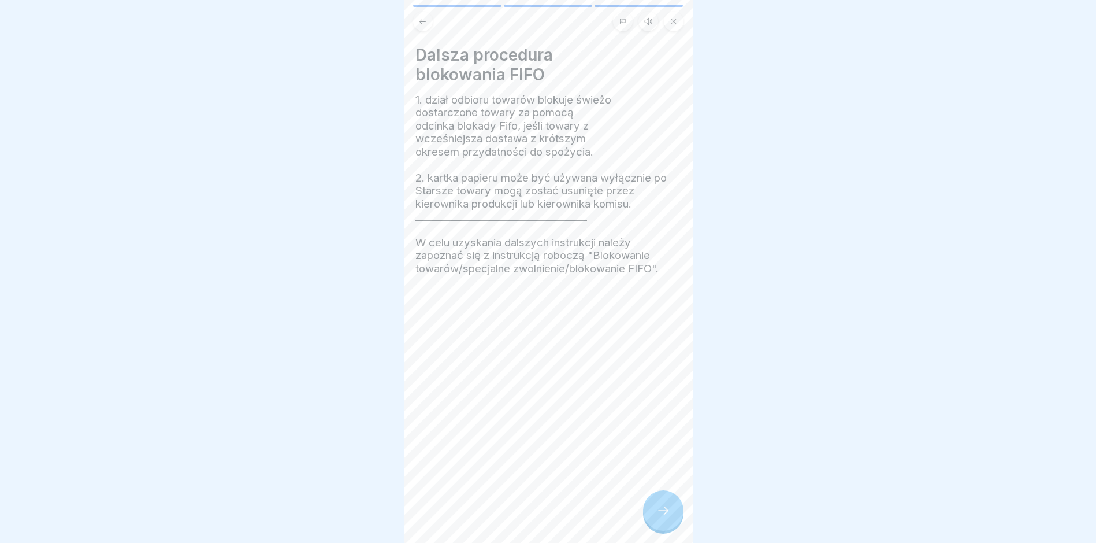
click at [658, 517] on icon at bounding box center [664, 510] width 14 height 14
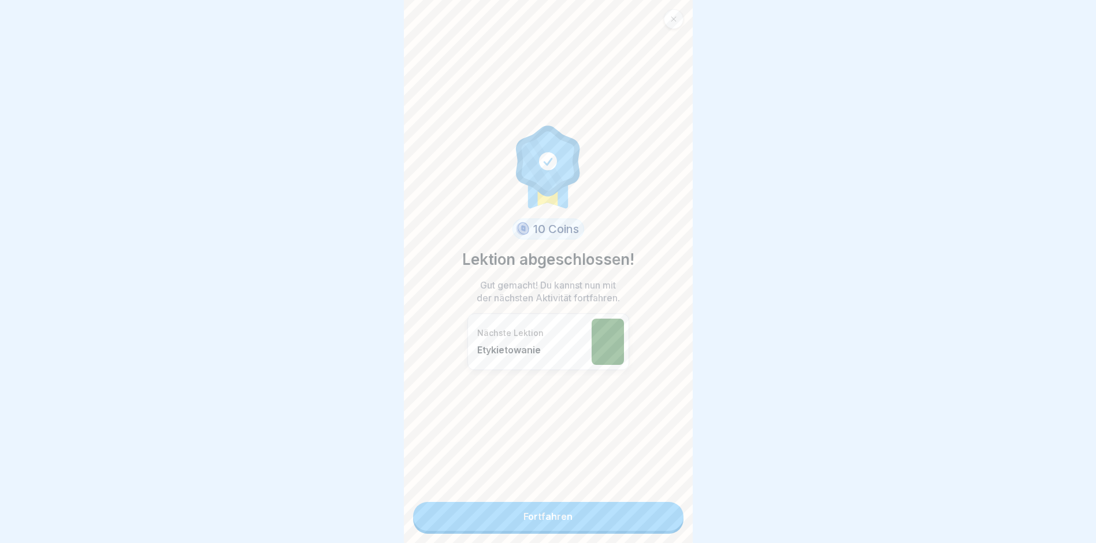
click at [658, 519] on link "Fortfahren" at bounding box center [548, 516] width 270 height 29
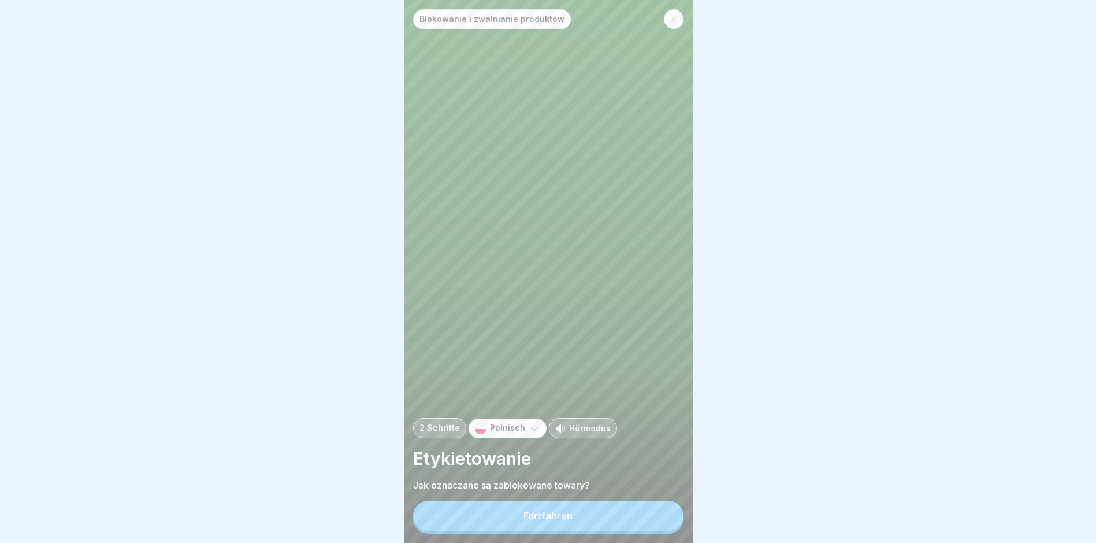
click at [658, 519] on button "Fortfahren" at bounding box center [548, 516] width 270 height 30
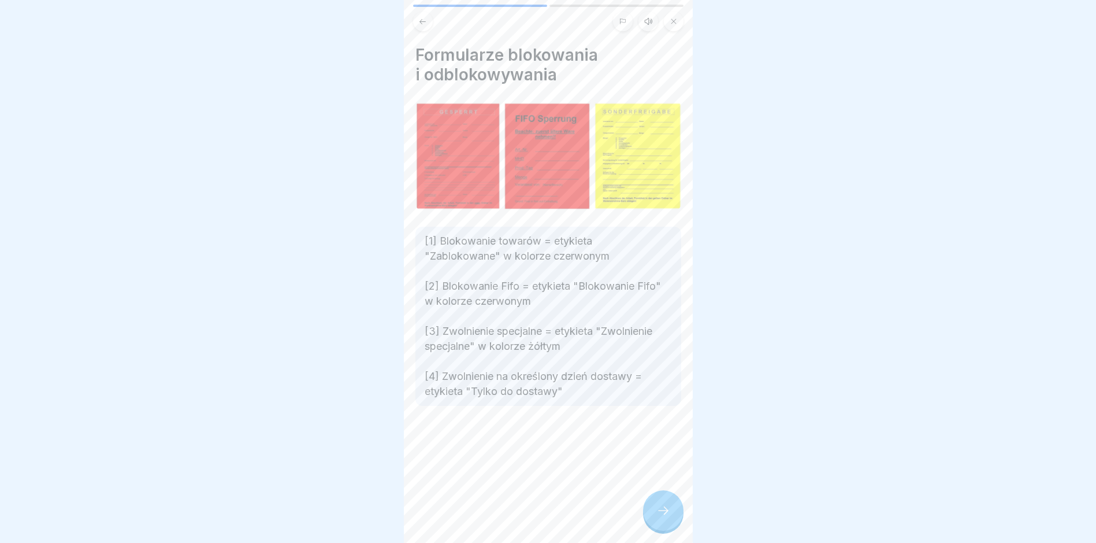
click at [658, 517] on icon at bounding box center [664, 510] width 14 height 14
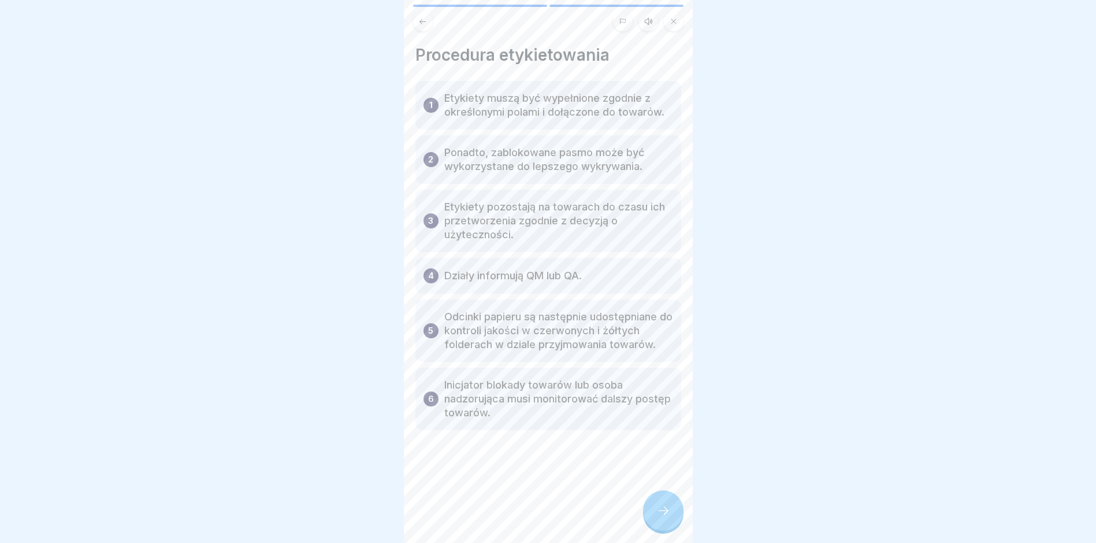
click at [658, 517] on icon at bounding box center [664, 510] width 14 height 14
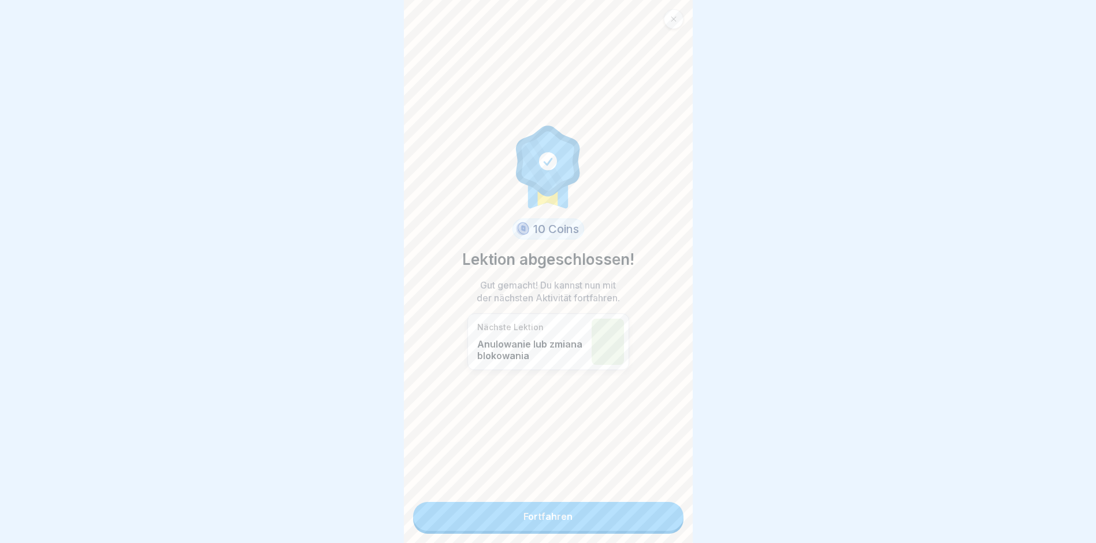
click at [658, 519] on link "Fortfahren" at bounding box center [548, 516] width 270 height 29
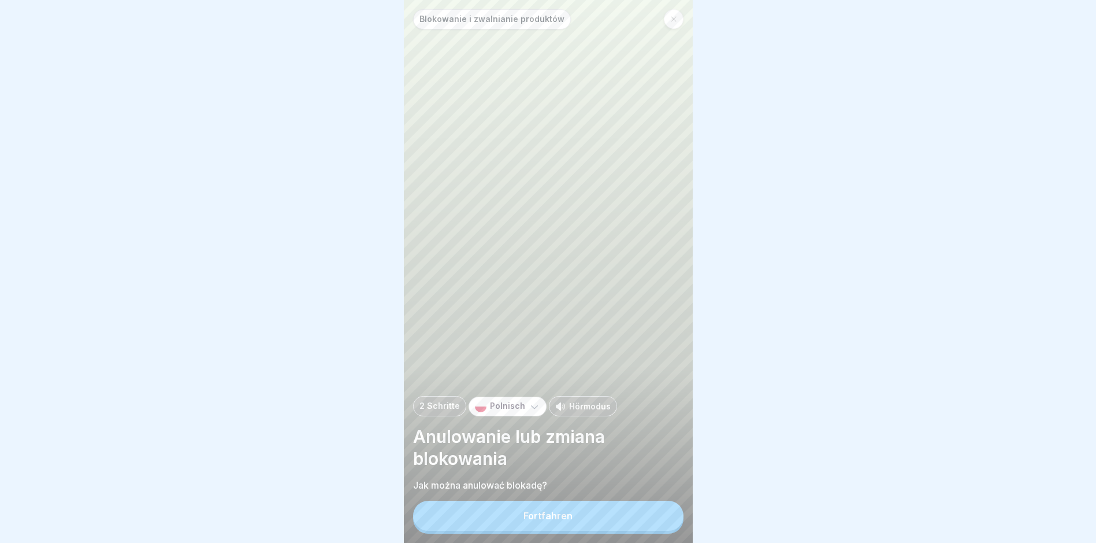
click at [658, 519] on button "Fortfahren" at bounding box center [548, 516] width 270 height 30
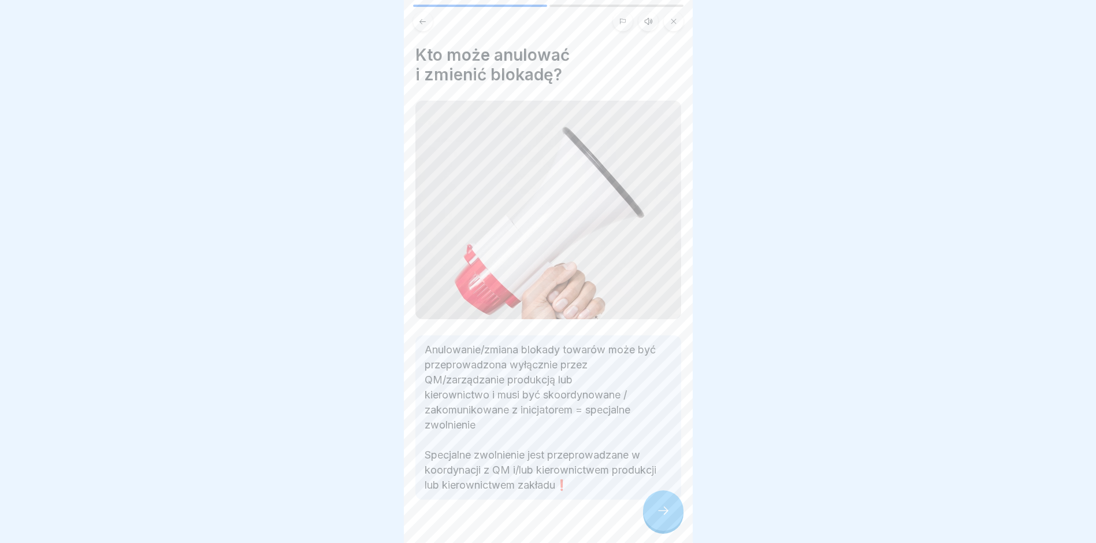
click at [658, 514] on icon at bounding box center [663, 510] width 10 height 8
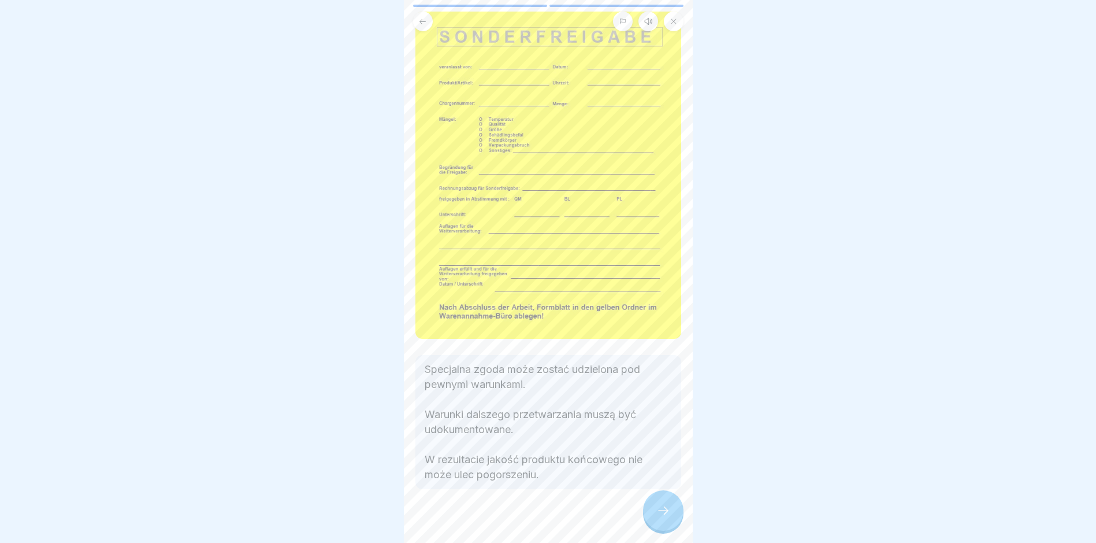
scroll to position [94, 0]
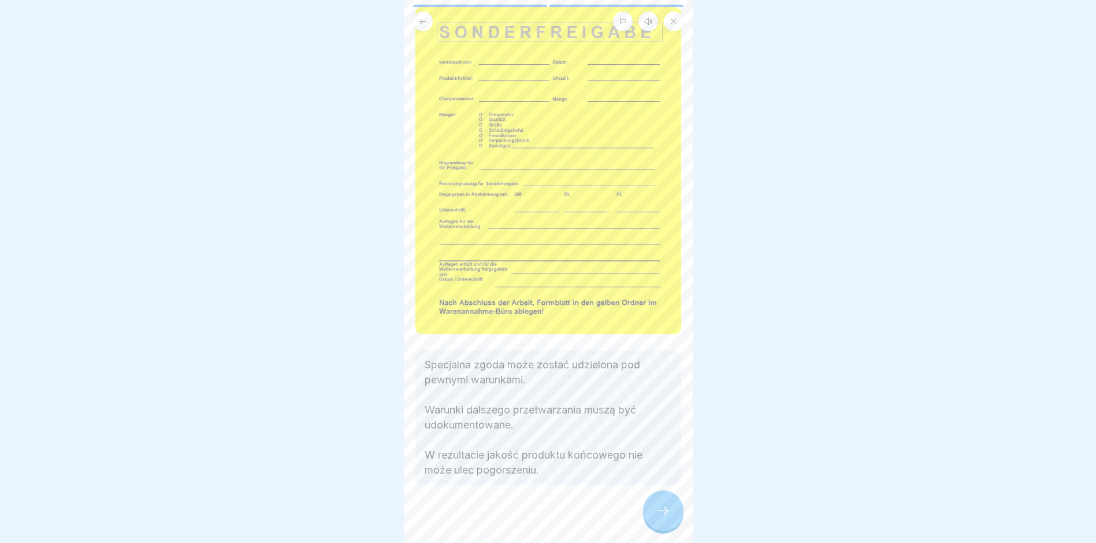
click at [661, 510] on icon at bounding box center [664, 510] width 14 height 14
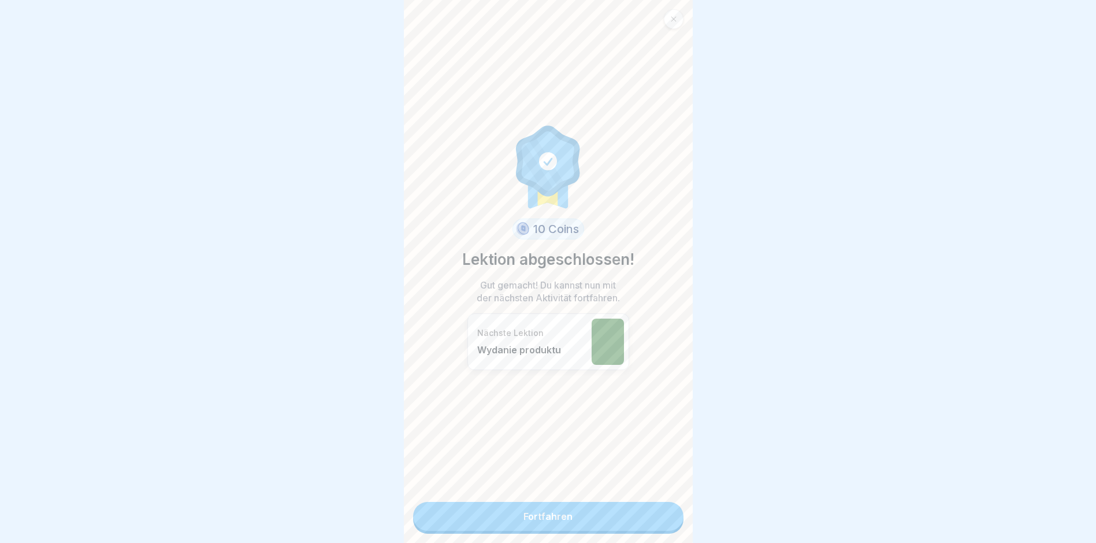
click at [661, 510] on link "Fortfahren" at bounding box center [548, 516] width 270 height 29
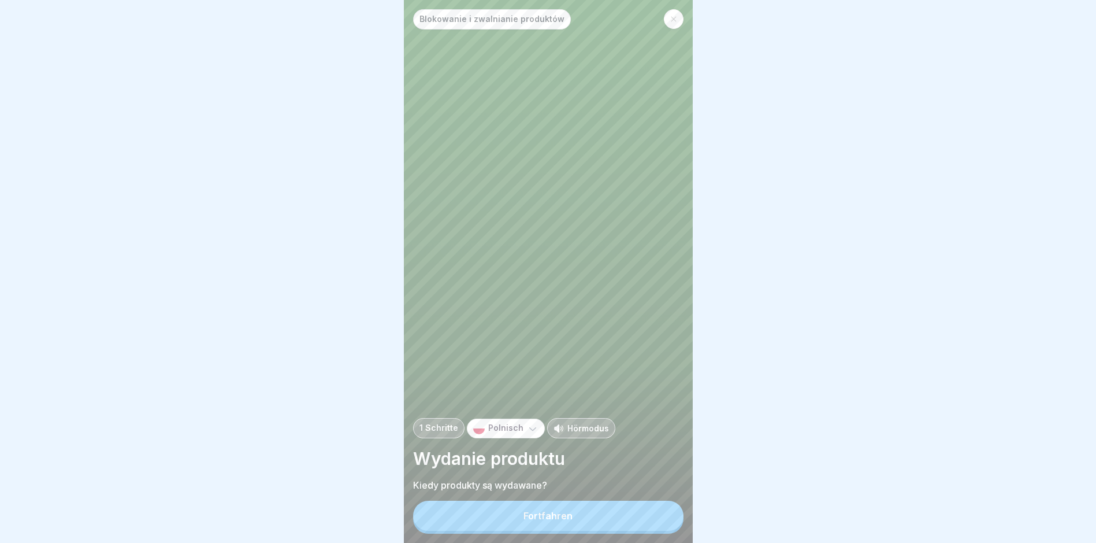
click at [640, 511] on button "Fortfahren" at bounding box center [548, 516] width 270 height 30
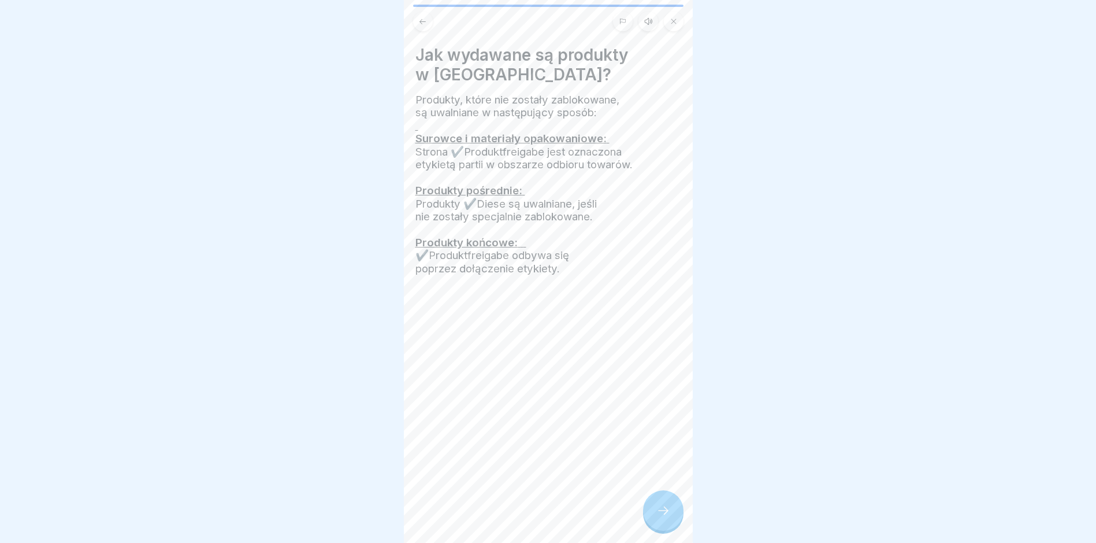
click at [655, 517] on div at bounding box center [663, 510] width 40 height 40
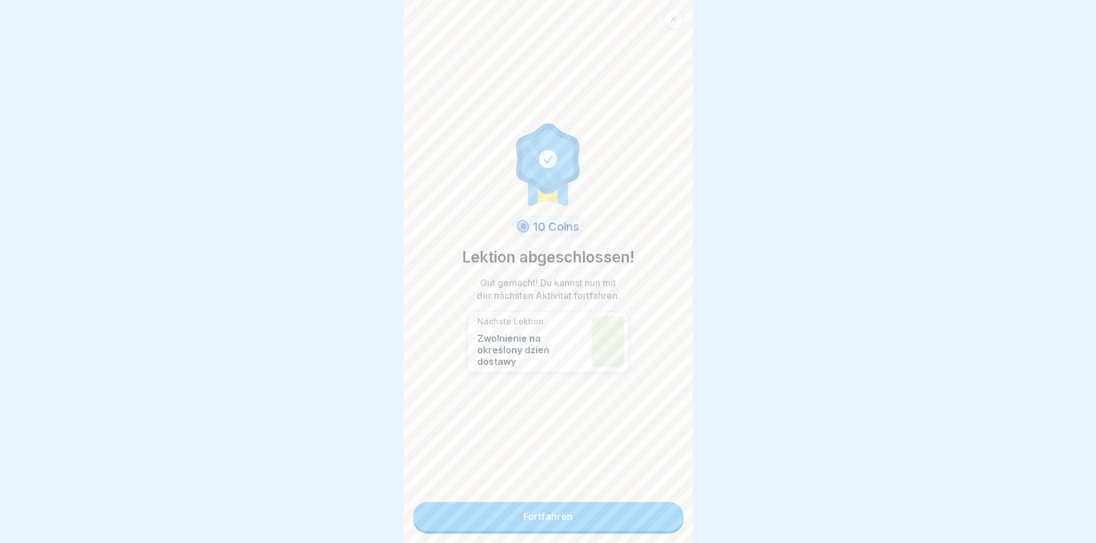
click at [645, 517] on link "Fortfahren" at bounding box center [548, 516] width 270 height 29
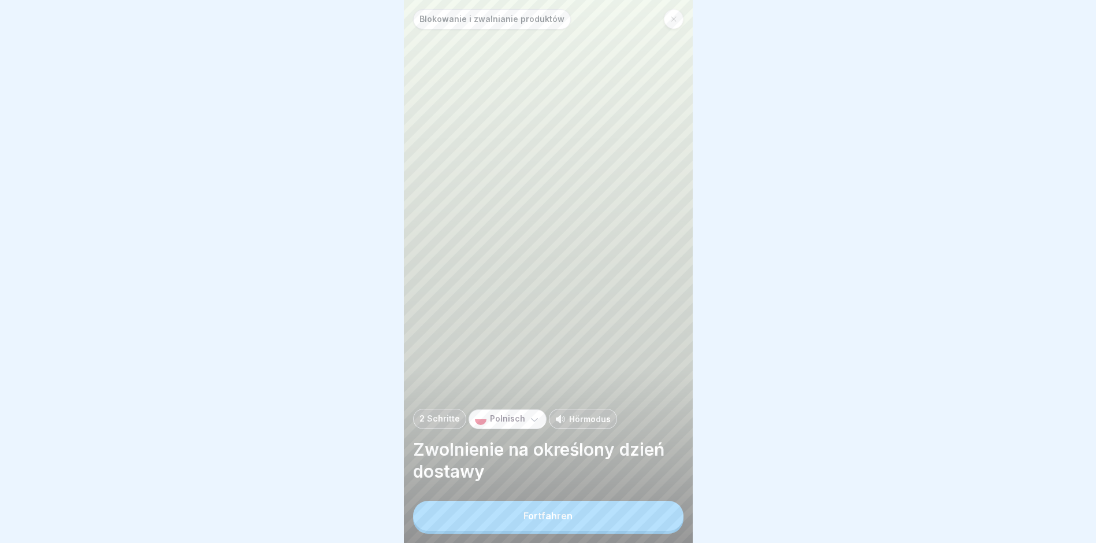
click at [645, 517] on button "Fortfahren" at bounding box center [548, 516] width 270 height 30
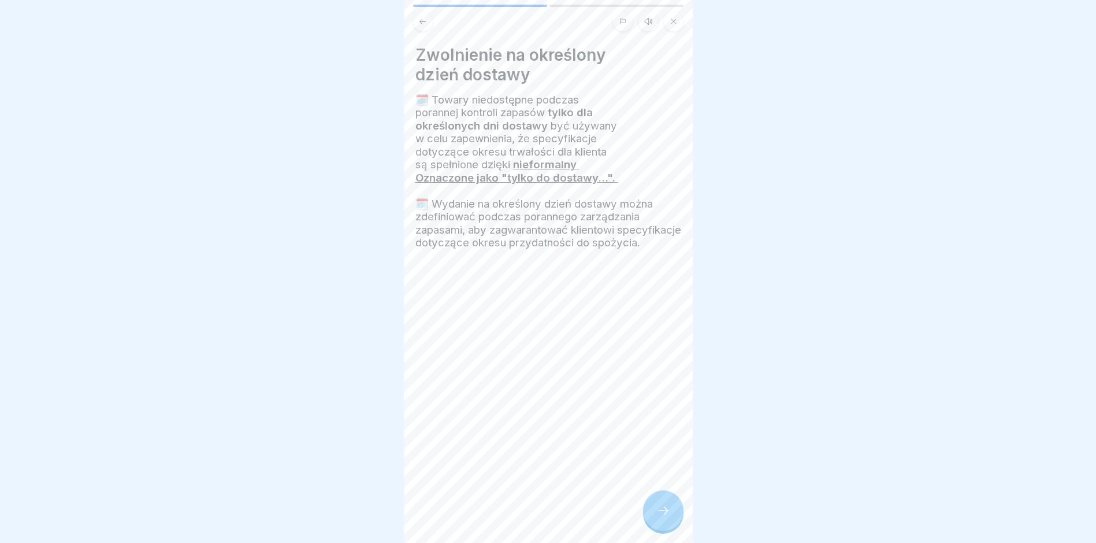
click at [645, 517] on div at bounding box center [663, 510] width 40 height 40
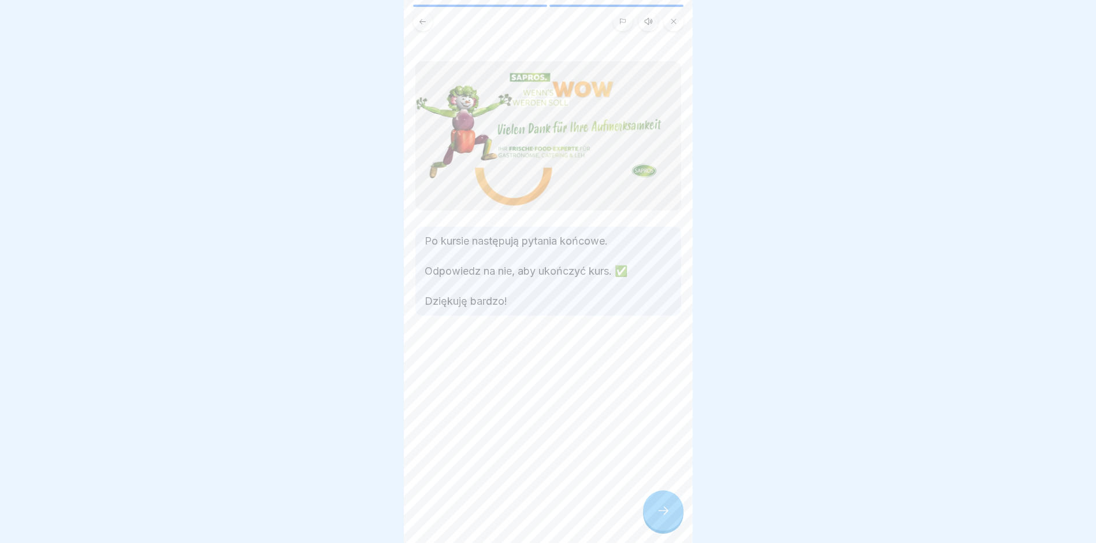
click at [645, 517] on div at bounding box center [663, 510] width 40 height 40
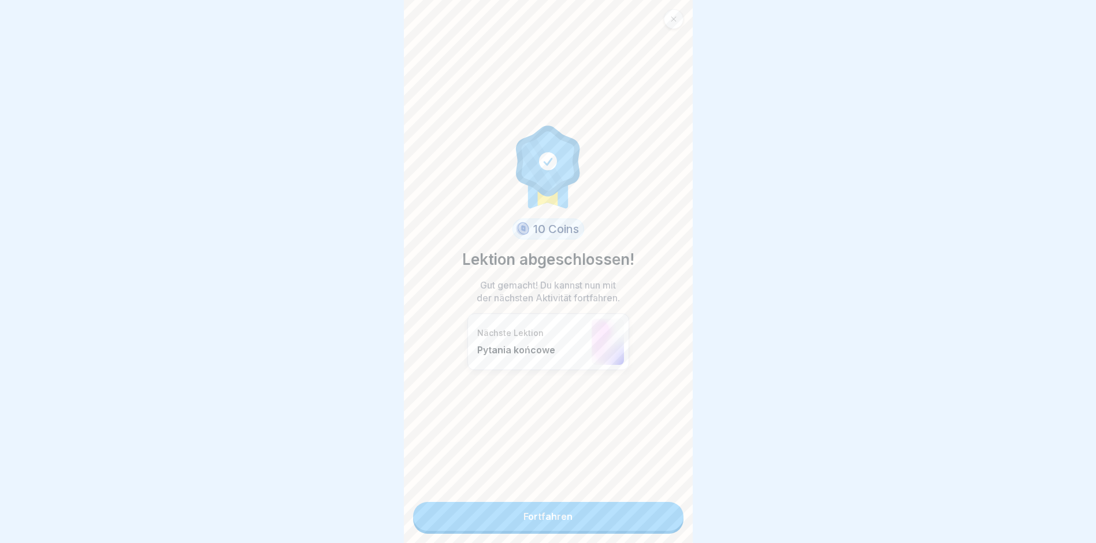
click at [645, 517] on link "Fortfahren" at bounding box center [548, 516] width 270 height 29
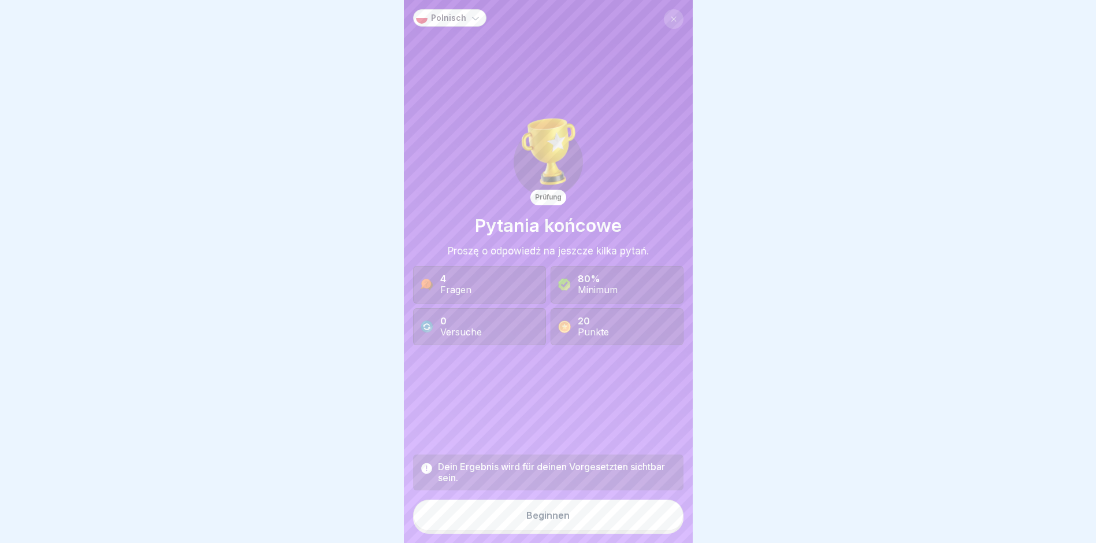
click at [645, 517] on button "Beginnen" at bounding box center [548, 514] width 270 height 31
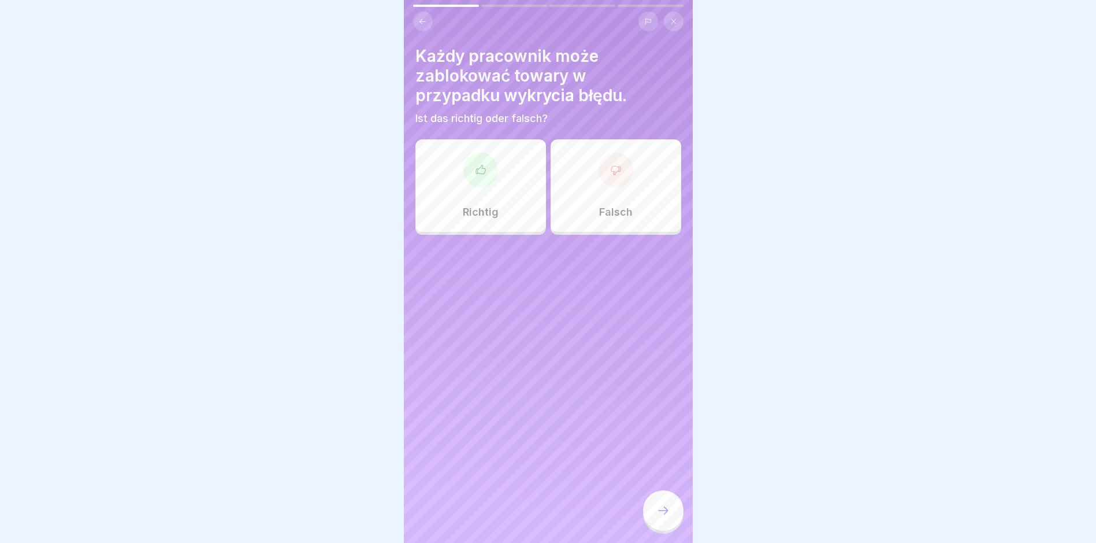
click at [481, 172] on icon at bounding box center [481, 170] width 12 height 12
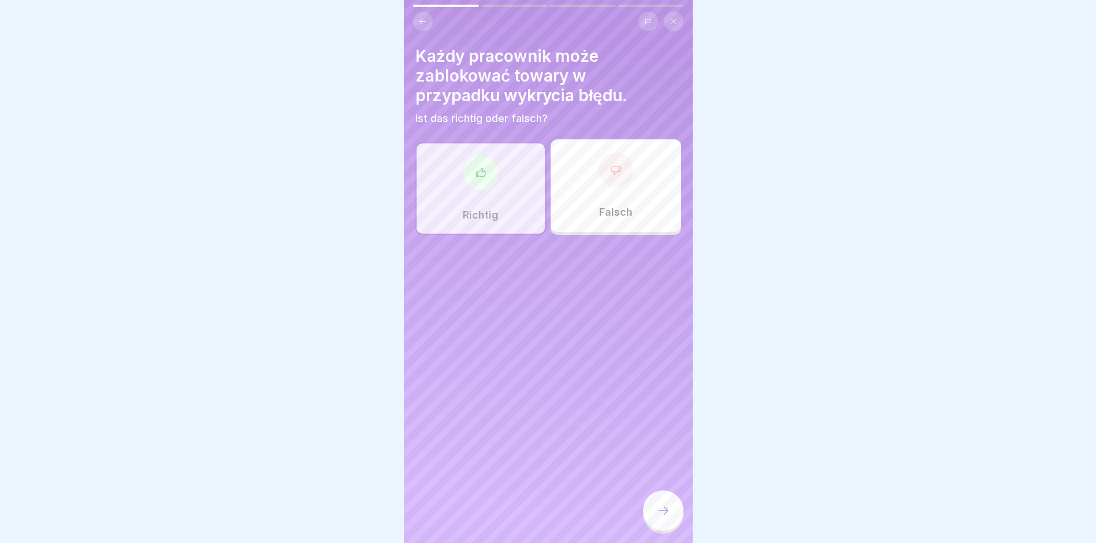
click at [655, 520] on div at bounding box center [663, 510] width 40 height 40
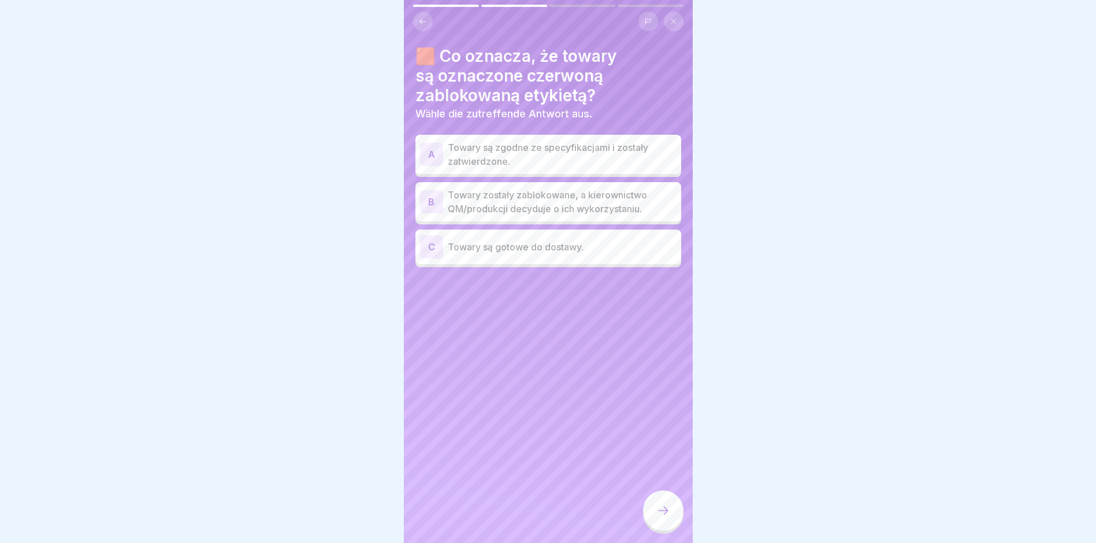
click at [647, 207] on p "Towary zostały zablokowane, a kierownictwo QM/produkcji decyduje o ich wykorzys…" at bounding box center [562, 202] width 229 height 28
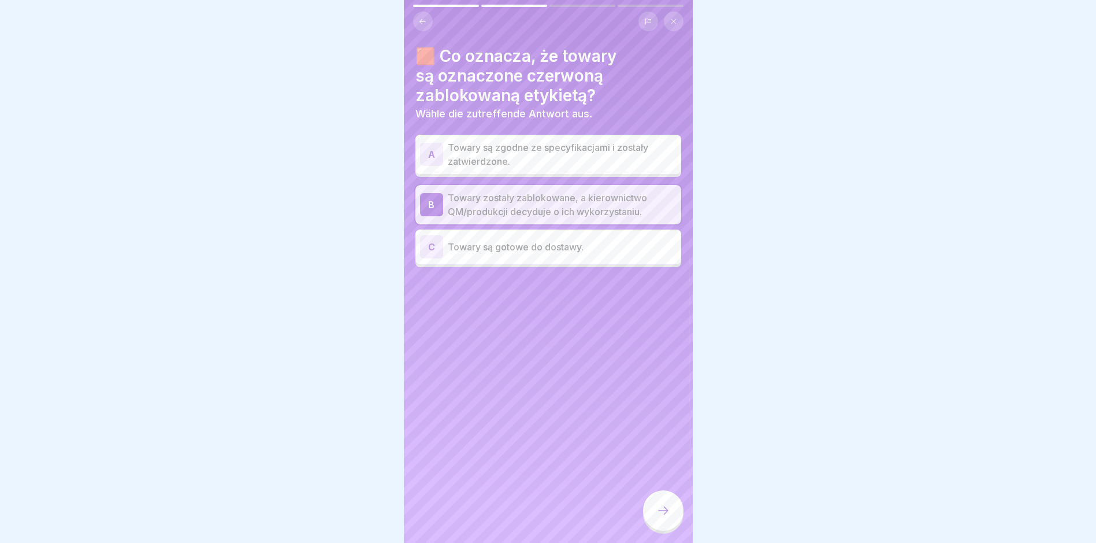
click at [666, 515] on icon at bounding box center [664, 510] width 14 height 14
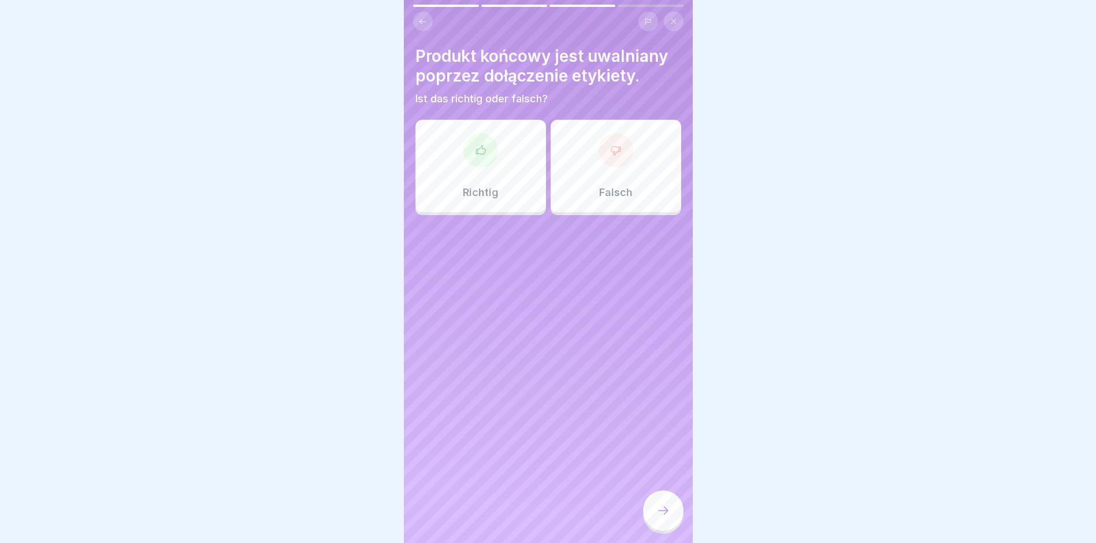
click at [489, 149] on div at bounding box center [481, 150] width 35 height 35
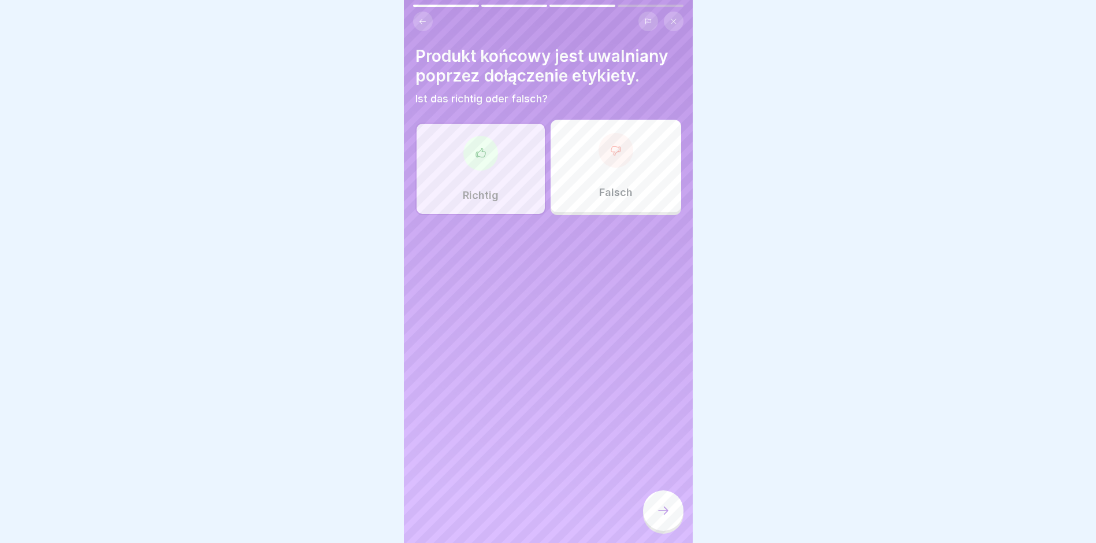
click at [665, 517] on icon at bounding box center [664, 510] width 14 height 14
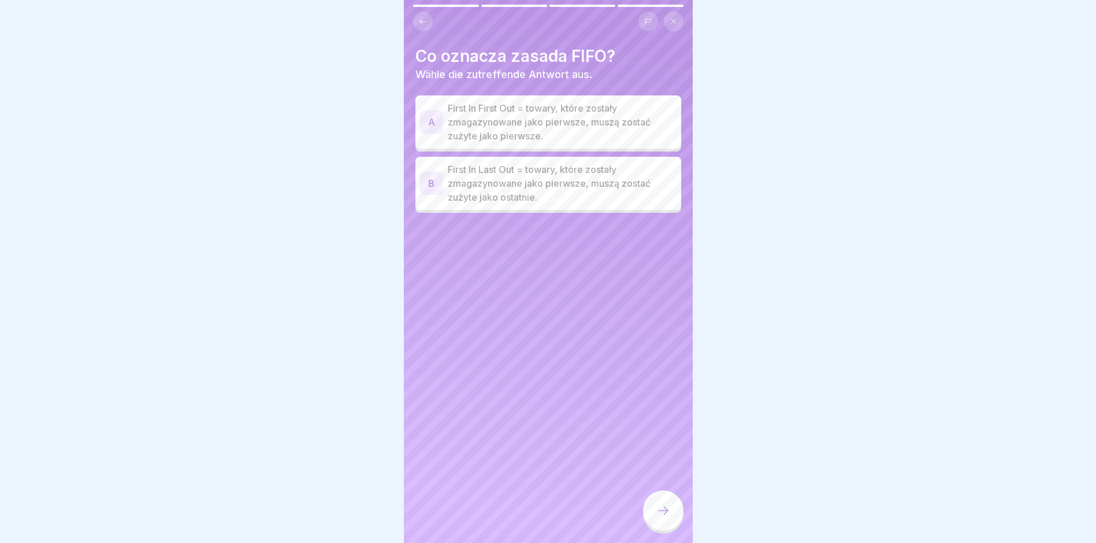
click at [517, 108] on p "First In First Out = towary, które zostały zmagazynowane jako pierwsze, muszą z…" at bounding box center [562, 122] width 229 height 42
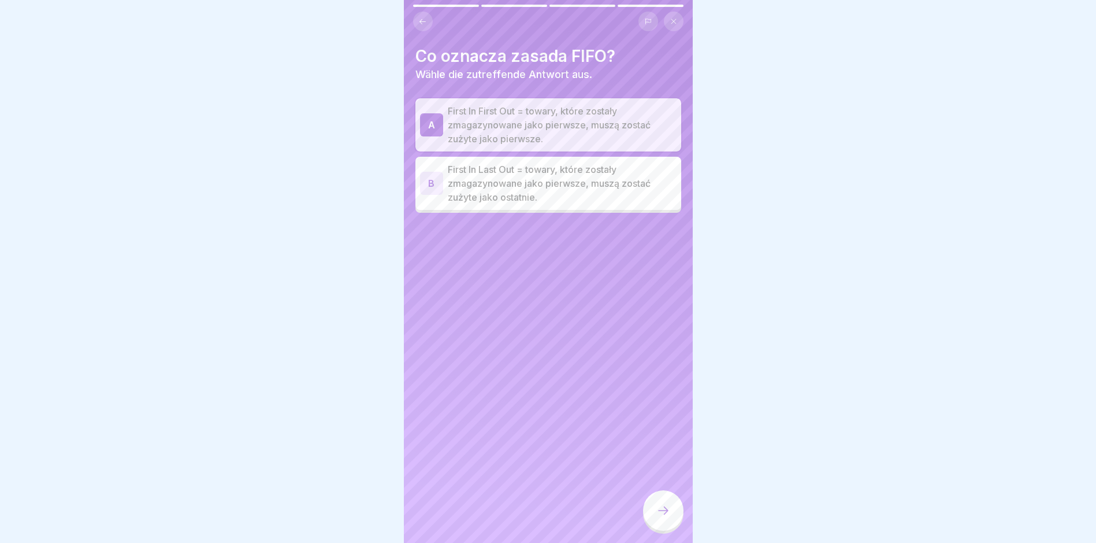
click at [658, 517] on icon at bounding box center [664, 510] width 14 height 14
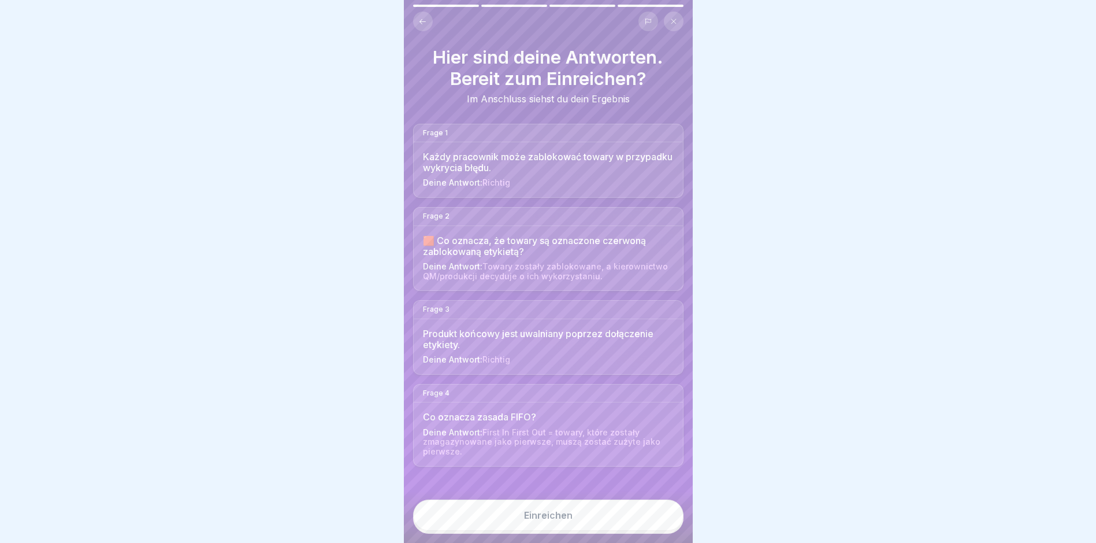
click at [639, 523] on button "Einreichen" at bounding box center [548, 514] width 270 height 31
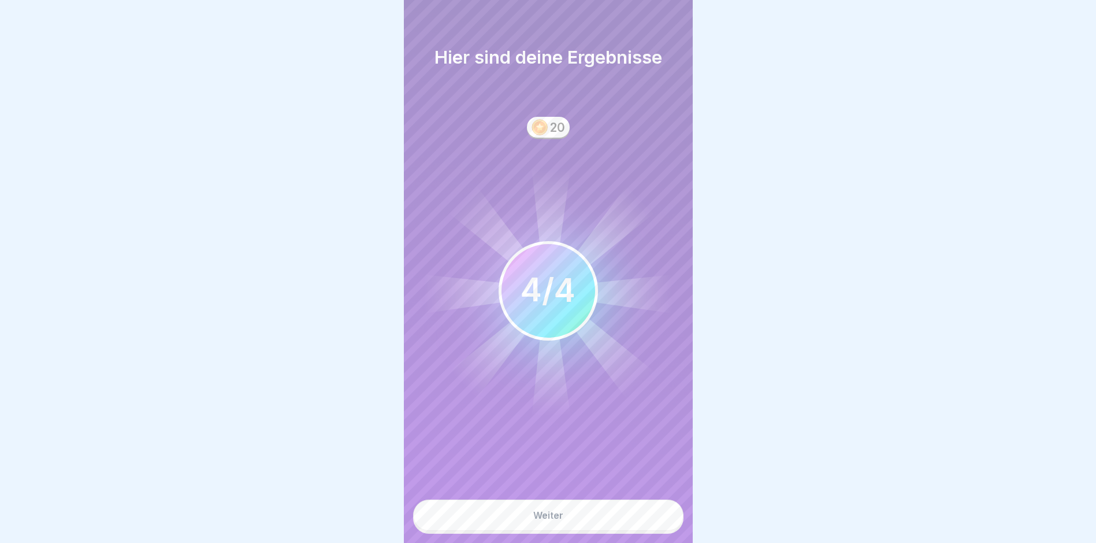
click at [639, 523] on button "Weiter" at bounding box center [548, 514] width 270 height 31
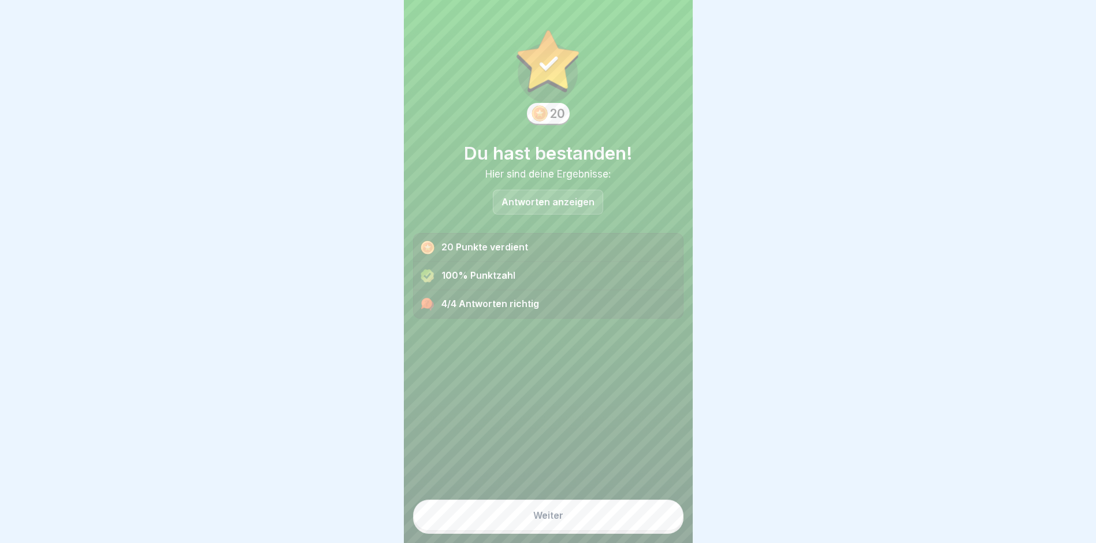
click at [639, 523] on button "Weiter" at bounding box center [548, 514] width 270 height 31
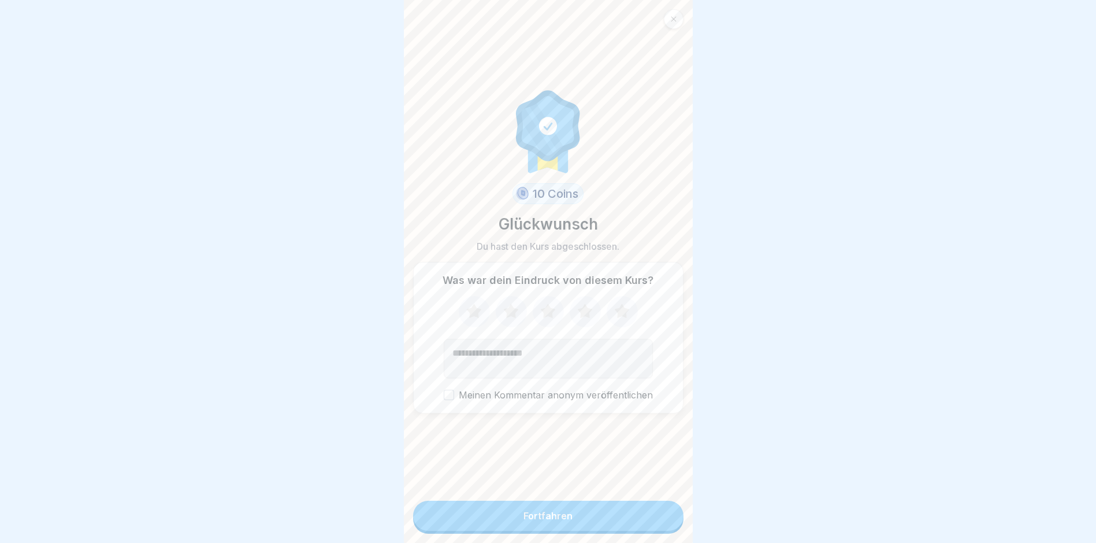
click at [639, 523] on button "Fortfahren" at bounding box center [548, 516] width 270 height 30
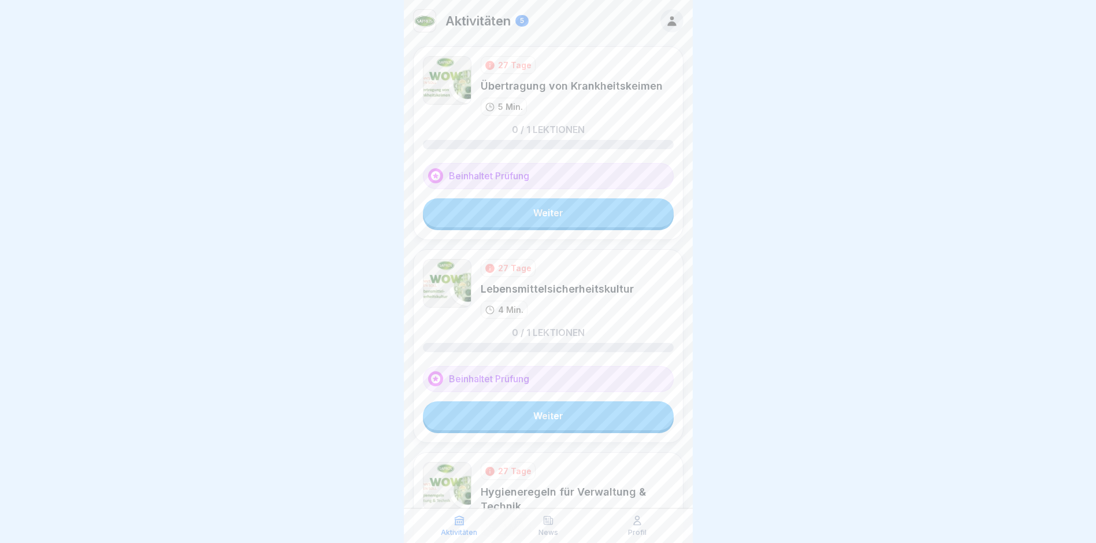
click at [639, 523] on icon at bounding box center [638, 520] width 12 height 12
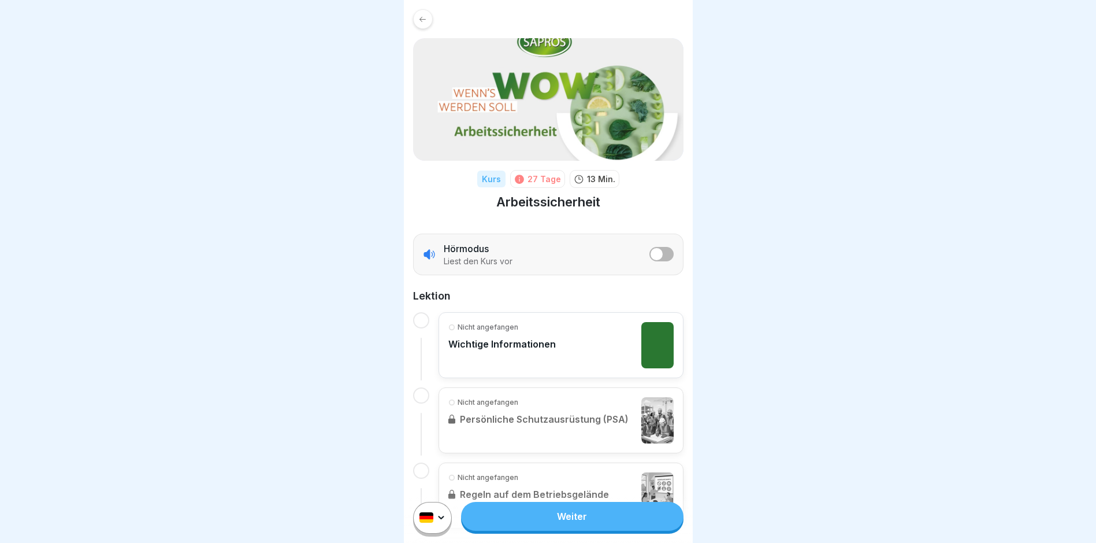
click at [440, 523] on html "Kurs 27 Tage 13 Min. Arbeitssicherheit Hörmodus Liest den Kurs vor Lektion Nich…" at bounding box center [548, 271] width 1096 height 543
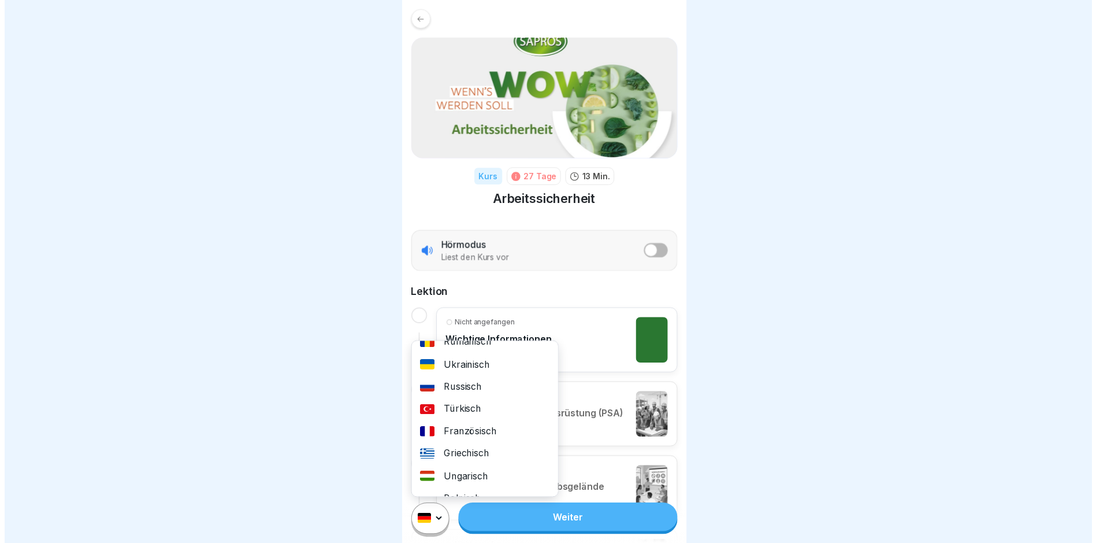
scroll to position [116, 0]
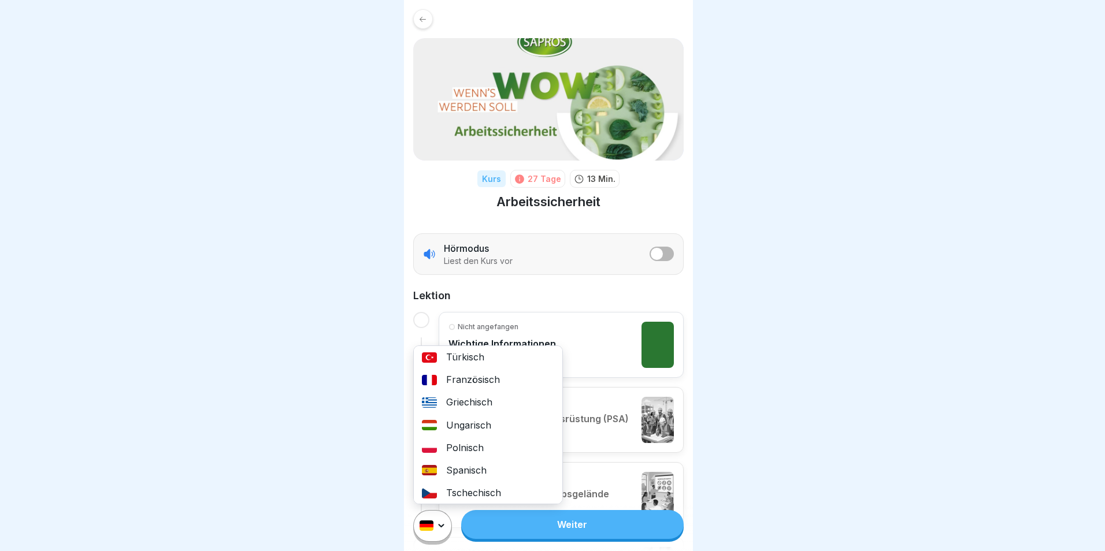
click at [459, 452] on div "Polnisch" at bounding box center [488, 448] width 149 height 23
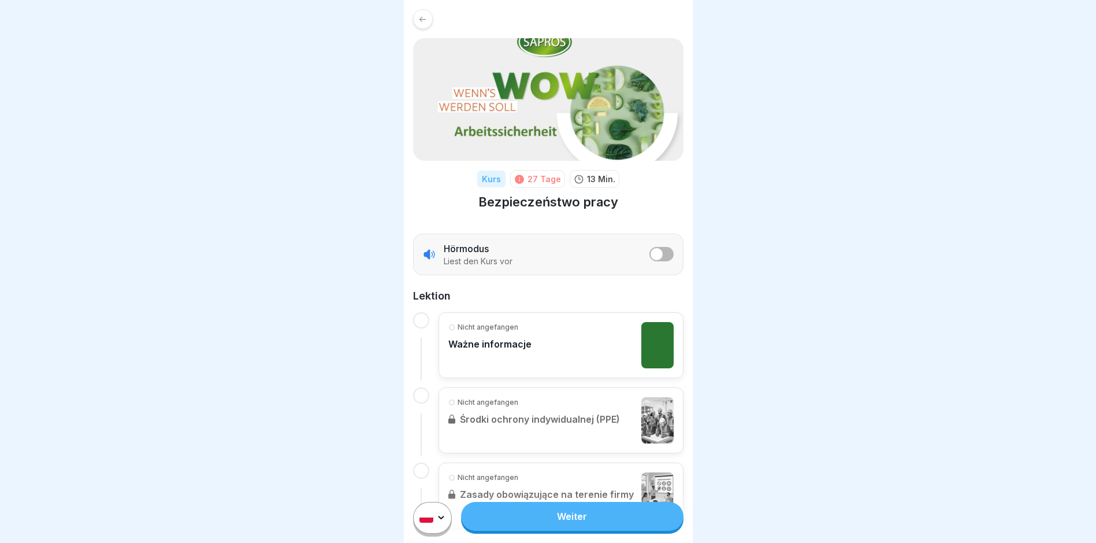
click at [574, 522] on link "Weiter" at bounding box center [572, 516] width 222 height 29
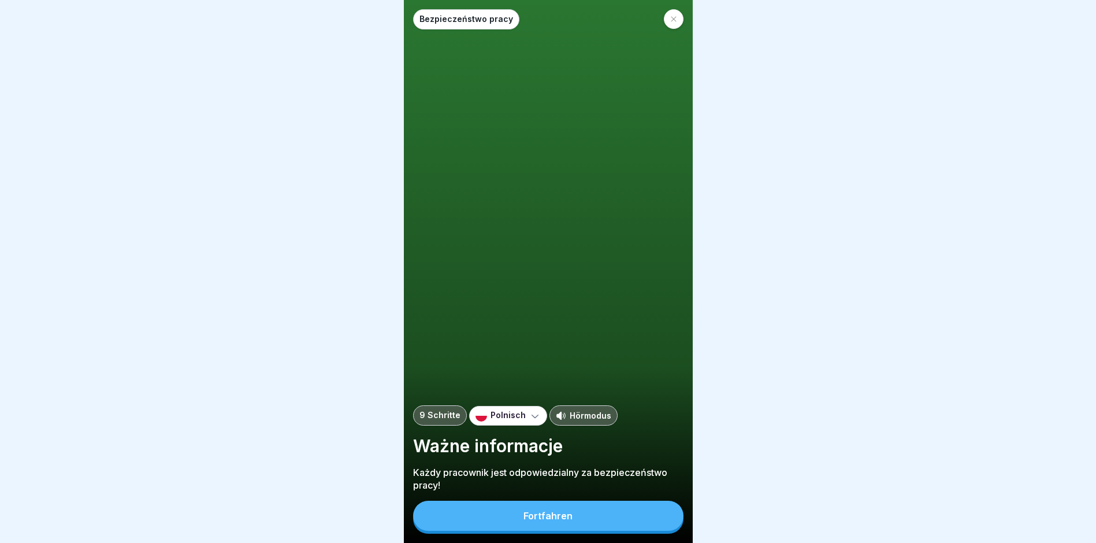
click at [554, 521] on div "Fortfahren" at bounding box center [548, 515] width 49 height 10
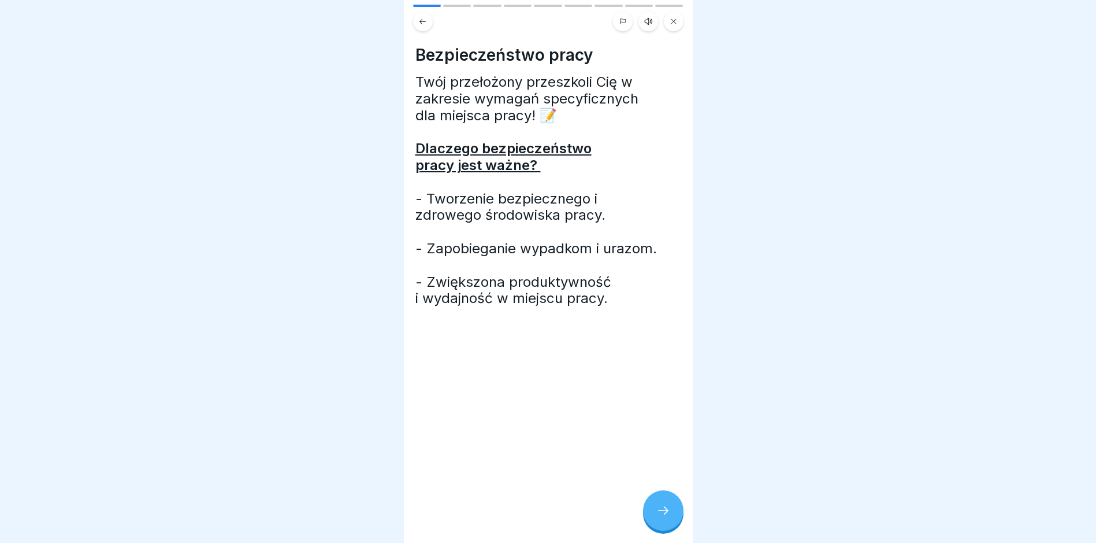
click at [668, 517] on icon at bounding box center [664, 510] width 14 height 14
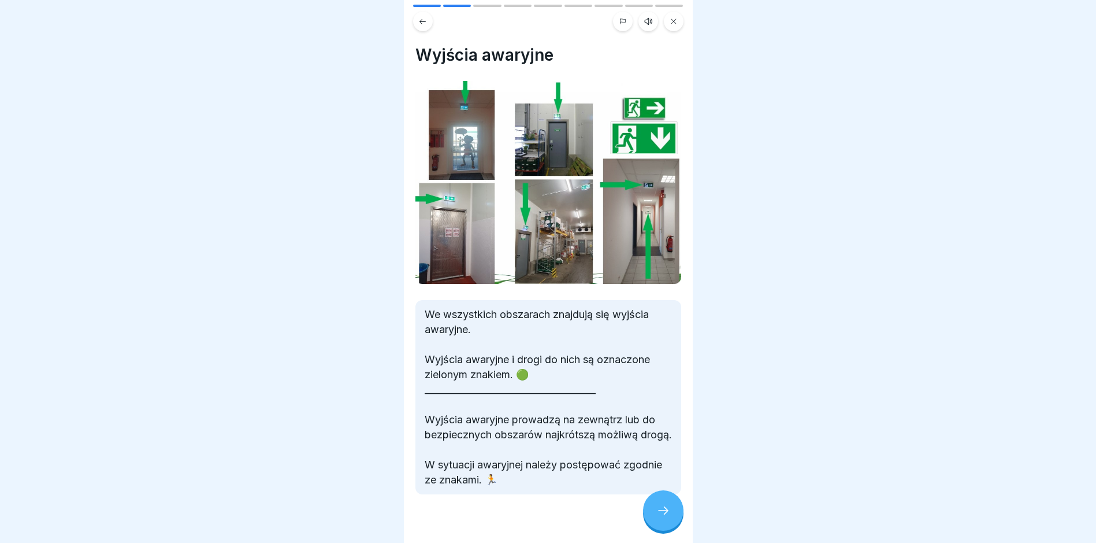
click at [668, 517] on icon at bounding box center [664, 510] width 14 height 14
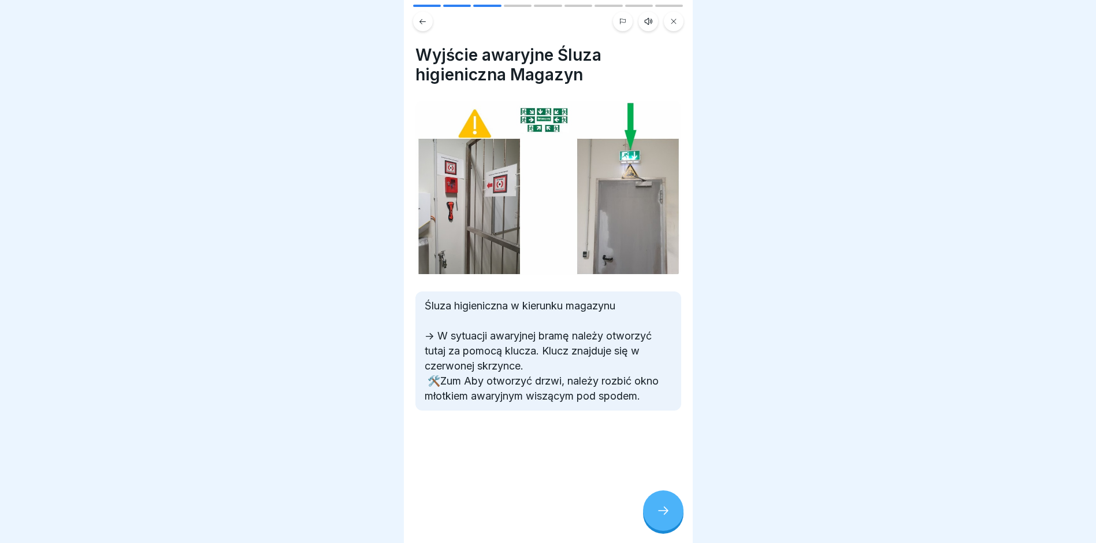
click at [668, 517] on icon at bounding box center [664, 510] width 14 height 14
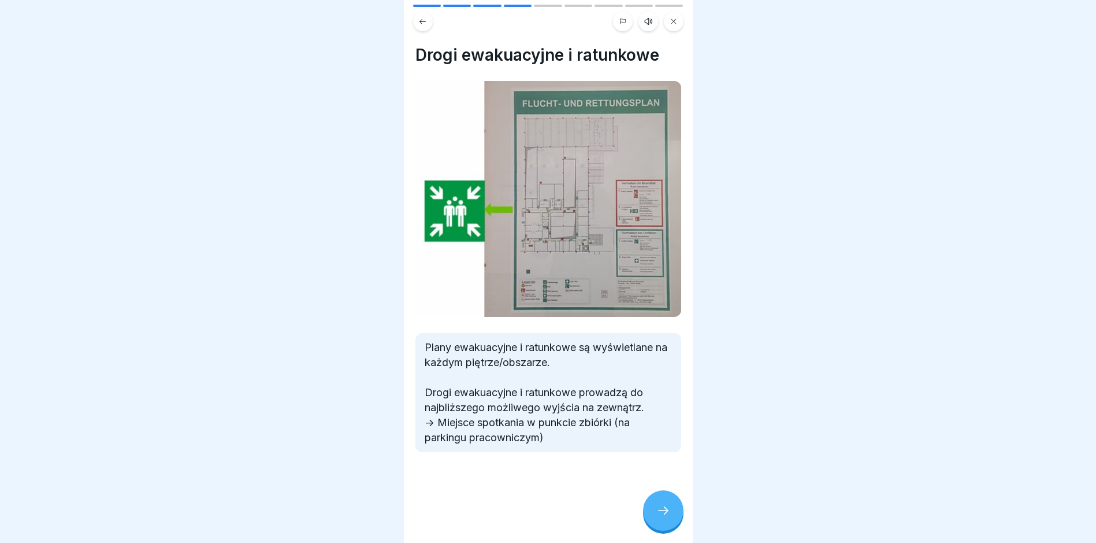
click at [668, 517] on icon at bounding box center [664, 510] width 14 height 14
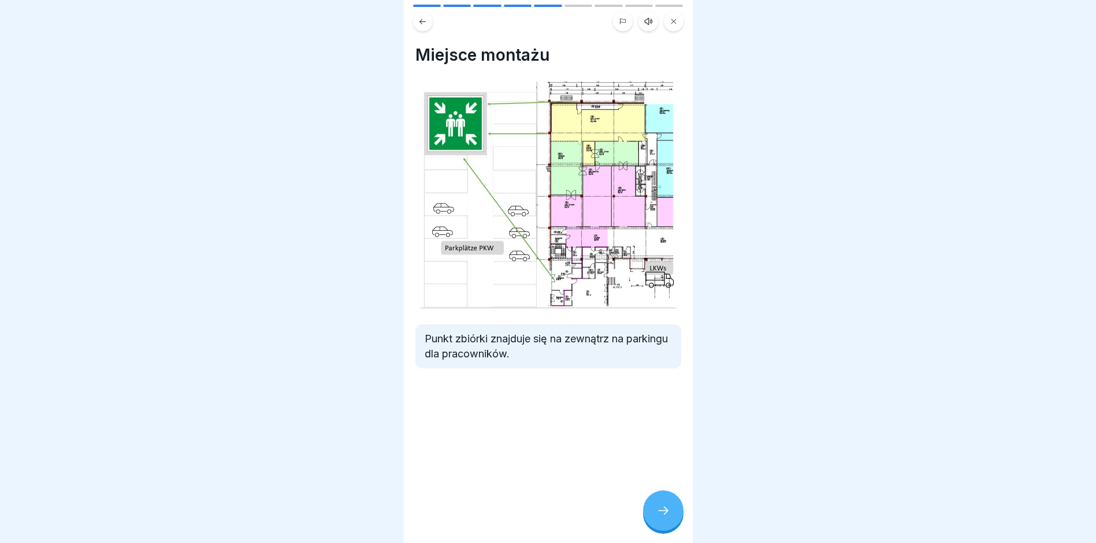
click at [668, 517] on icon at bounding box center [664, 510] width 14 height 14
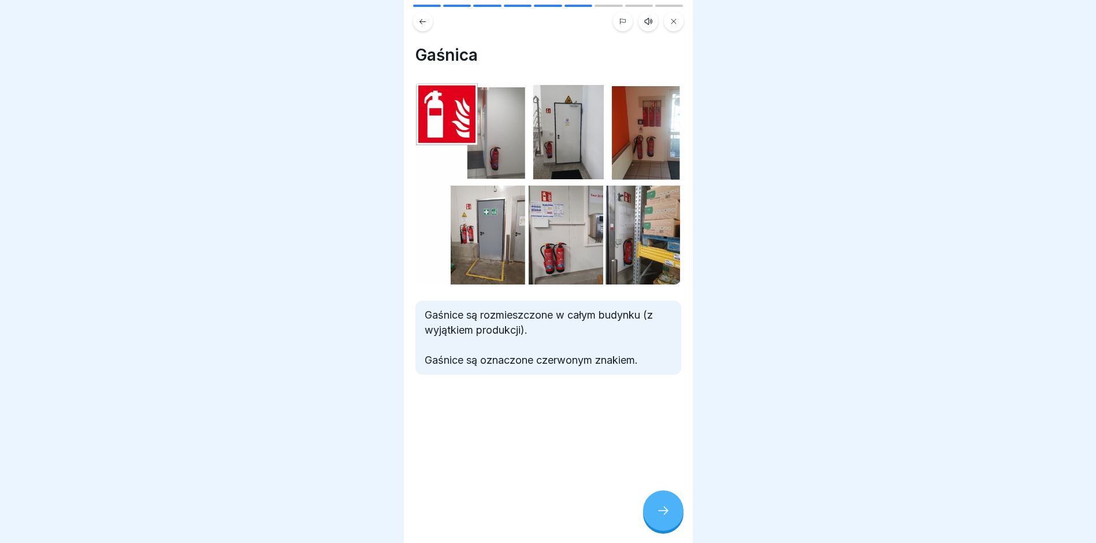
click at [668, 517] on icon at bounding box center [664, 510] width 14 height 14
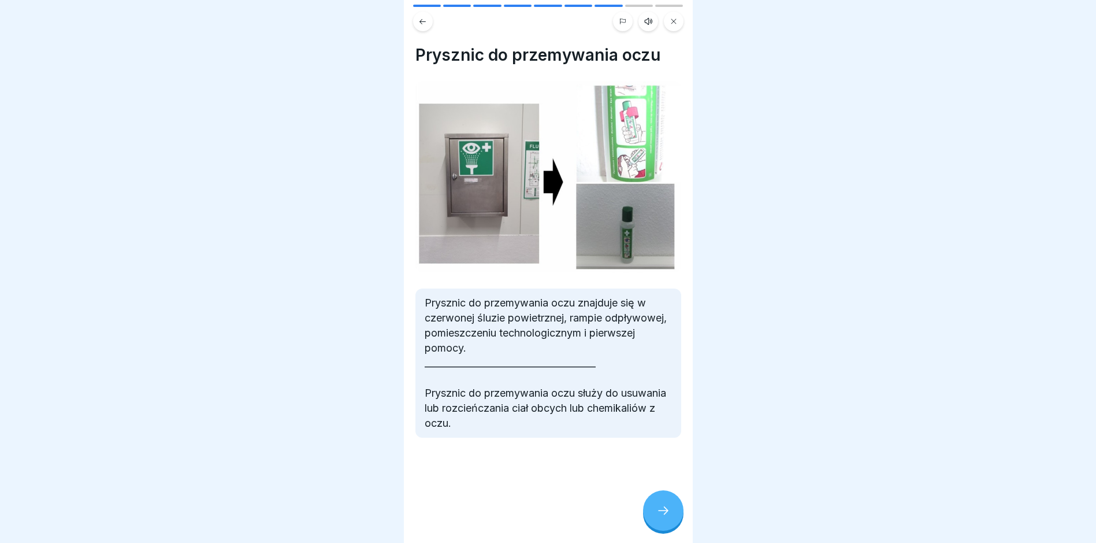
click at [668, 517] on icon at bounding box center [664, 510] width 14 height 14
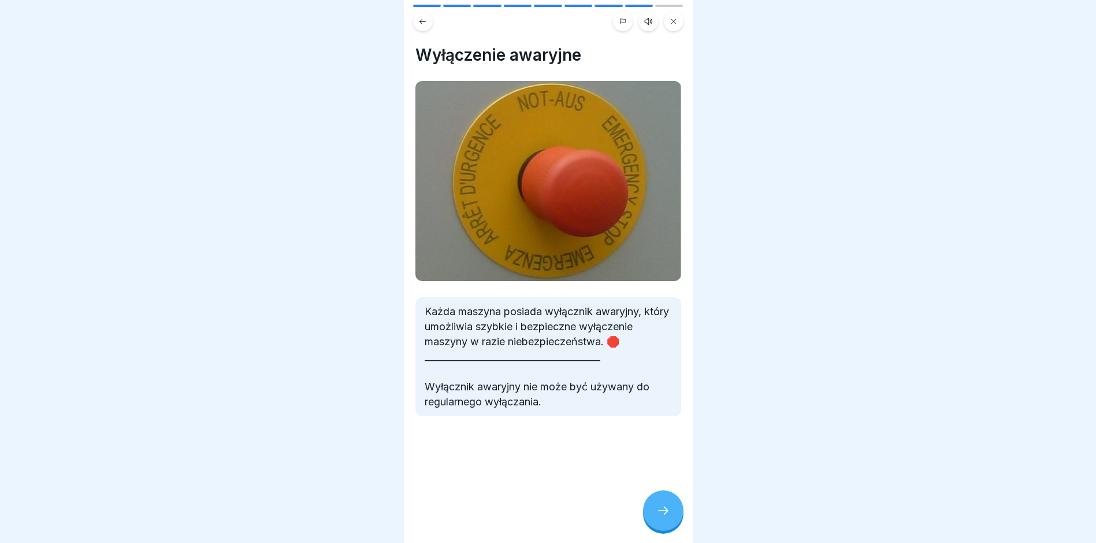
click at [668, 517] on icon at bounding box center [664, 510] width 14 height 14
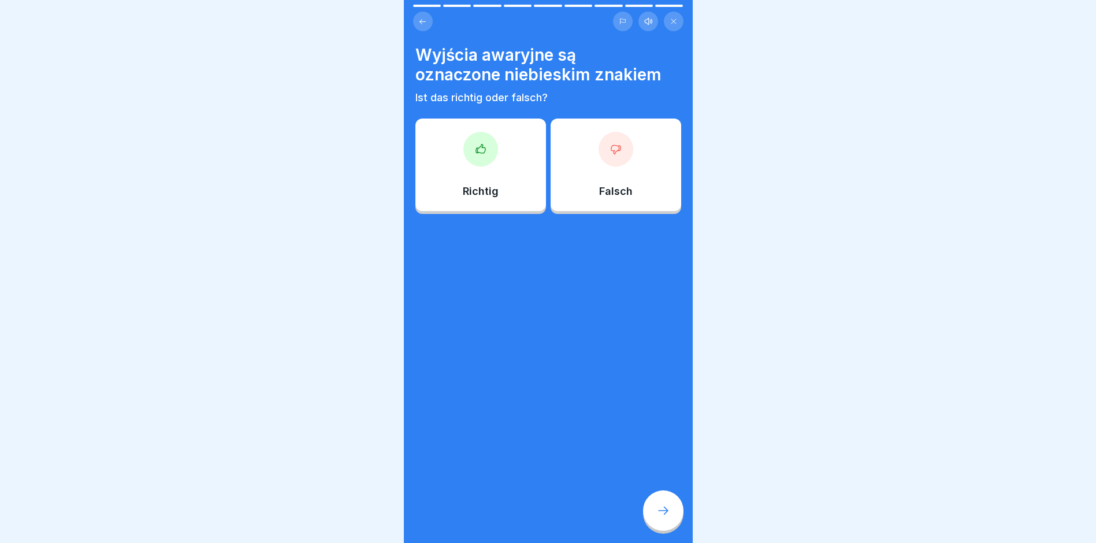
click at [610, 149] on icon at bounding box center [616, 149] width 12 height 12
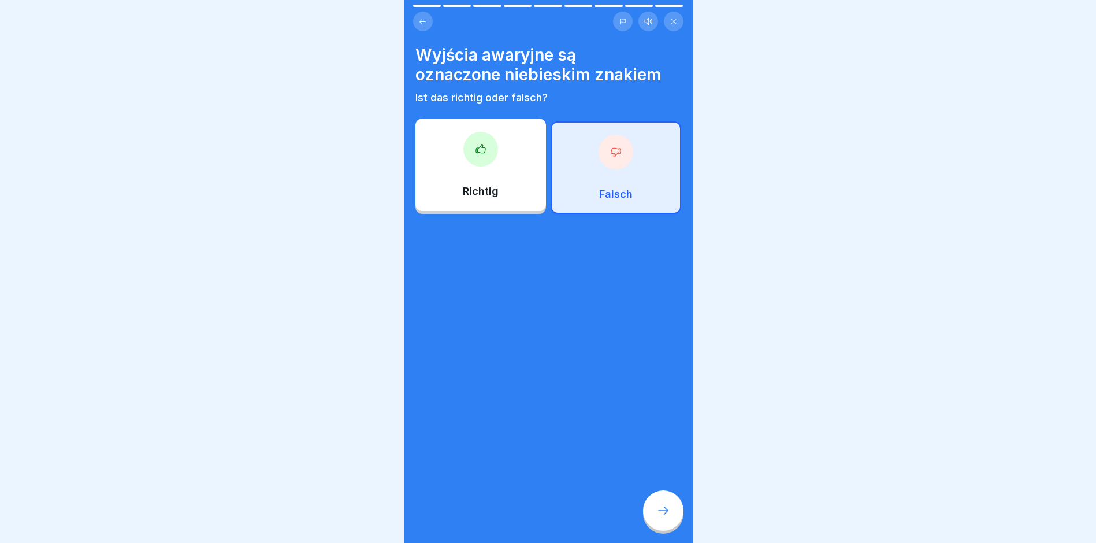
click at [654, 510] on div at bounding box center [663, 510] width 40 height 40
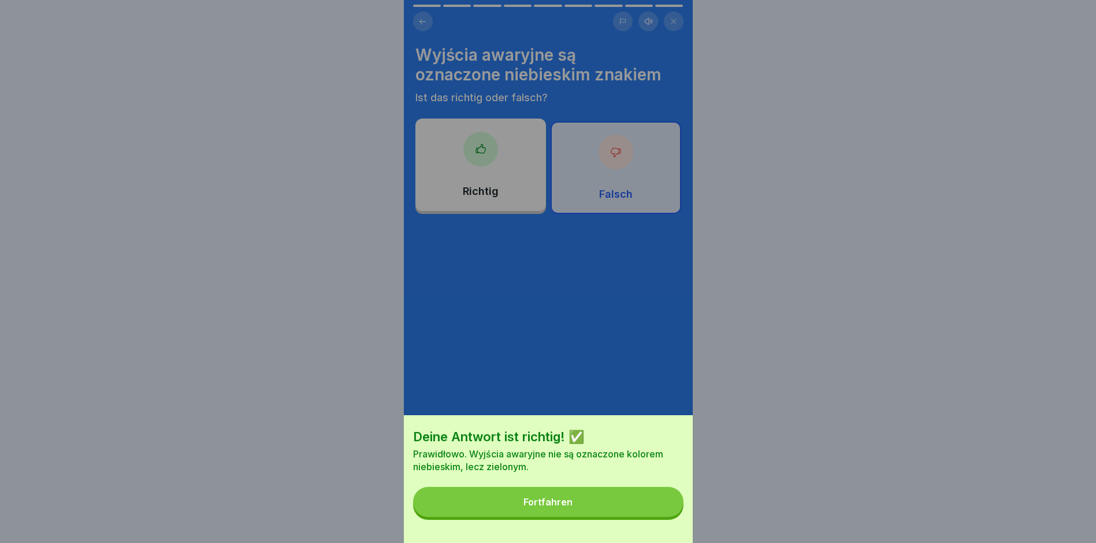
click at [549, 517] on button "Fortfahren" at bounding box center [548, 502] width 270 height 30
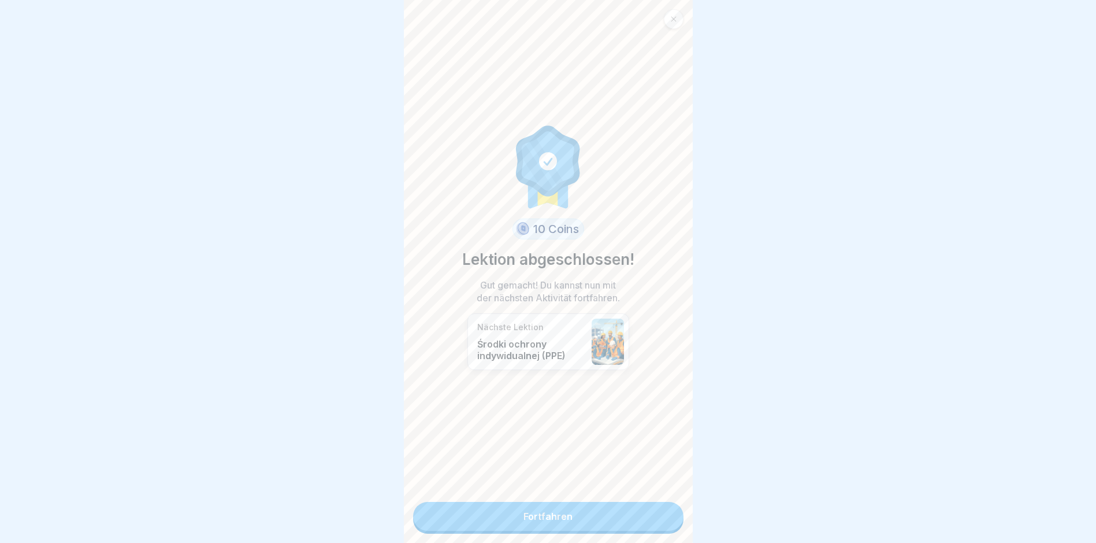
click at [549, 517] on link "Fortfahren" at bounding box center [548, 516] width 270 height 29
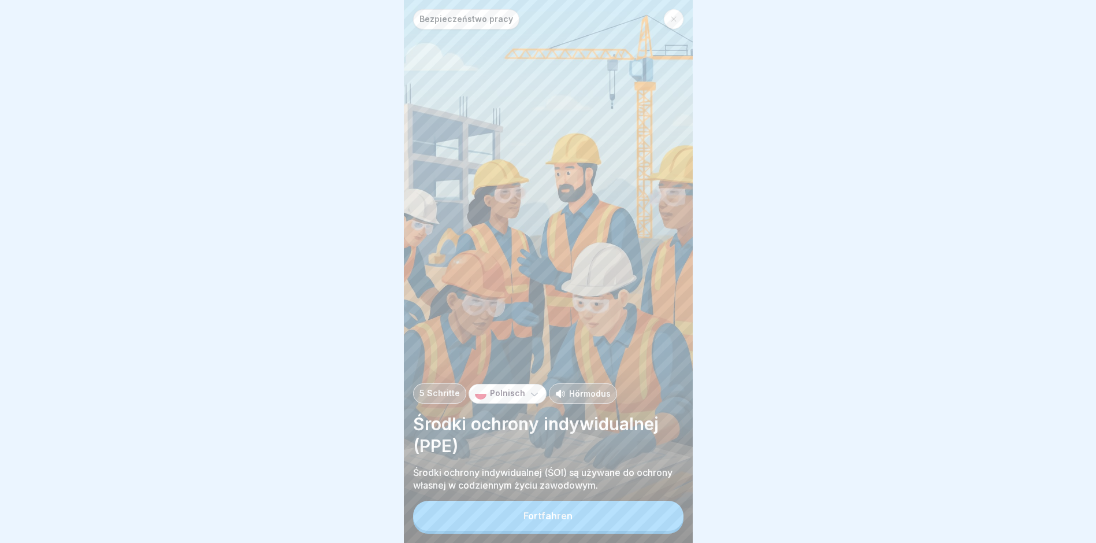
click at [549, 517] on button "Fortfahren" at bounding box center [548, 516] width 270 height 30
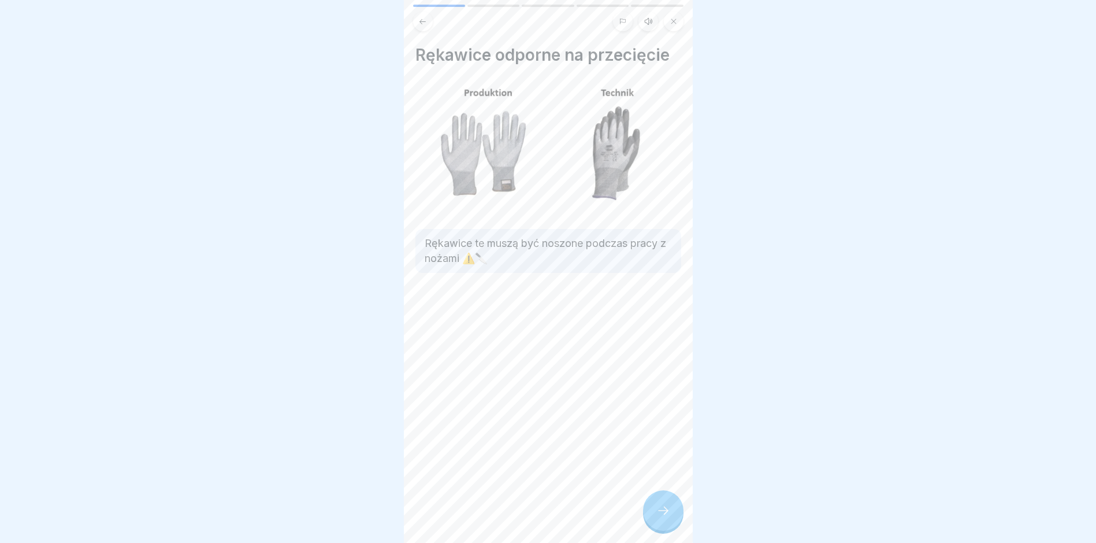
click at [658, 517] on icon at bounding box center [664, 510] width 14 height 14
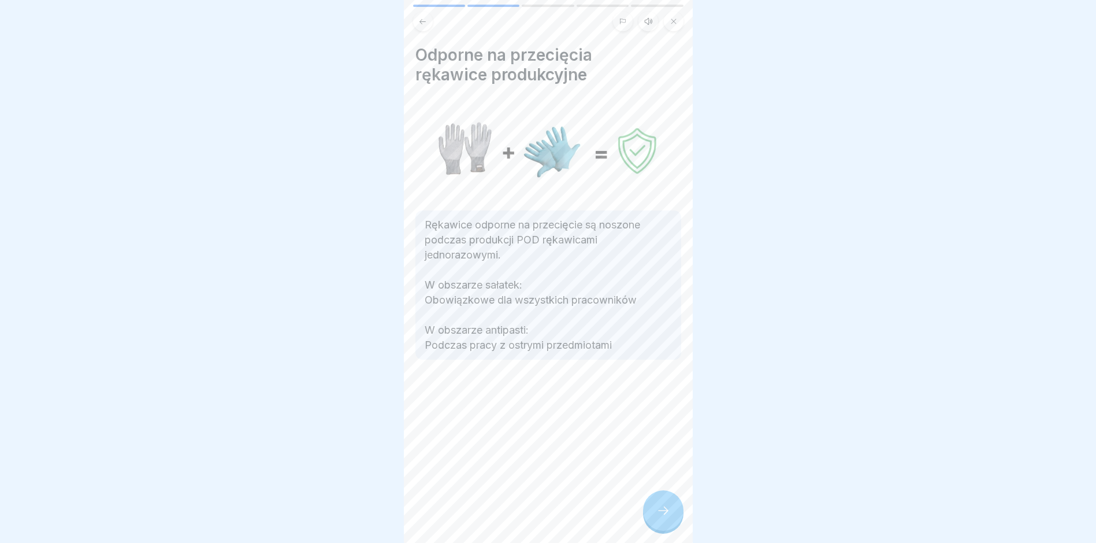
click at [677, 520] on div at bounding box center [663, 510] width 40 height 40
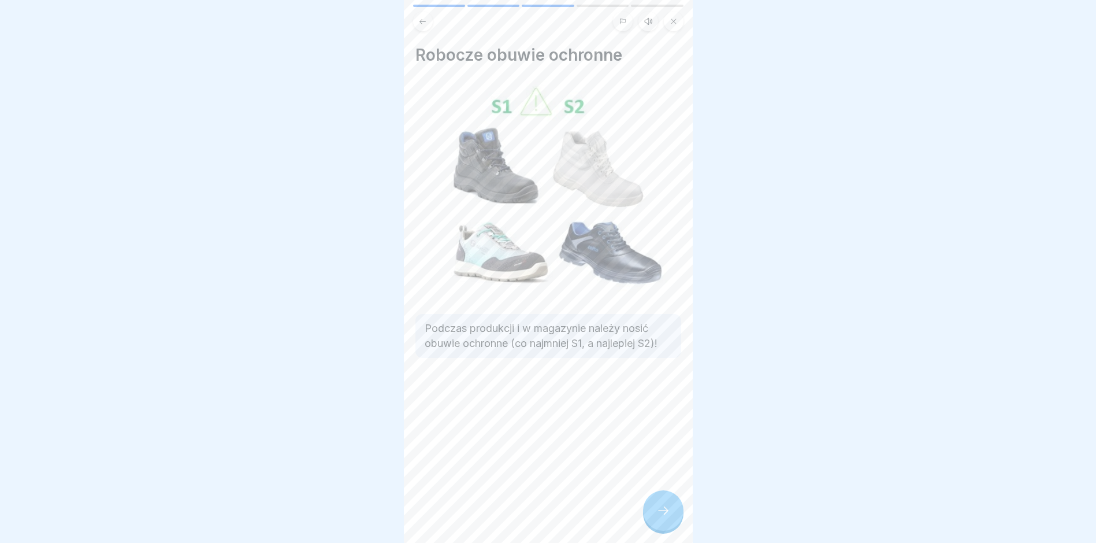
click at [668, 517] on icon at bounding box center [664, 510] width 14 height 14
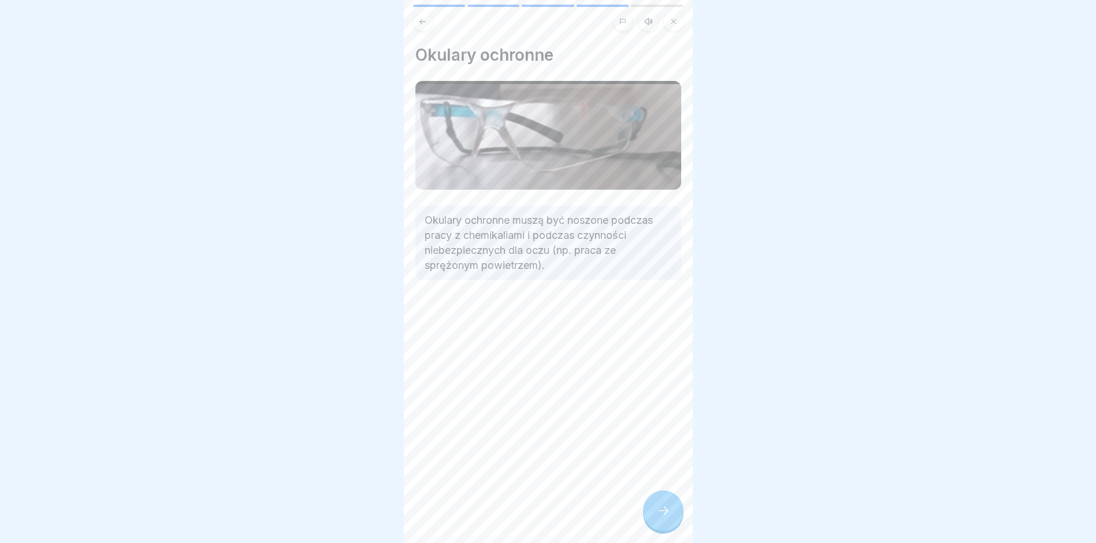
click at [668, 517] on icon at bounding box center [664, 510] width 14 height 14
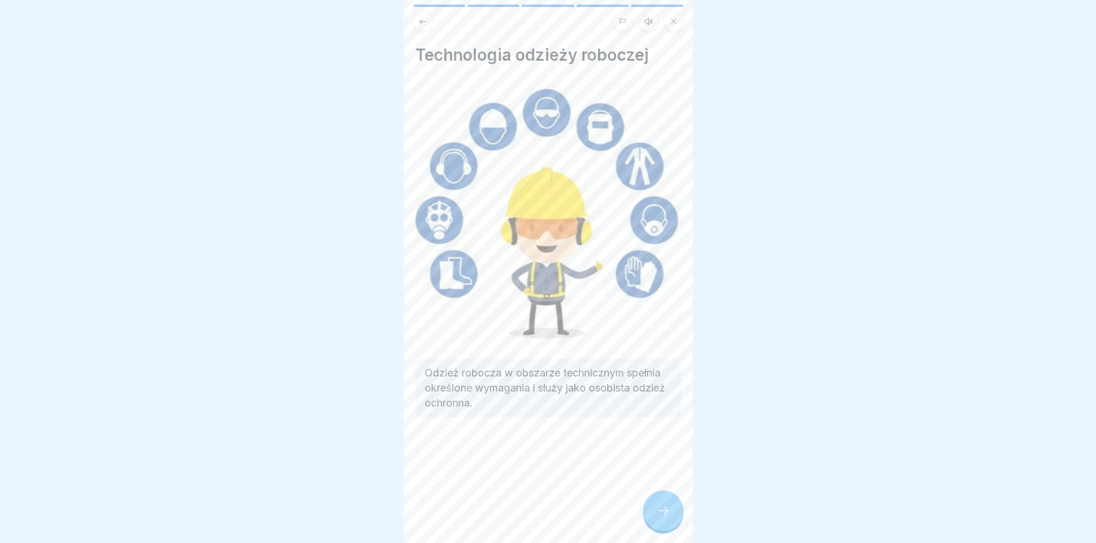
click at [665, 517] on icon at bounding box center [664, 510] width 14 height 14
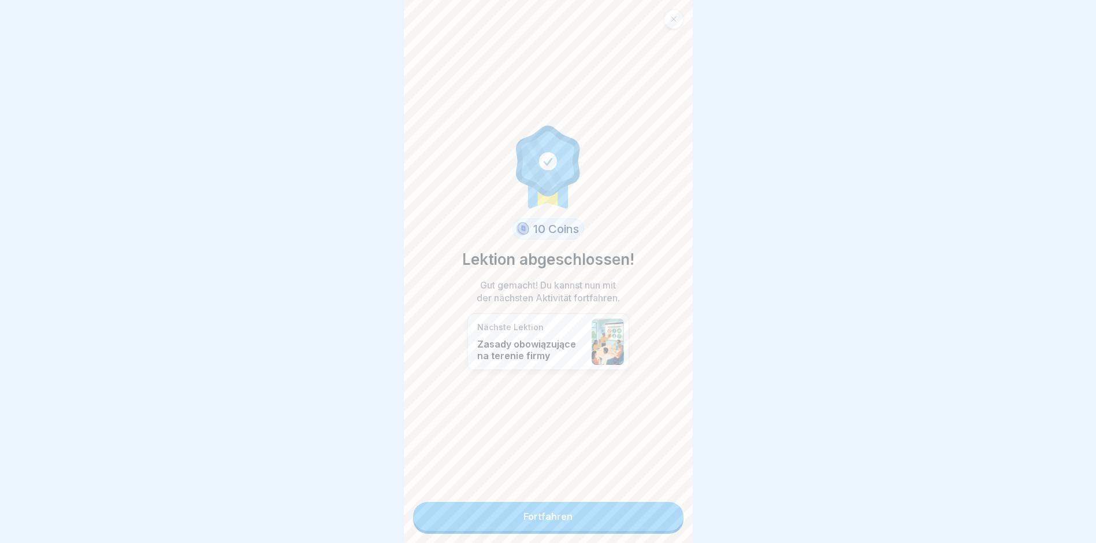
click at [665, 520] on link "Fortfahren" at bounding box center [548, 516] width 270 height 29
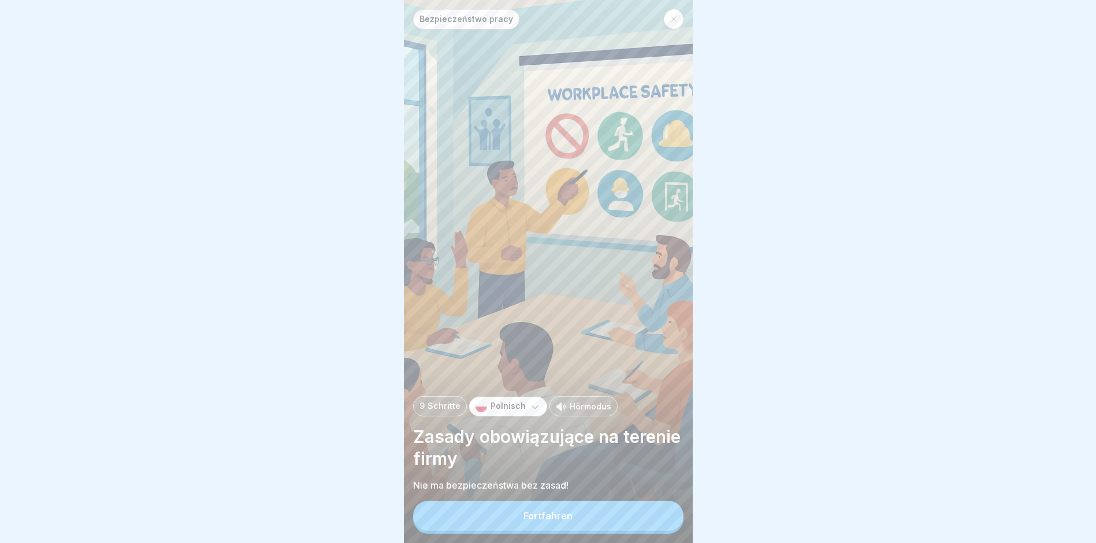
click at [665, 520] on button "Fortfahren" at bounding box center [548, 516] width 270 height 30
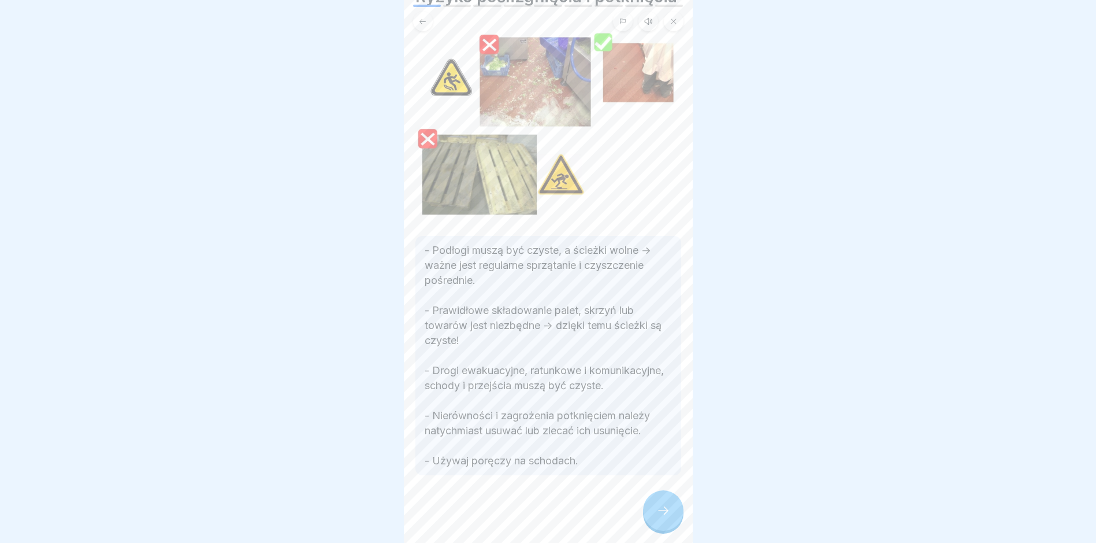
scroll to position [67, 0]
click at [661, 513] on div at bounding box center [663, 510] width 40 height 40
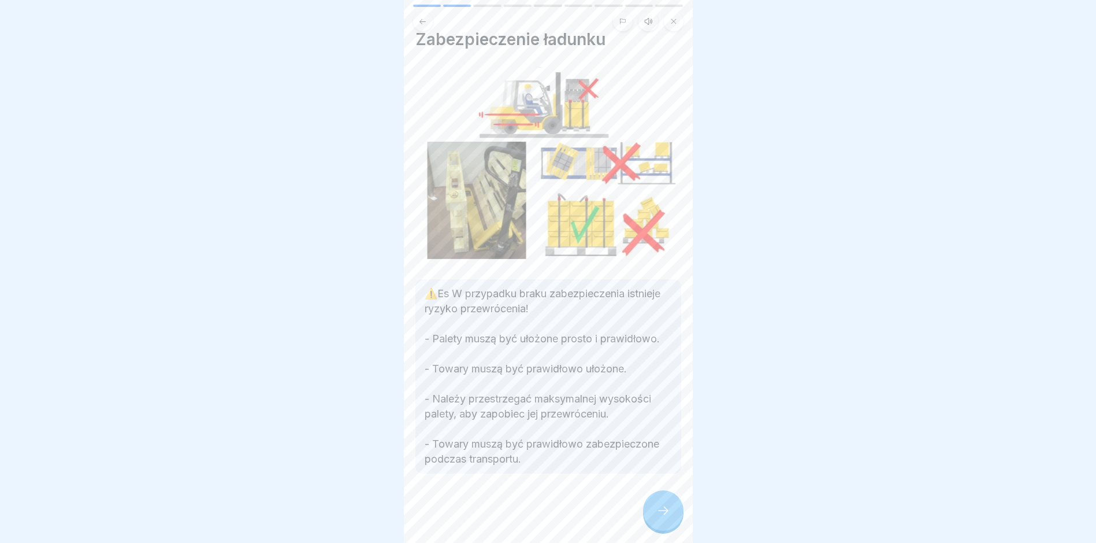
click at [661, 513] on div at bounding box center [663, 510] width 40 height 40
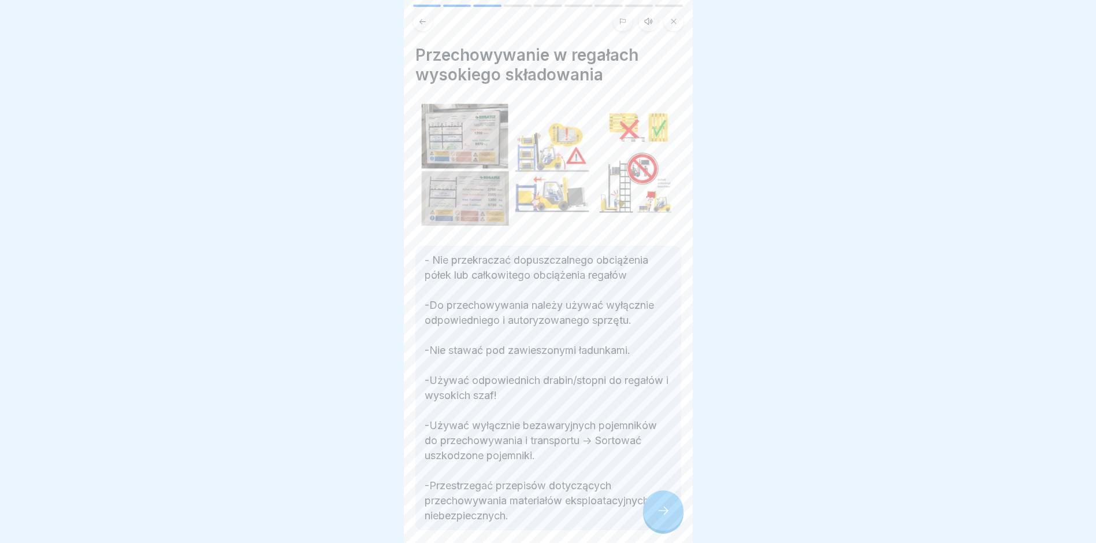
click at [661, 513] on div at bounding box center [663, 510] width 40 height 40
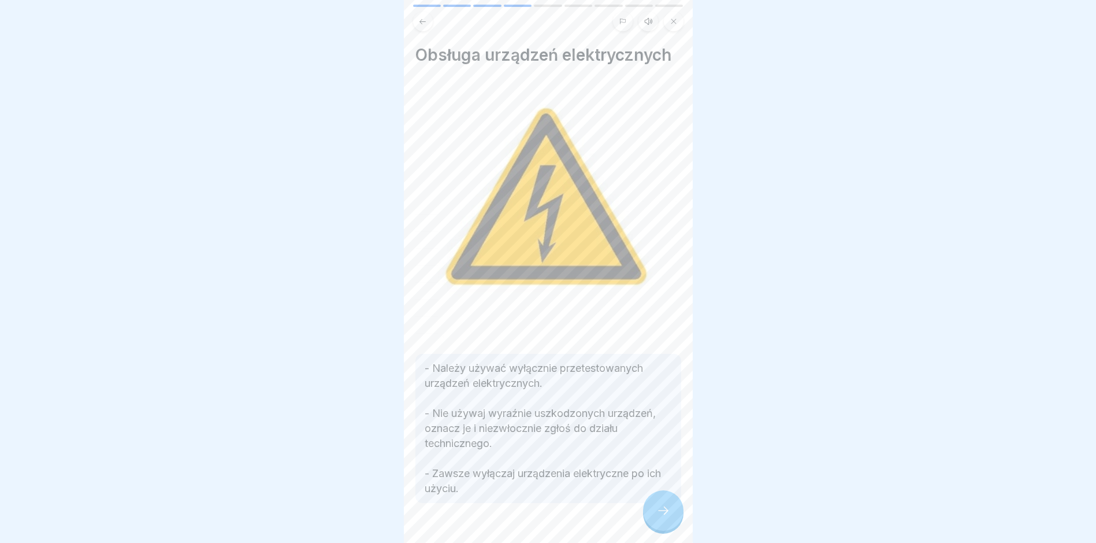
click at [661, 513] on div at bounding box center [663, 510] width 40 height 40
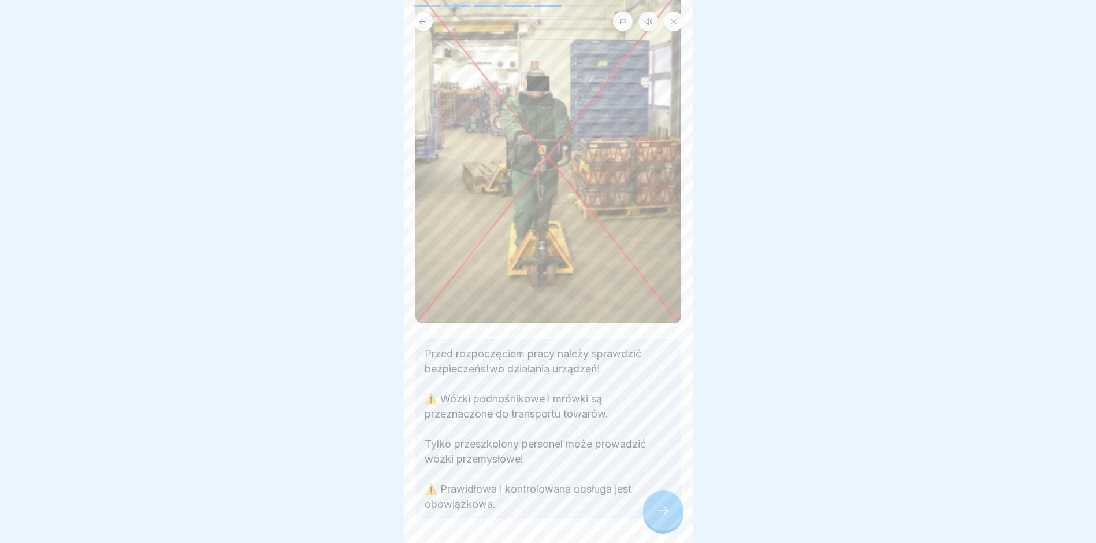
scroll to position [116, 0]
click at [669, 503] on div at bounding box center [663, 510] width 40 height 40
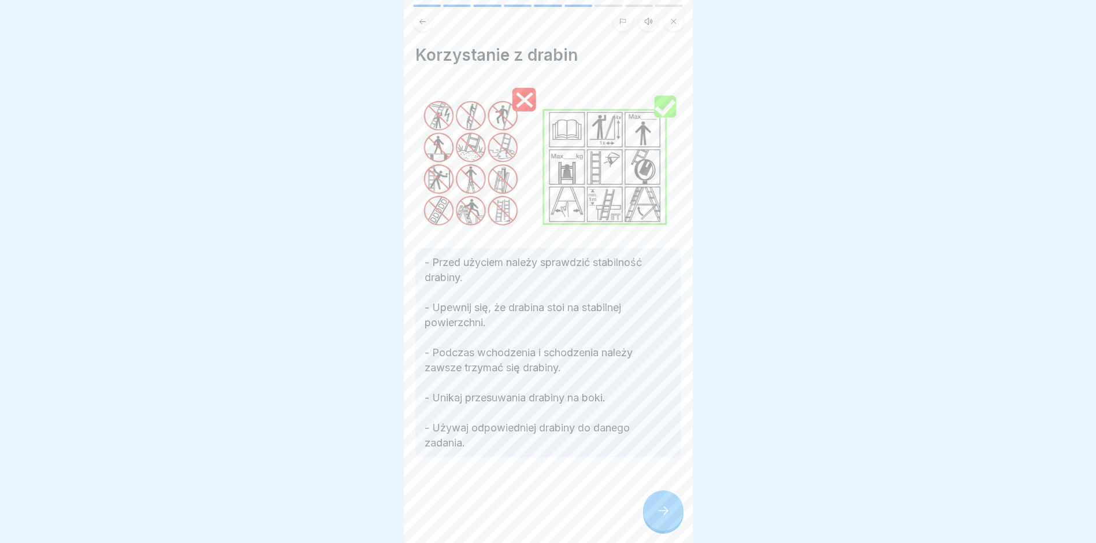
click at [669, 503] on div at bounding box center [663, 510] width 40 height 40
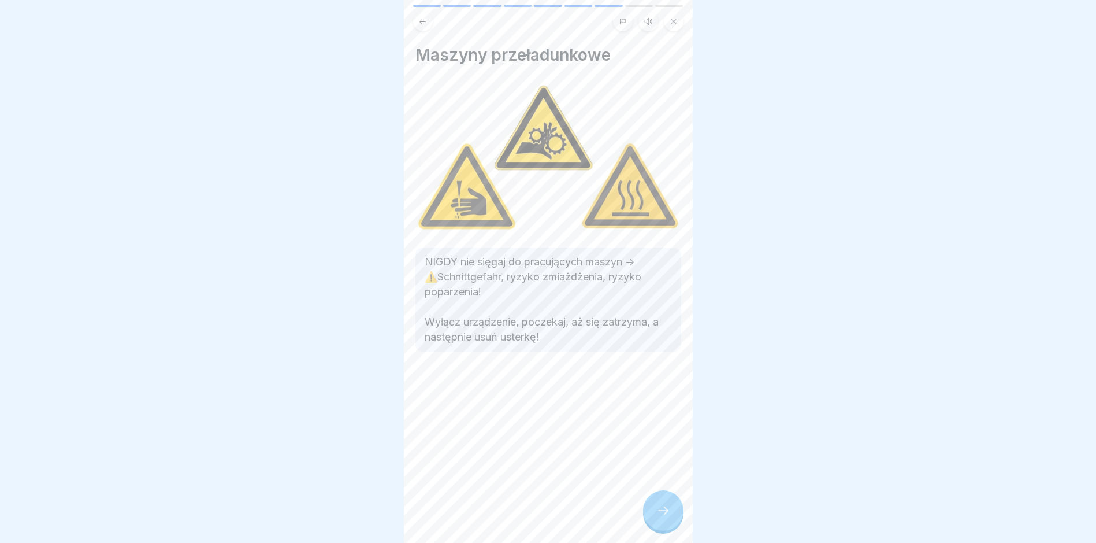
click at [669, 503] on div at bounding box center [663, 510] width 40 height 40
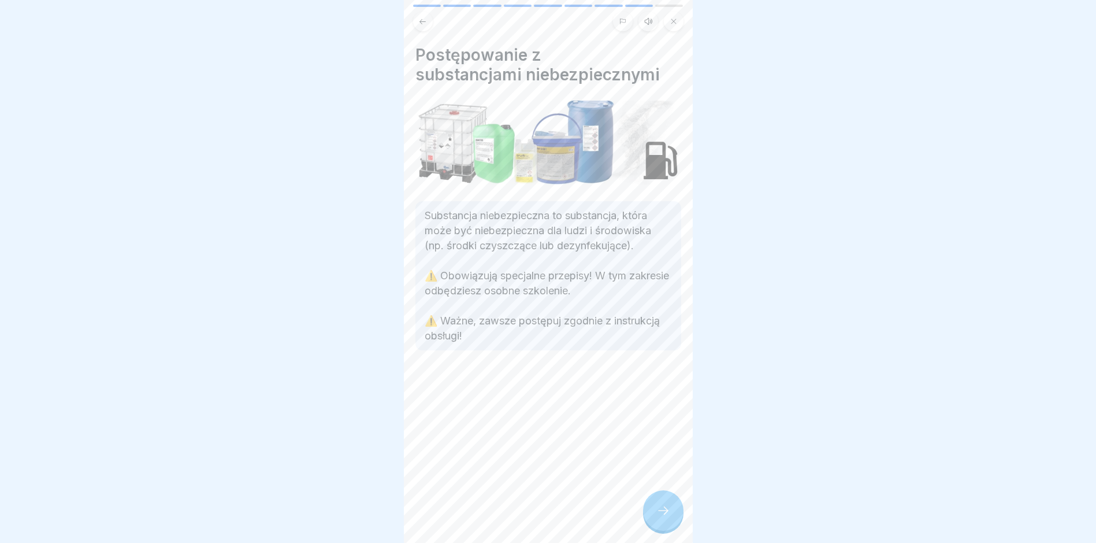
click at [419, 17] on icon at bounding box center [422, 21] width 9 height 9
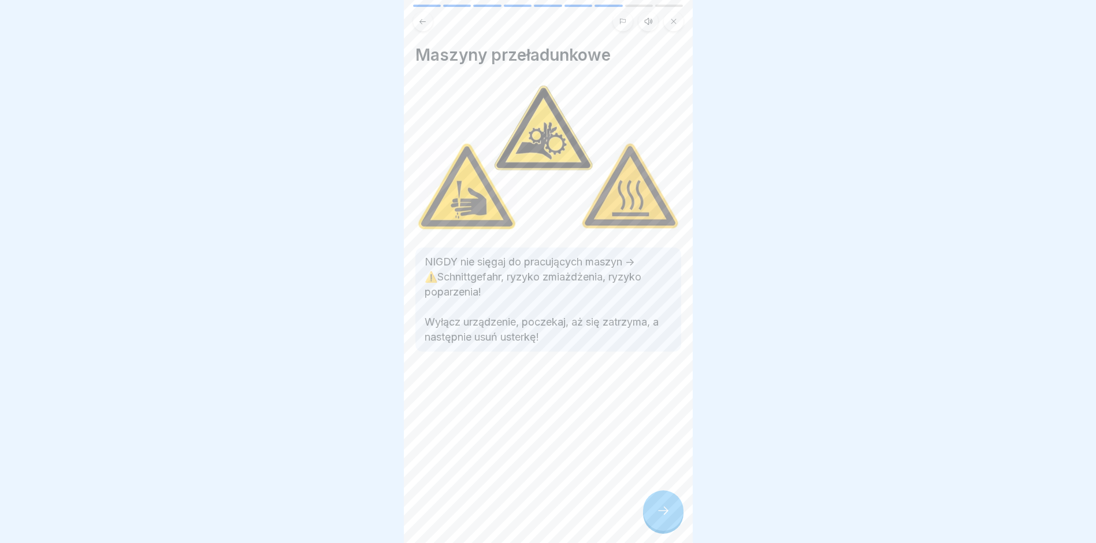
click at [663, 518] on div at bounding box center [663, 510] width 40 height 40
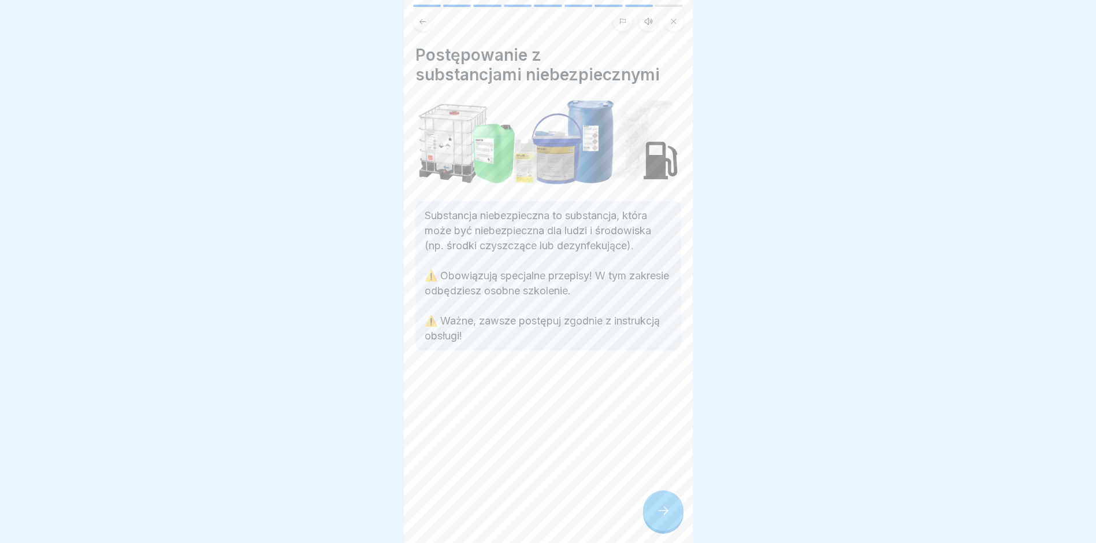
click at [663, 518] on div at bounding box center [663, 510] width 40 height 40
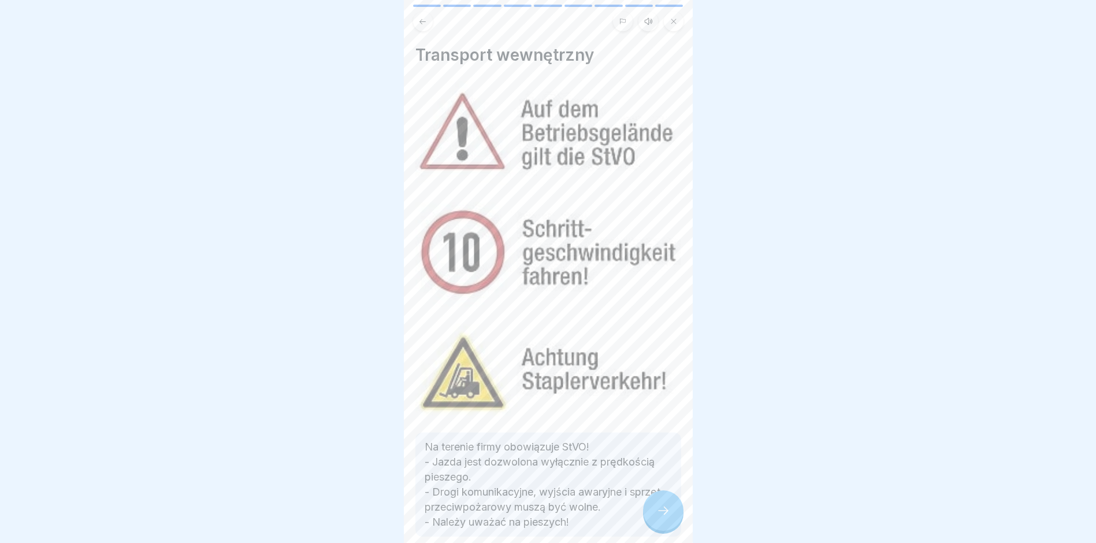
click at [663, 518] on div at bounding box center [663, 510] width 40 height 40
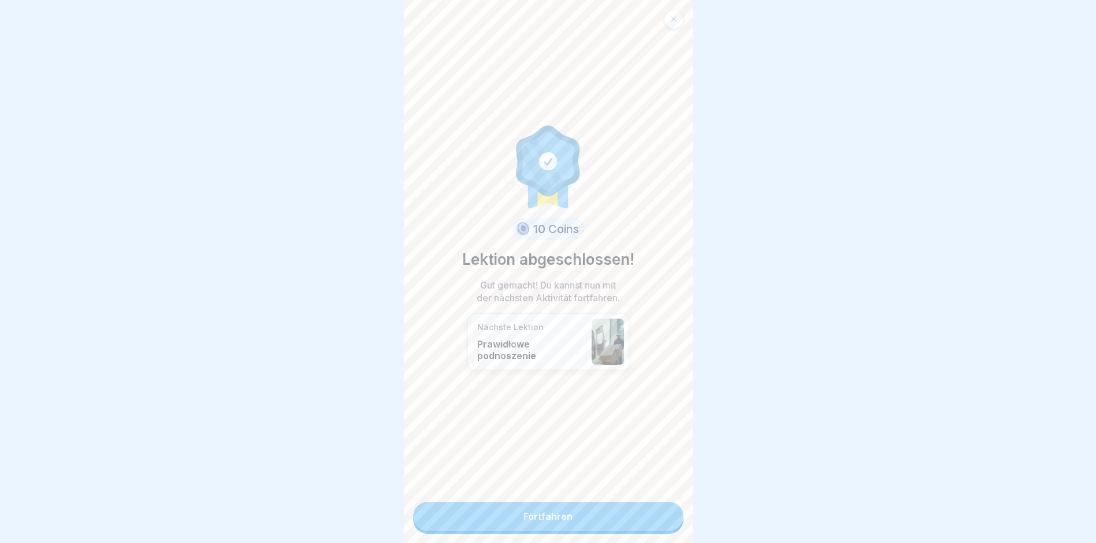
click at [663, 518] on link "Fortfahren" at bounding box center [548, 516] width 270 height 29
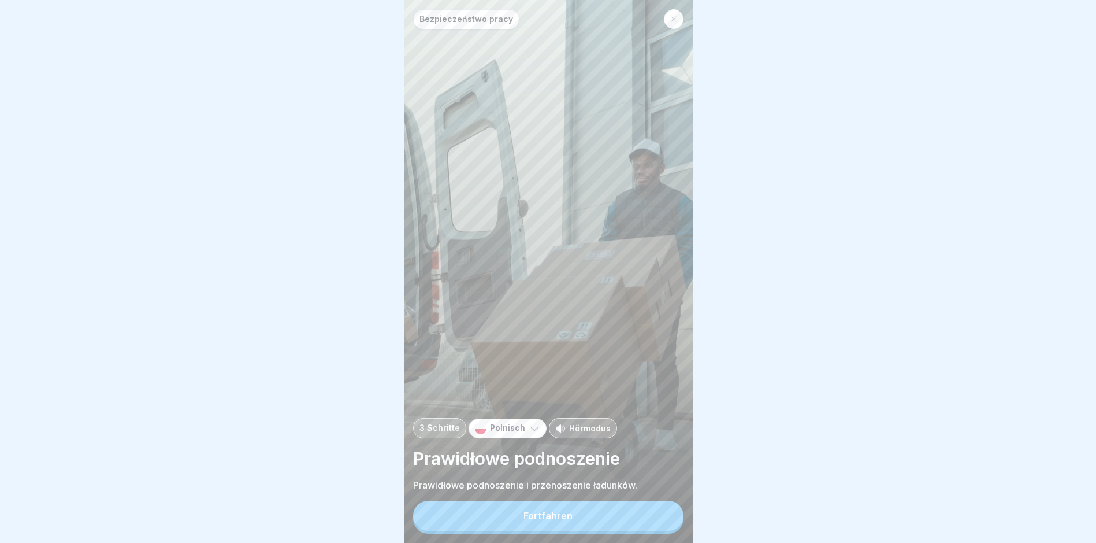
click at [663, 518] on button "Fortfahren" at bounding box center [548, 516] width 270 height 30
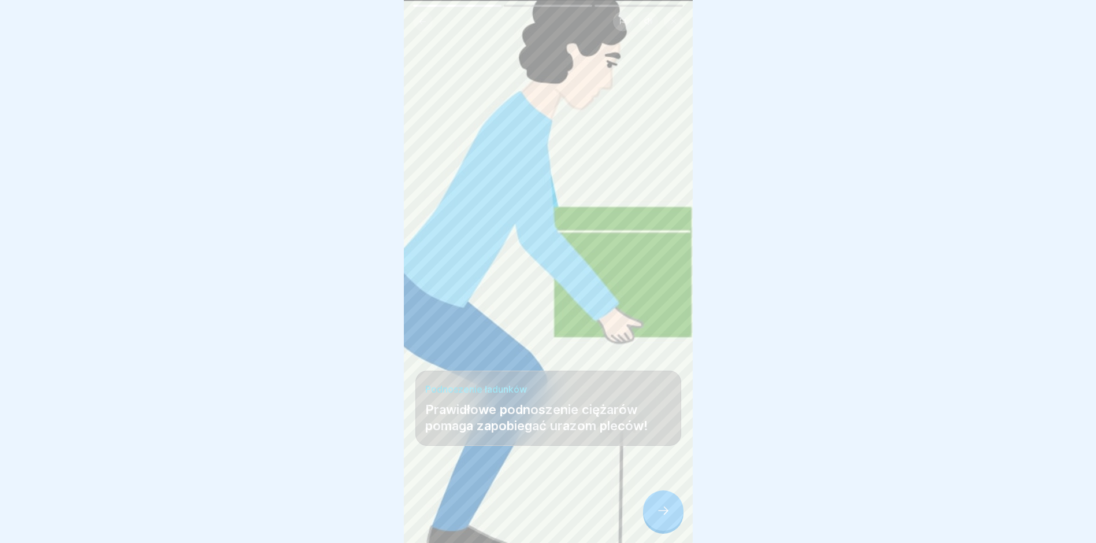
click at [663, 517] on icon at bounding box center [664, 510] width 14 height 14
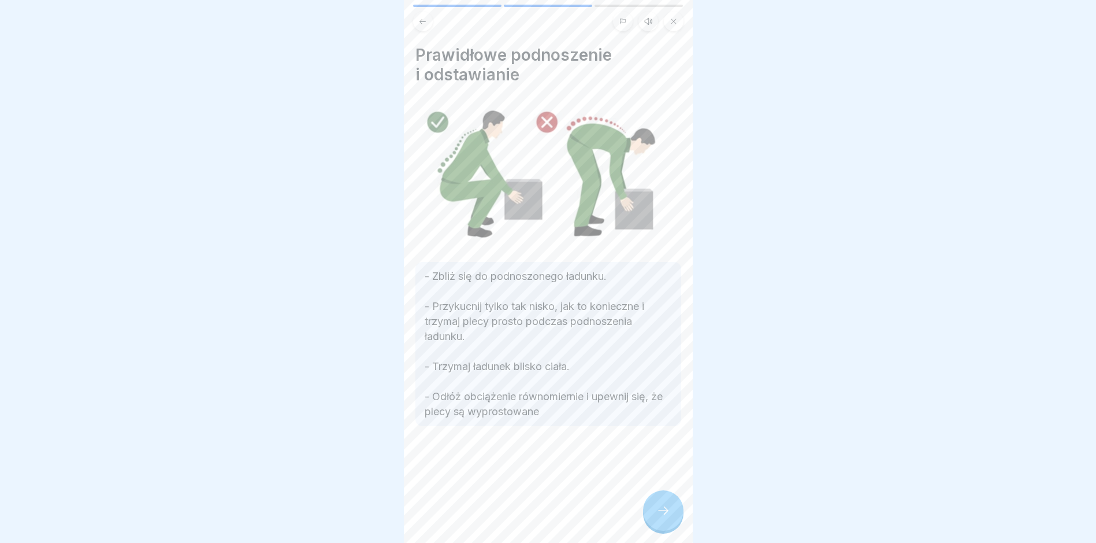
click at [663, 517] on icon at bounding box center [664, 510] width 14 height 14
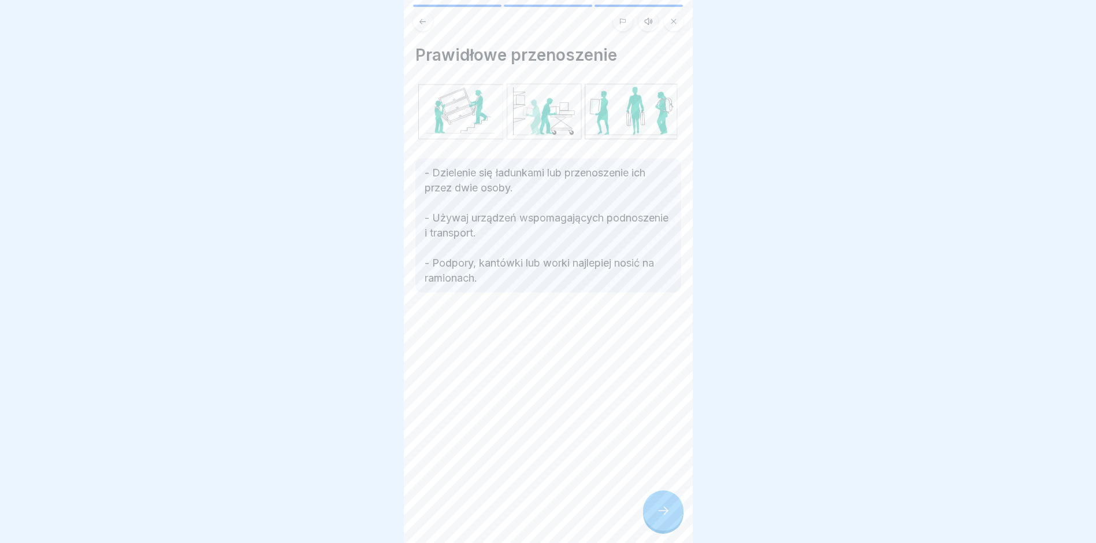
click at [663, 517] on icon at bounding box center [664, 510] width 14 height 14
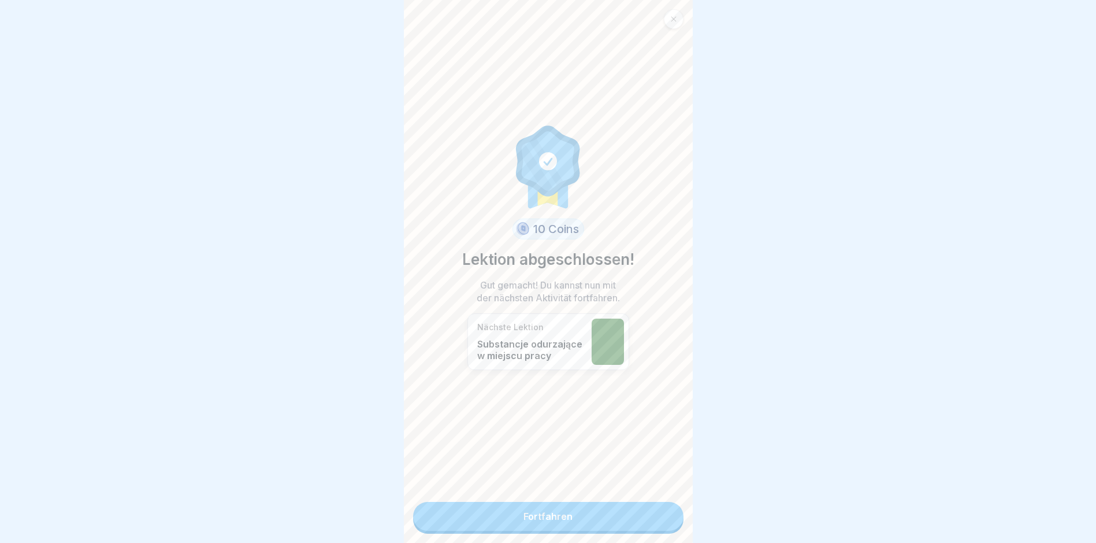
click at [663, 518] on link "Fortfahren" at bounding box center [548, 516] width 270 height 29
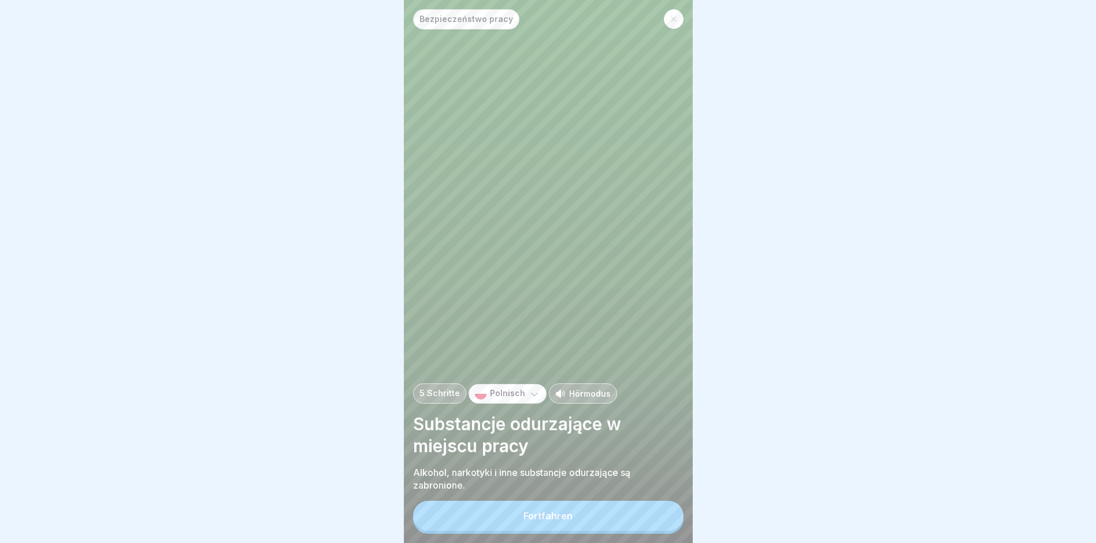
click at [663, 518] on button "Fortfahren" at bounding box center [548, 516] width 270 height 30
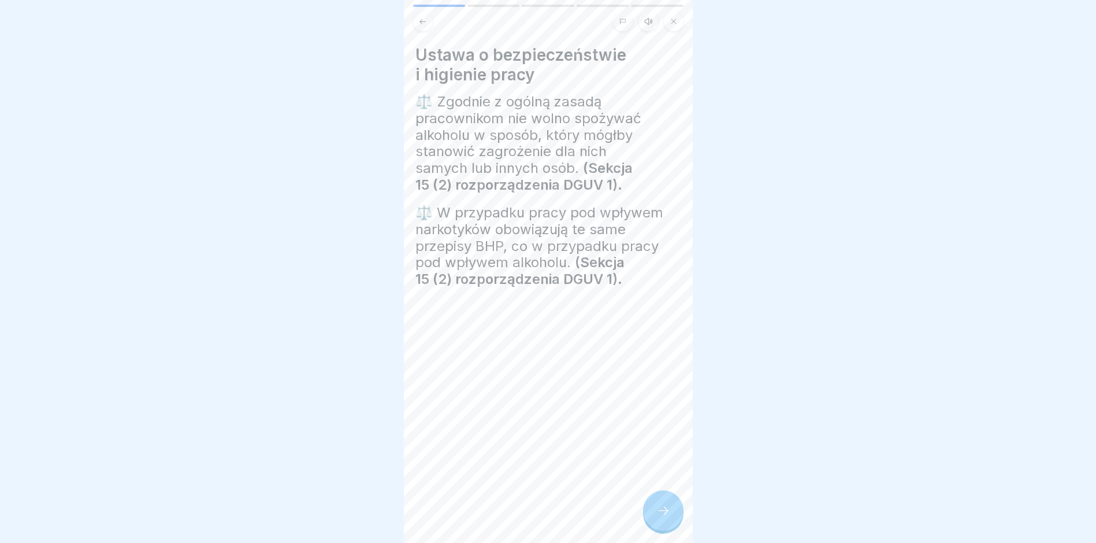
click at [663, 517] on icon at bounding box center [664, 510] width 14 height 14
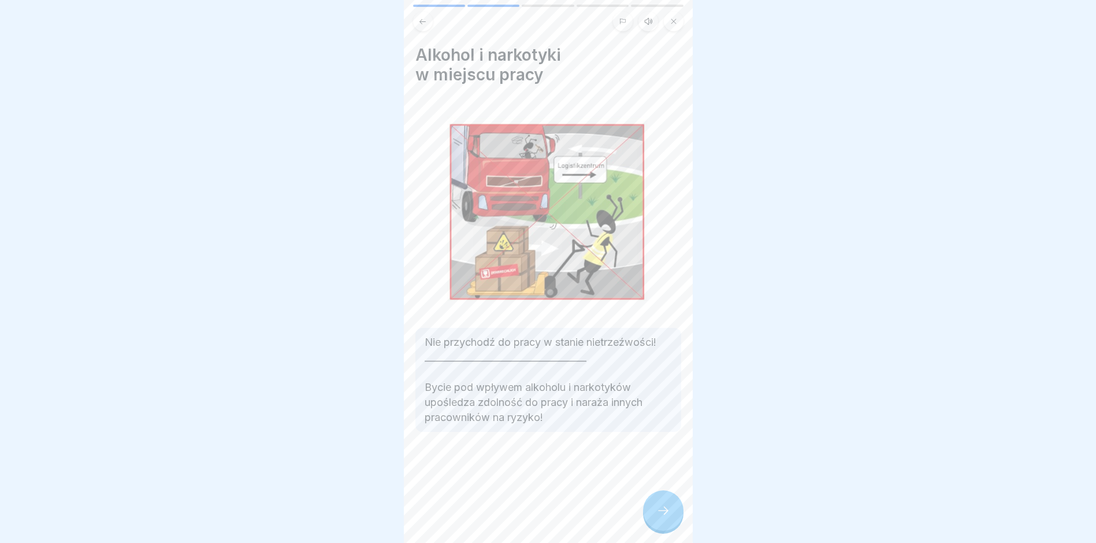
click at [663, 517] on icon at bounding box center [664, 510] width 14 height 14
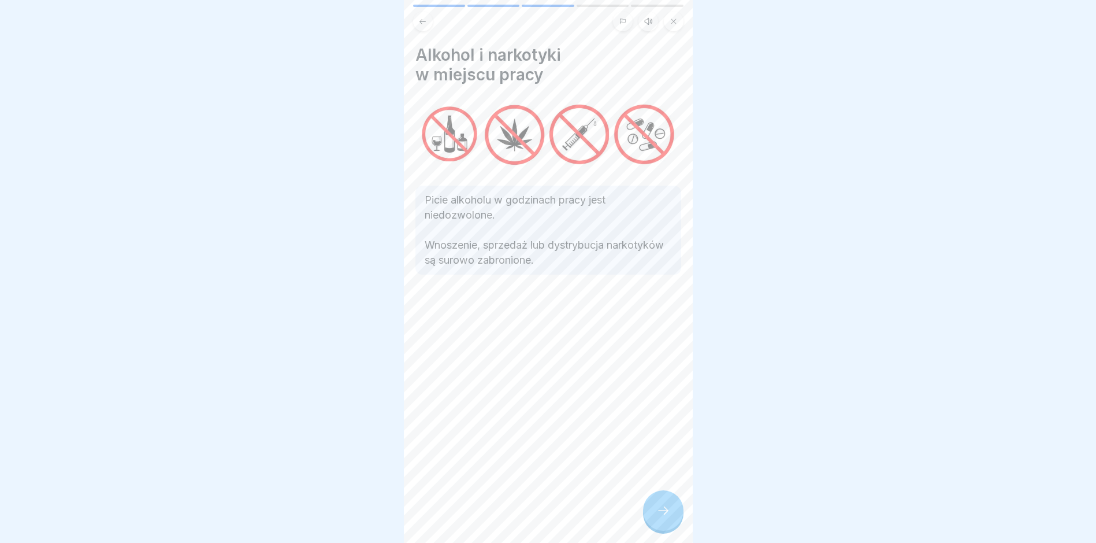
click at [663, 517] on icon at bounding box center [664, 510] width 14 height 14
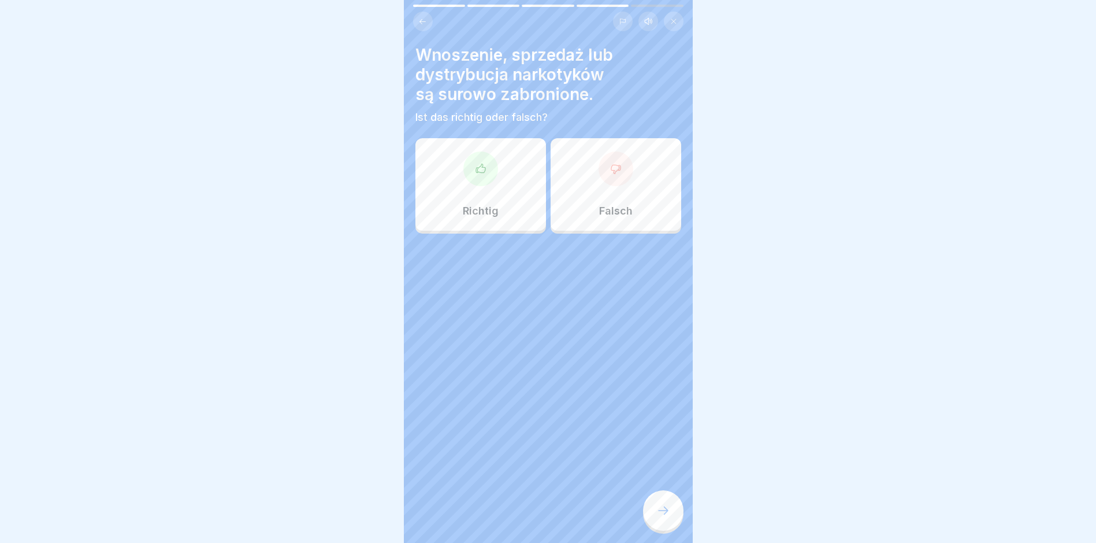
click at [479, 176] on div at bounding box center [481, 168] width 35 height 35
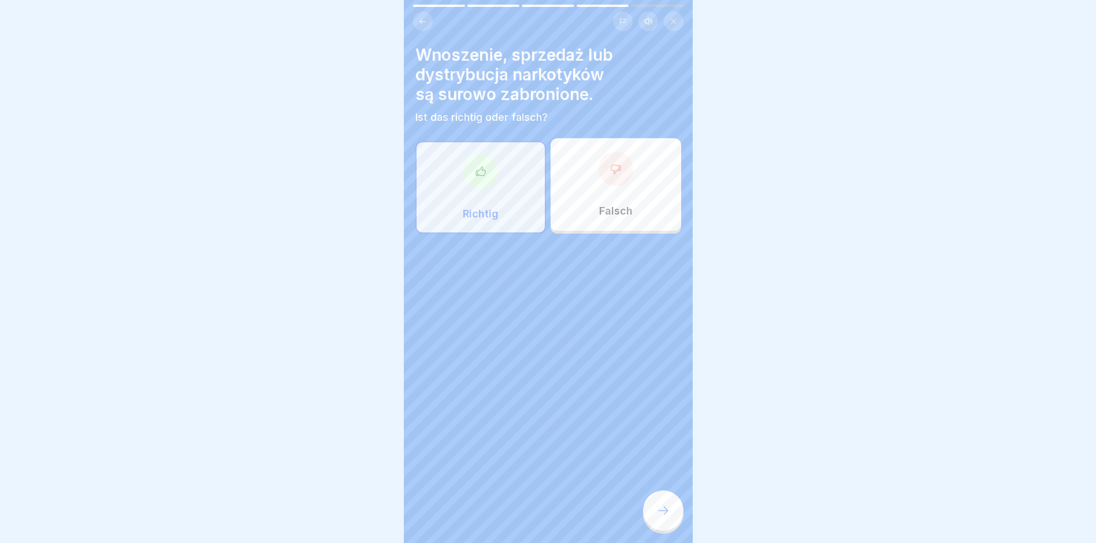
click at [669, 516] on icon at bounding box center [664, 510] width 14 height 14
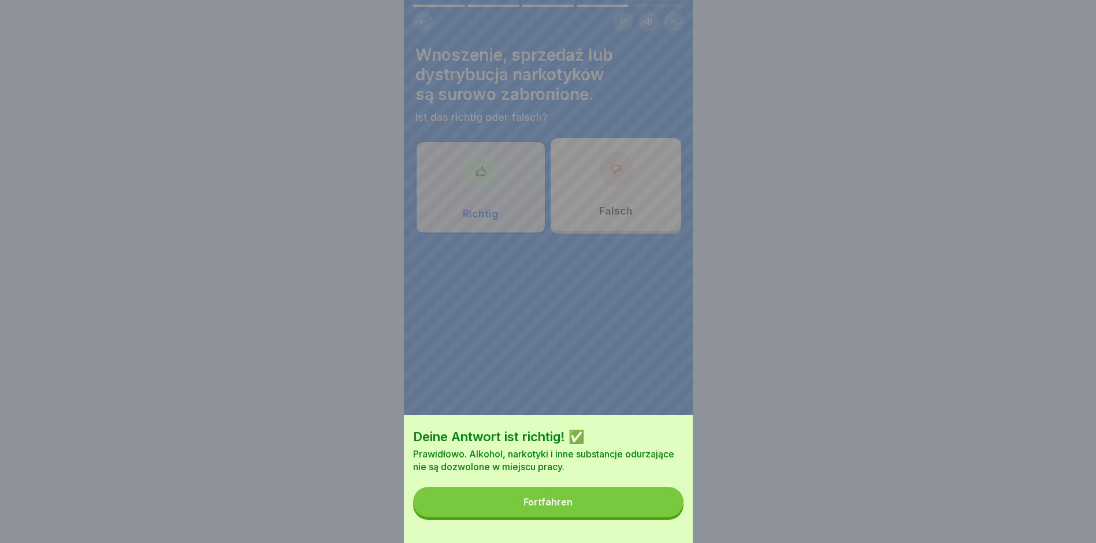
click at [622, 517] on button "Fortfahren" at bounding box center [548, 502] width 270 height 30
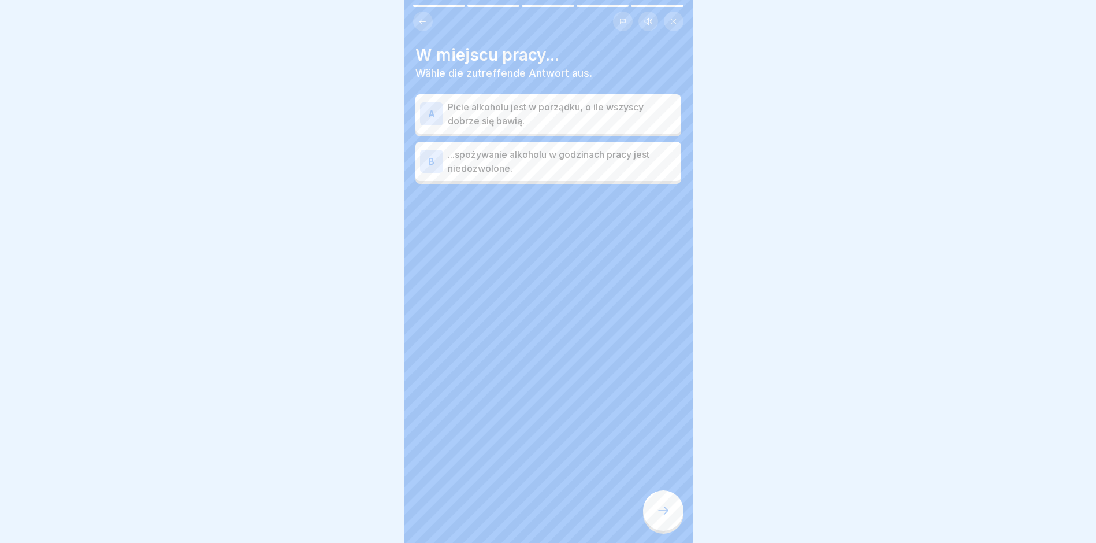
click at [501, 166] on p "...spożywanie alkoholu w godzinach pracy jest niedozwolone." at bounding box center [562, 161] width 229 height 28
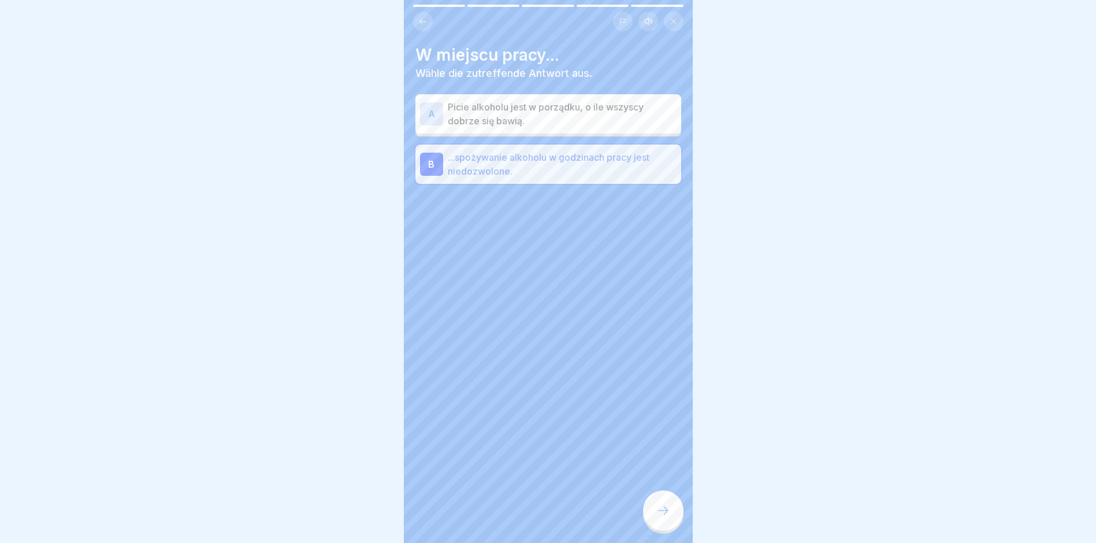
click at [653, 514] on div at bounding box center [663, 510] width 40 height 40
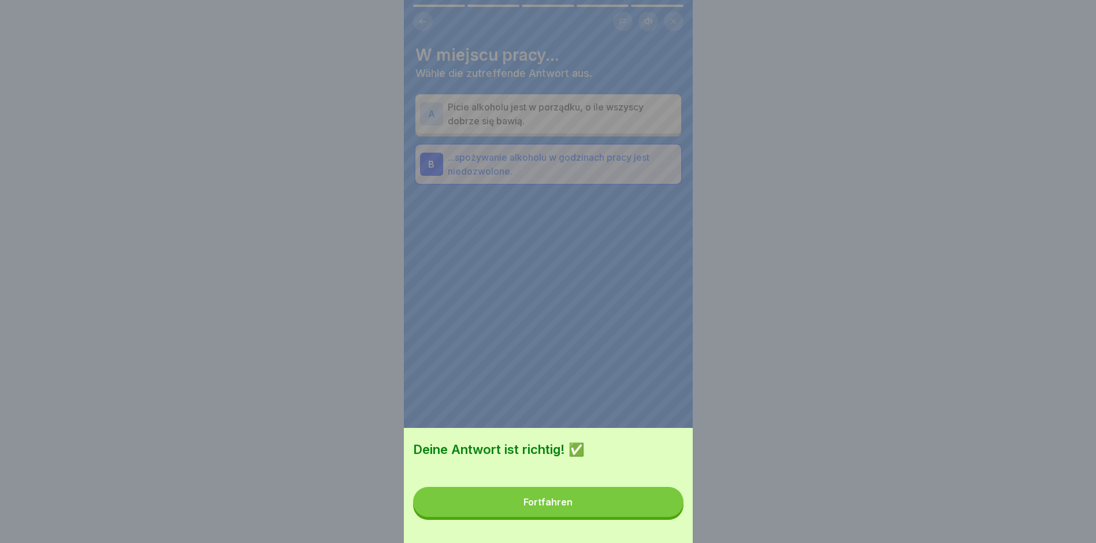
click at [594, 516] on button "Fortfahren" at bounding box center [548, 502] width 270 height 30
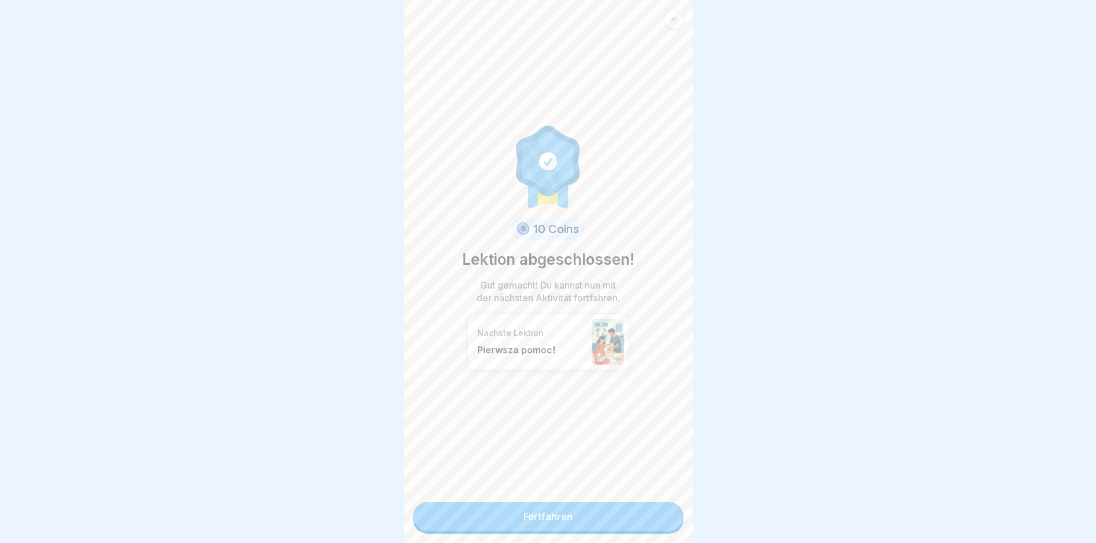
click at [594, 515] on link "Fortfahren" at bounding box center [548, 516] width 270 height 29
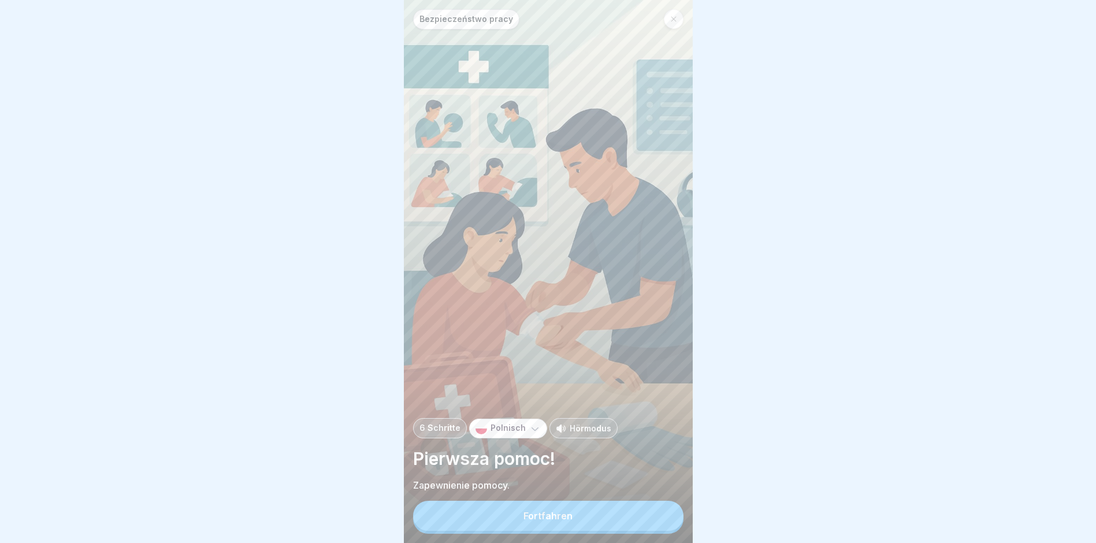
click at [594, 515] on button "Fortfahren" at bounding box center [548, 516] width 270 height 30
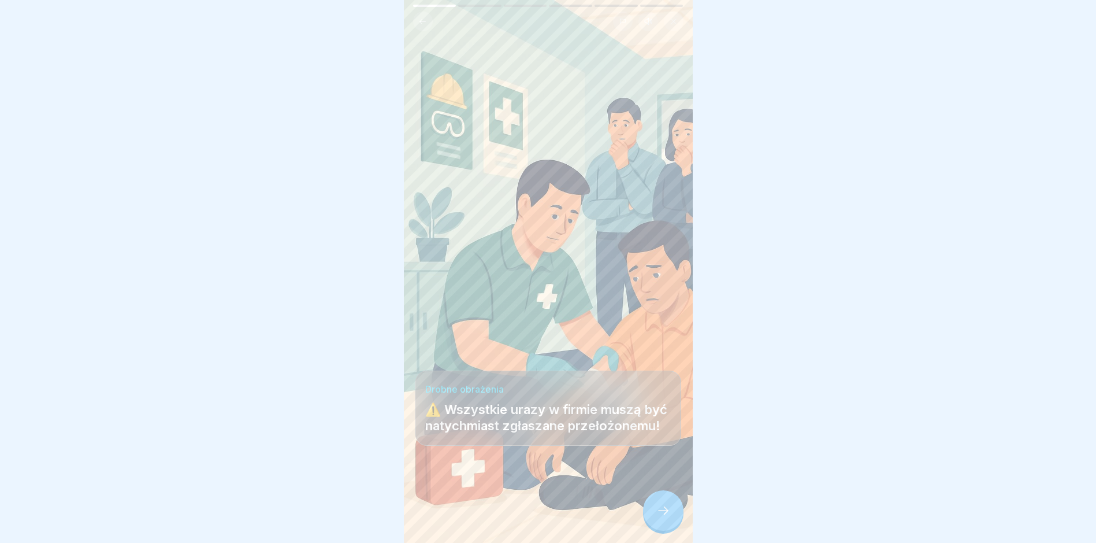
click at [652, 516] on div at bounding box center [663, 510] width 40 height 40
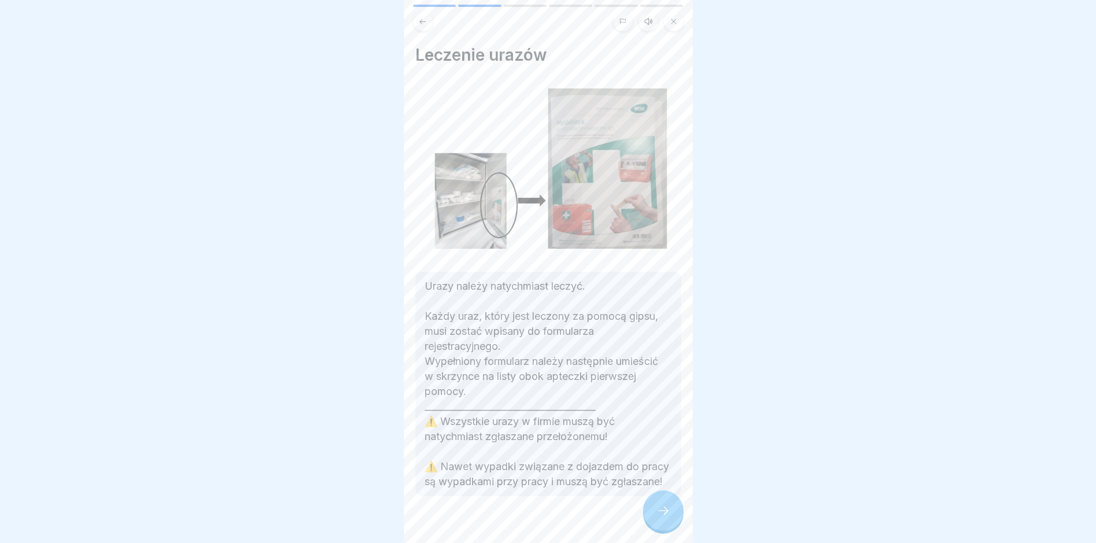
click at [657, 517] on icon at bounding box center [664, 510] width 14 height 14
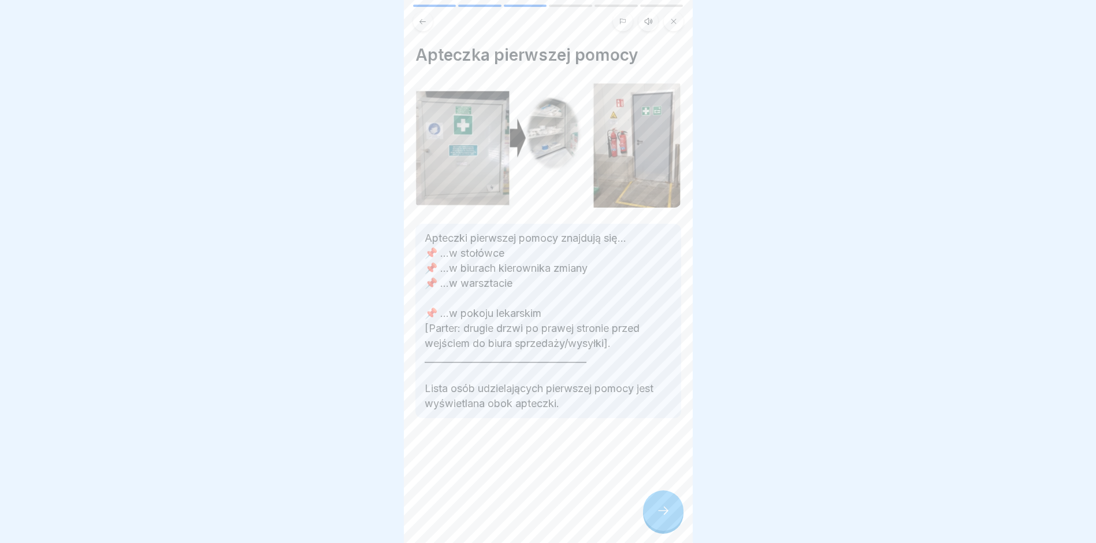
click at [657, 517] on icon at bounding box center [664, 510] width 14 height 14
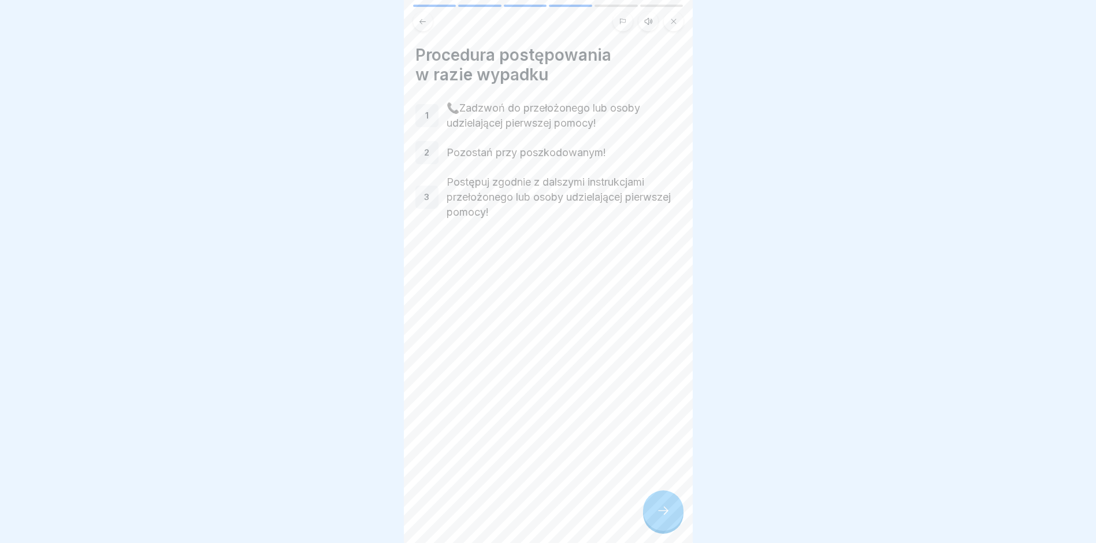
click at [657, 517] on icon at bounding box center [664, 510] width 14 height 14
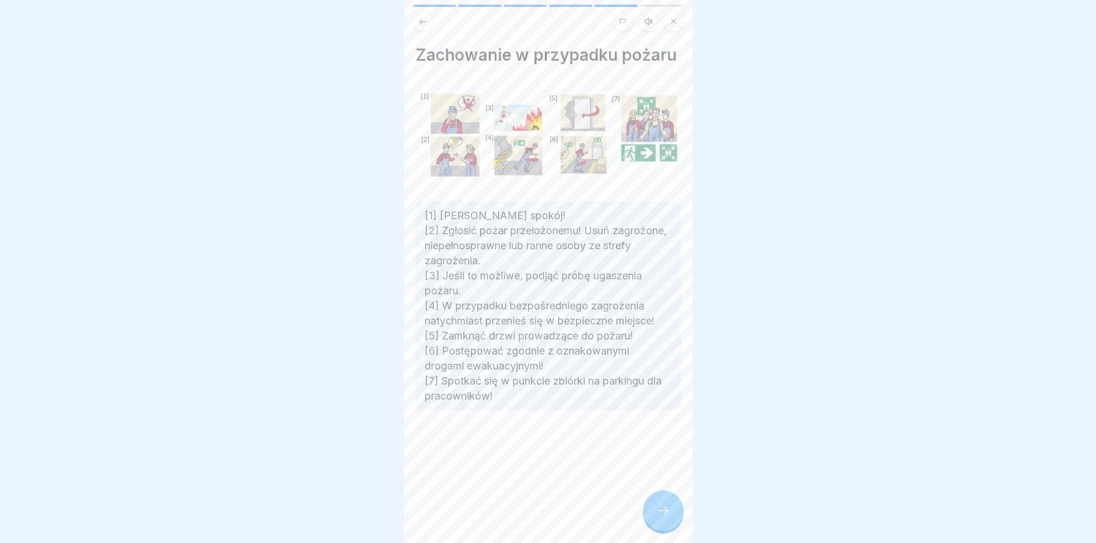
click at [657, 517] on icon at bounding box center [664, 510] width 14 height 14
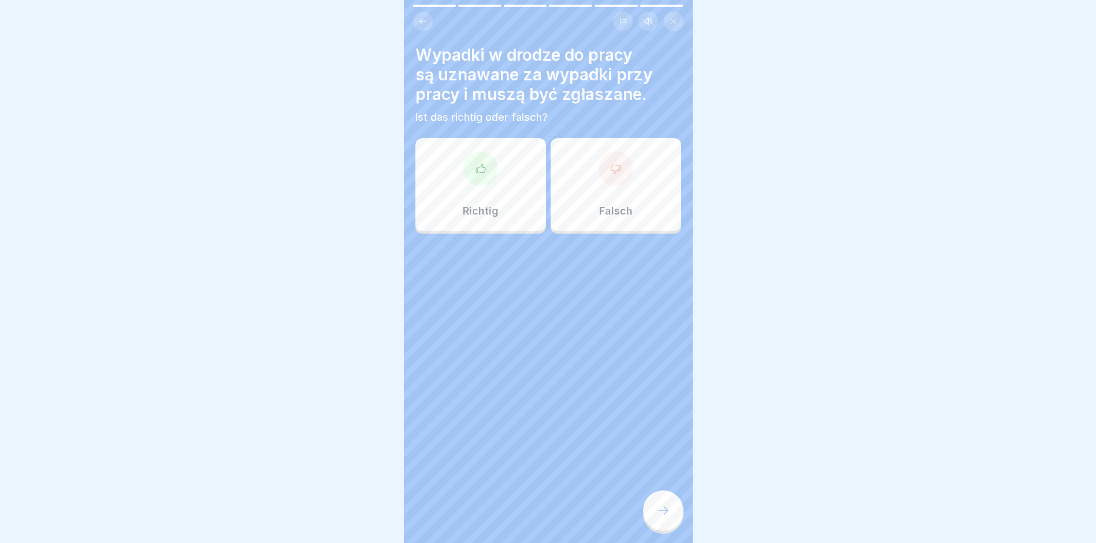
click at [491, 172] on div at bounding box center [481, 168] width 35 height 35
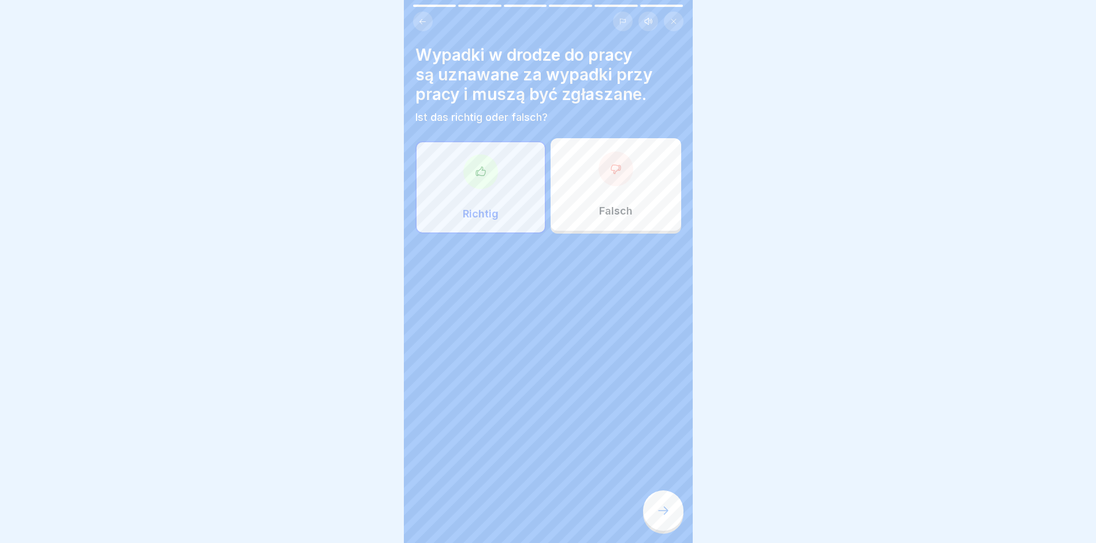
click at [662, 517] on icon at bounding box center [664, 510] width 14 height 14
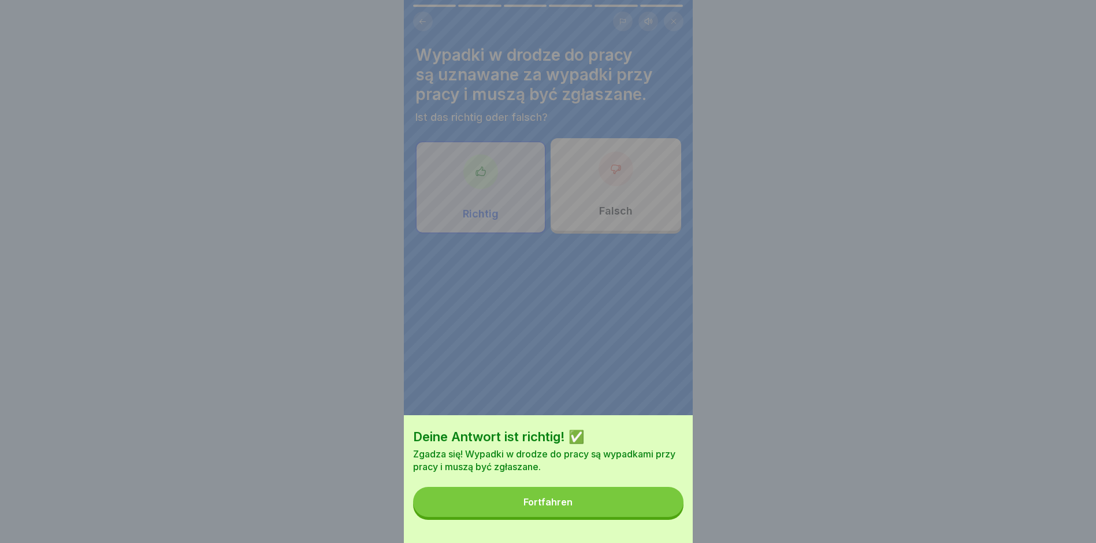
click at [609, 517] on button "Fortfahren" at bounding box center [548, 502] width 270 height 30
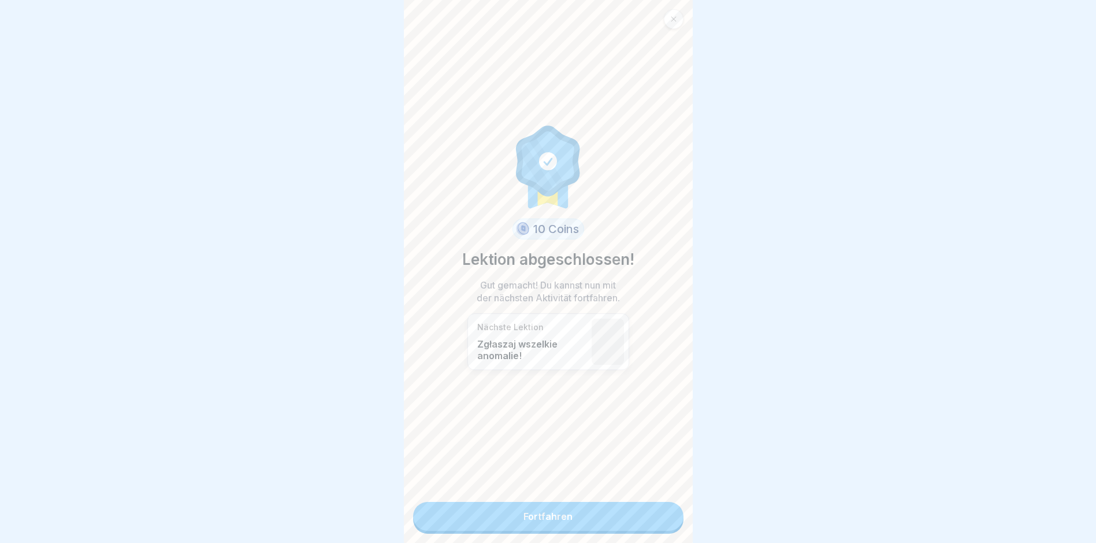
click at [609, 517] on link "Fortfahren" at bounding box center [548, 516] width 270 height 29
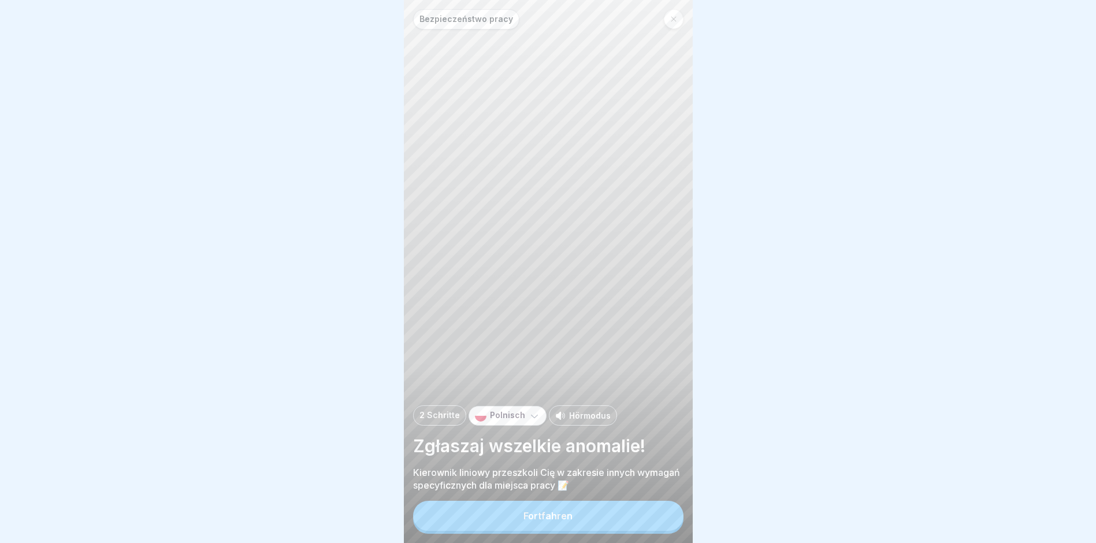
click at [594, 517] on button "Fortfahren" at bounding box center [548, 516] width 270 height 30
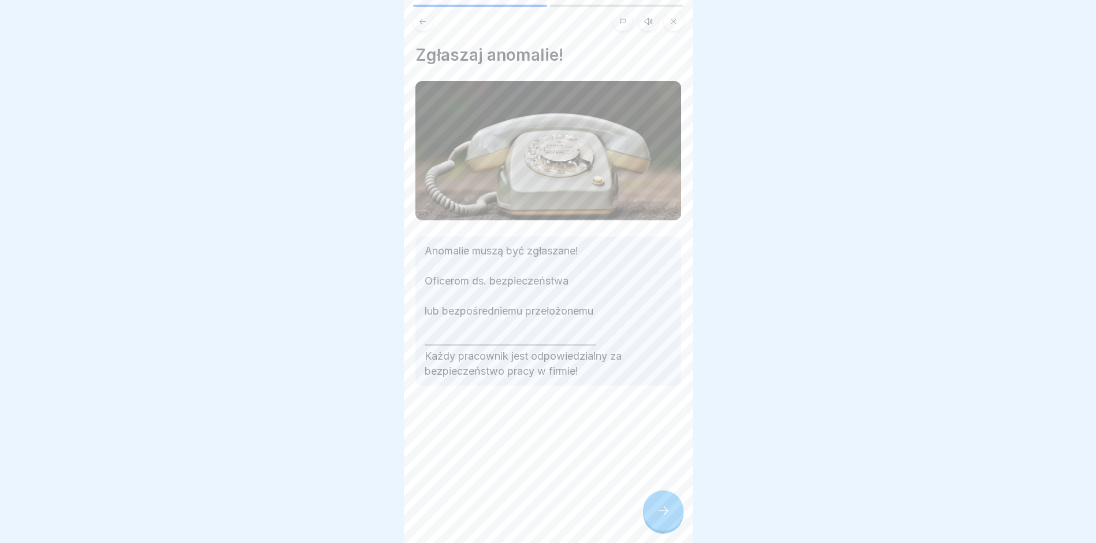
click at [651, 510] on div at bounding box center [663, 510] width 40 height 40
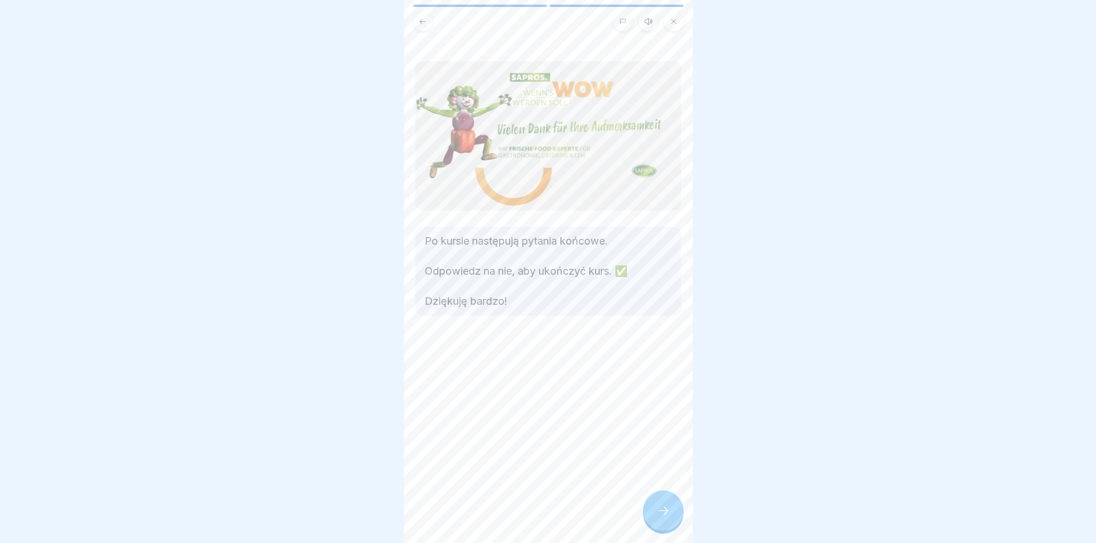
click at [651, 510] on div at bounding box center [663, 510] width 40 height 40
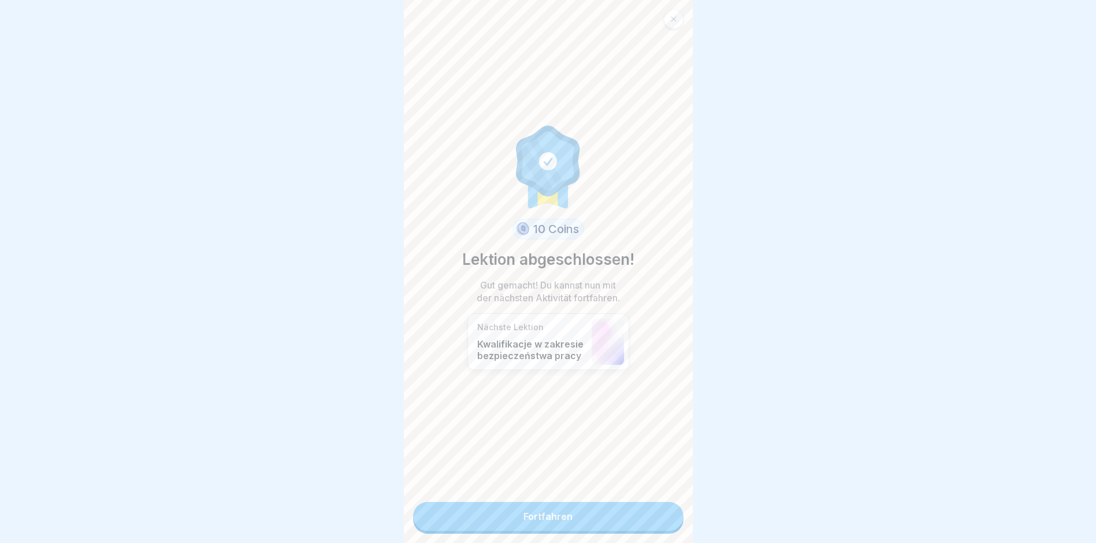
click at [644, 511] on link "Fortfahren" at bounding box center [548, 516] width 270 height 29
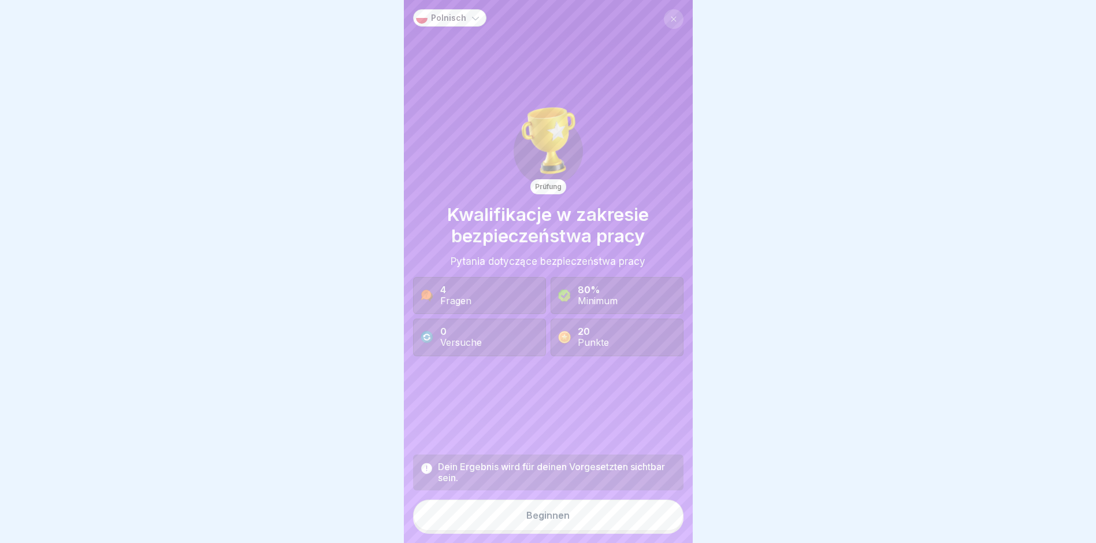
click at [634, 515] on button "Beginnen" at bounding box center [548, 514] width 270 height 31
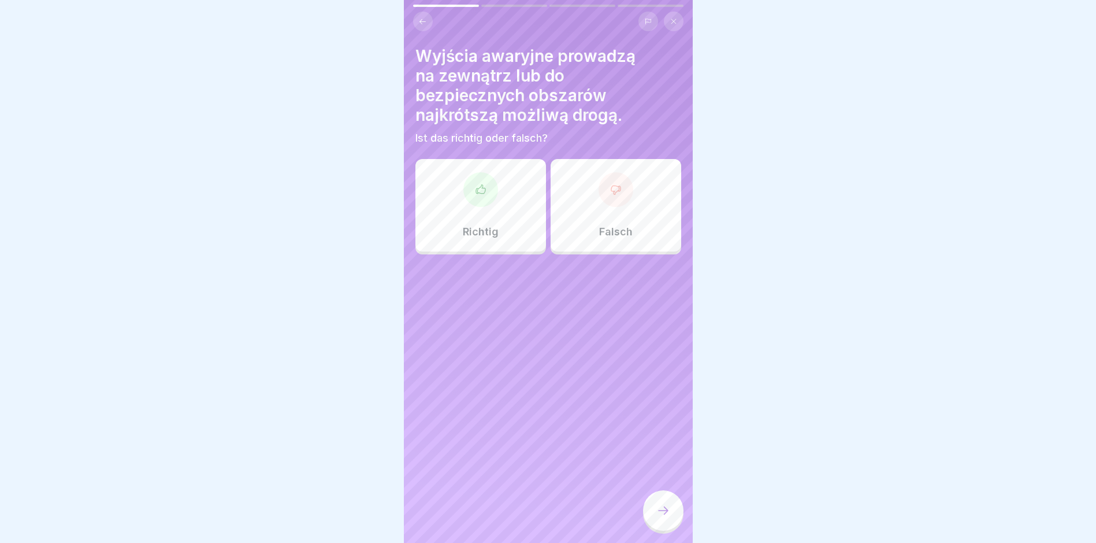
click at [481, 197] on div at bounding box center [481, 189] width 35 height 35
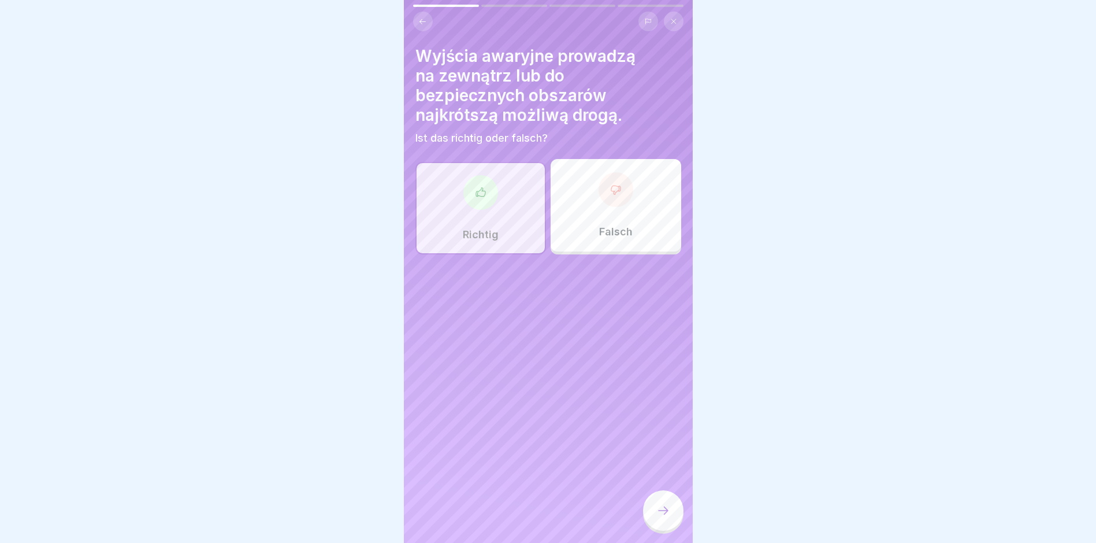
click at [664, 517] on icon at bounding box center [664, 510] width 14 height 14
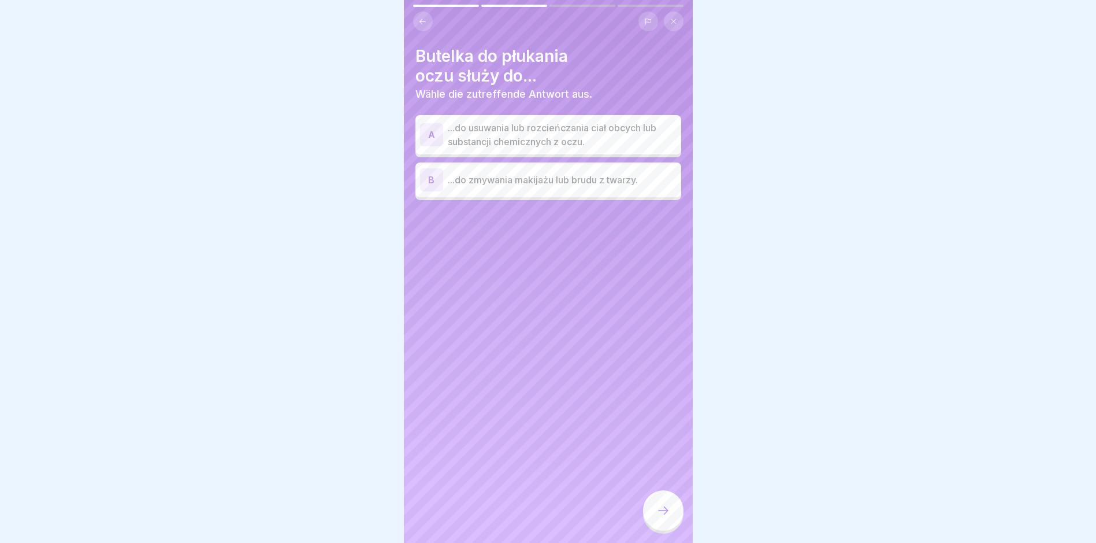
click at [526, 127] on p "...do usuwania lub rozcieńczania ciał obcych lub substancji chemicznych z oczu." at bounding box center [562, 135] width 229 height 28
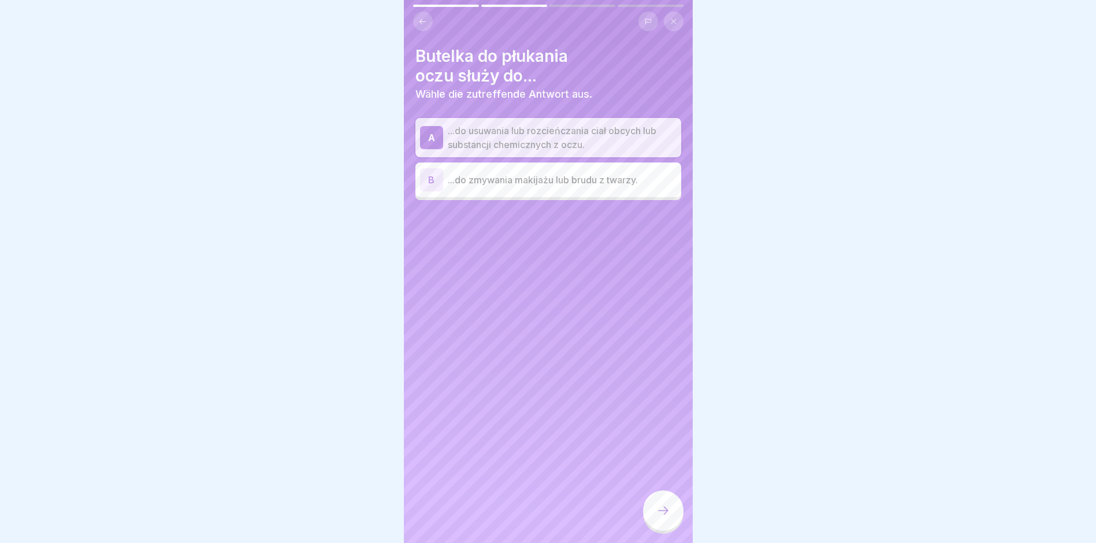
click at [659, 514] on icon at bounding box center [664, 510] width 14 height 14
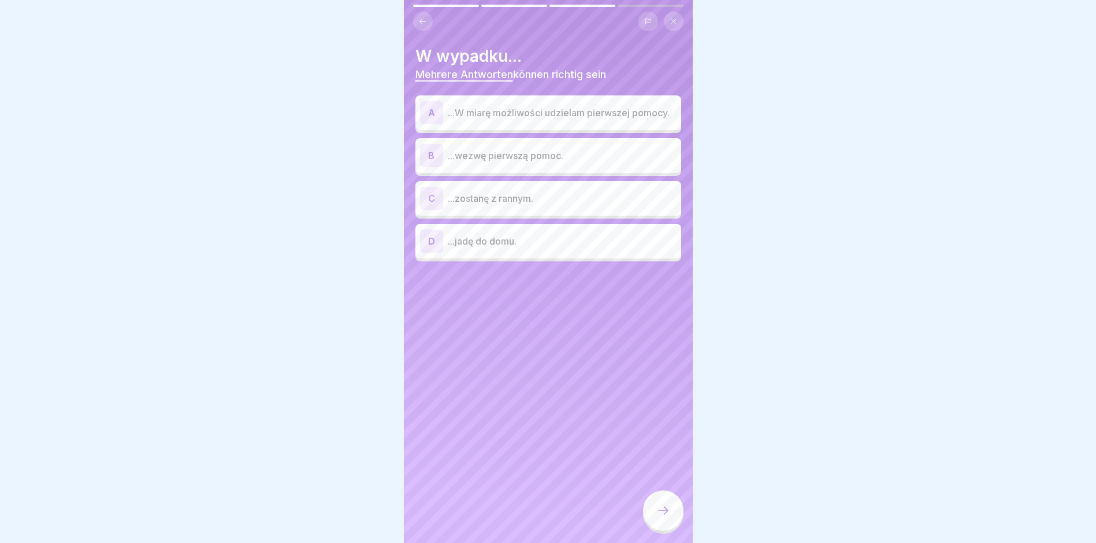
click at [565, 112] on p "...W miarę możliwości udzielam pierwszej pomocy." at bounding box center [562, 113] width 229 height 14
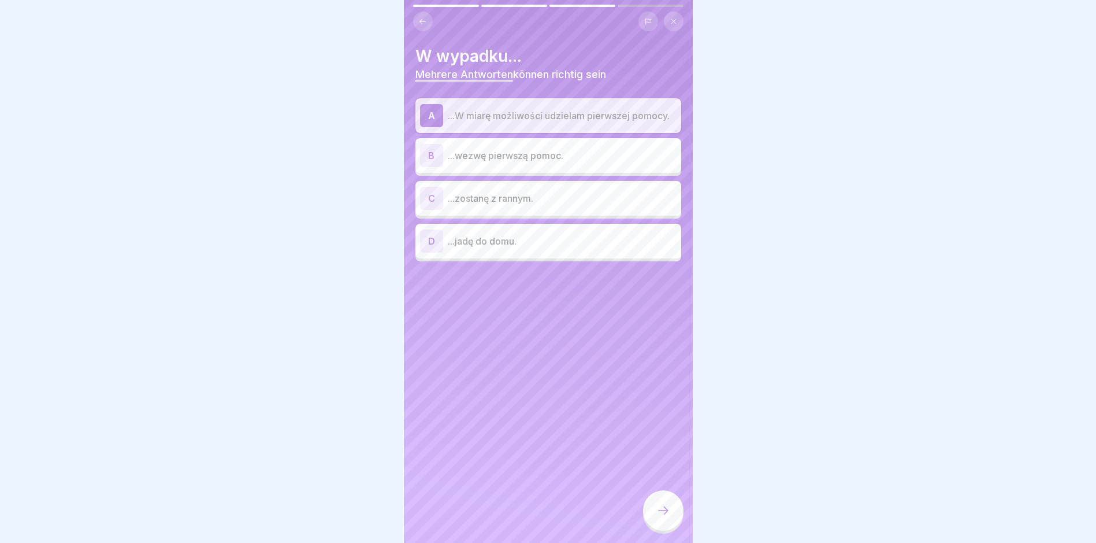
click at [545, 162] on p "...wezwę pierwszą pomoc." at bounding box center [562, 156] width 229 height 14
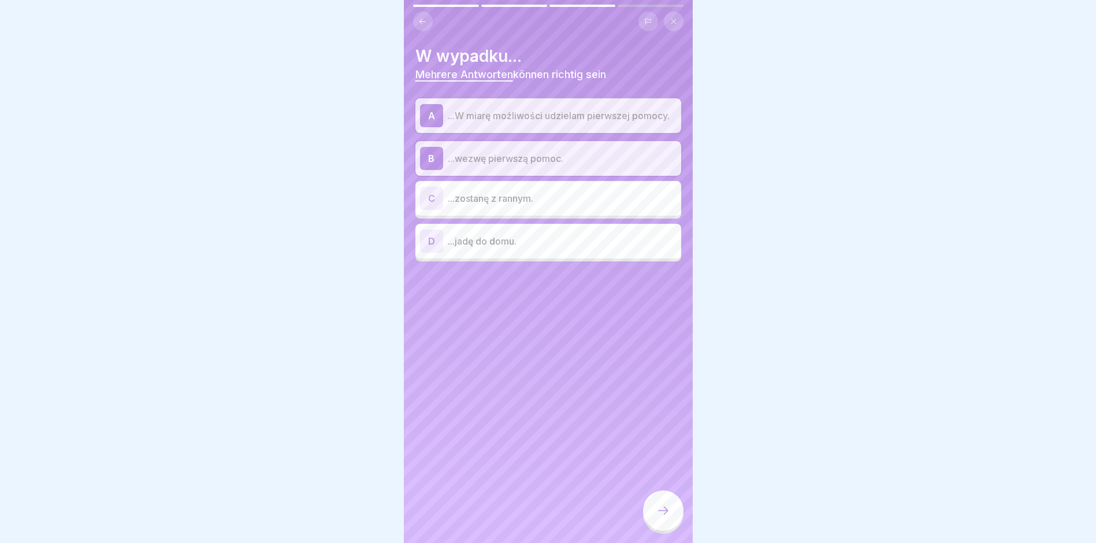
click at [533, 202] on p "...zostanę z rannym." at bounding box center [562, 198] width 229 height 14
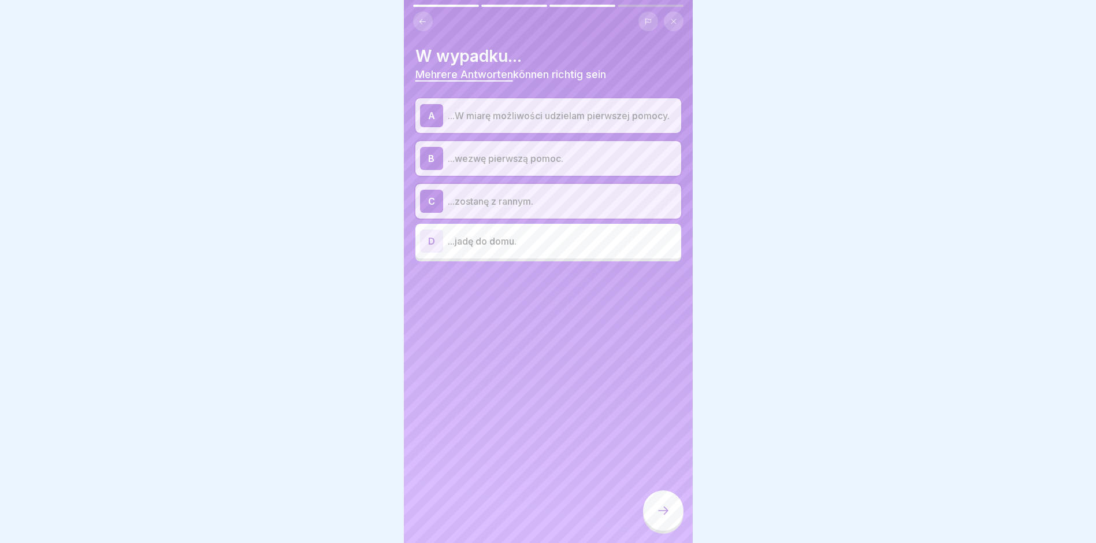
click at [653, 509] on div at bounding box center [663, 510] width 40 height 40
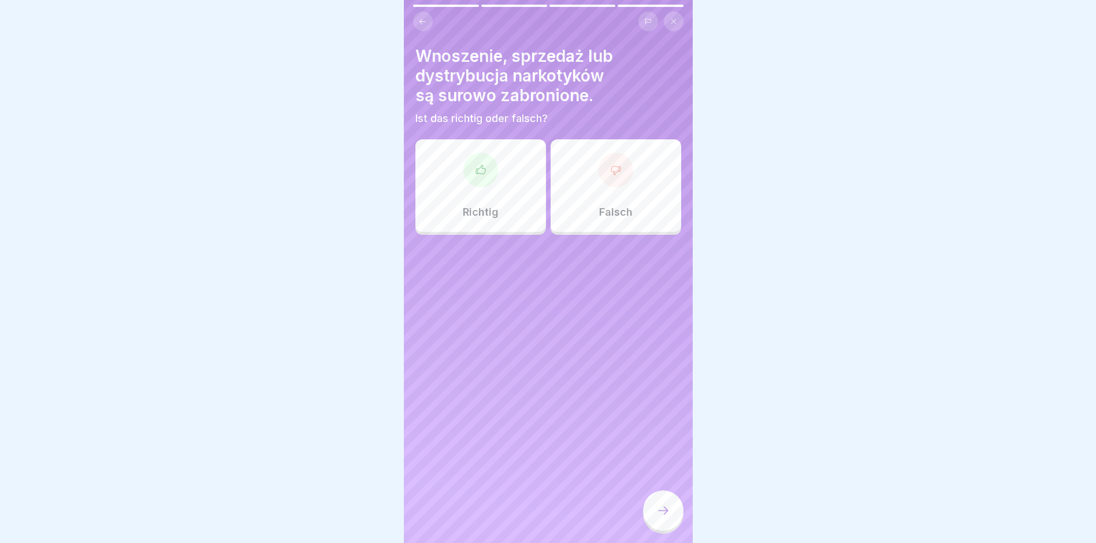
click at [476, 170] on icon at bounding box center [481, 170] width 12 height 12
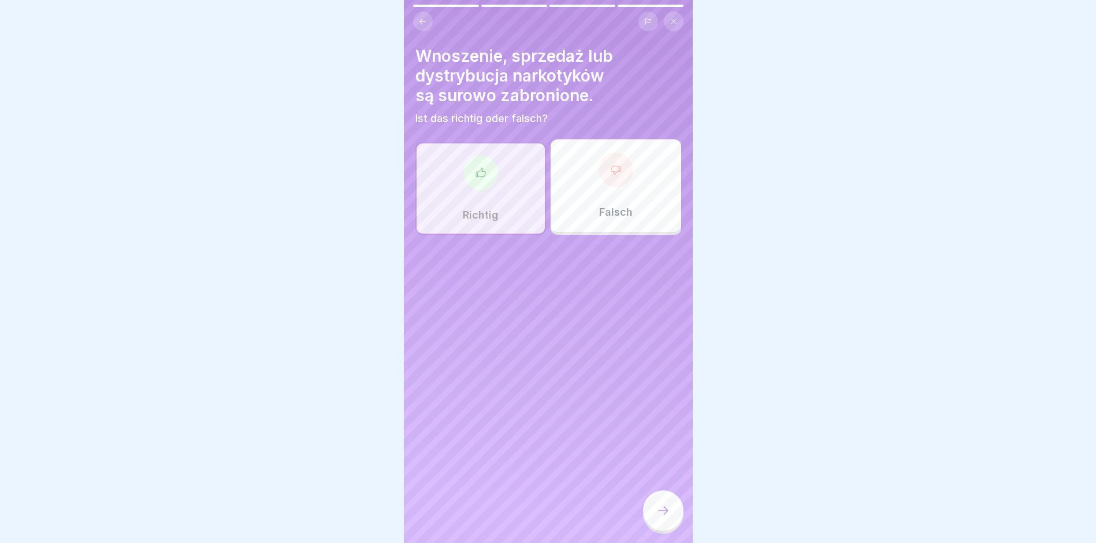
click at [659, 517] on icon at bounding box center [664, 510] width 14 height 14
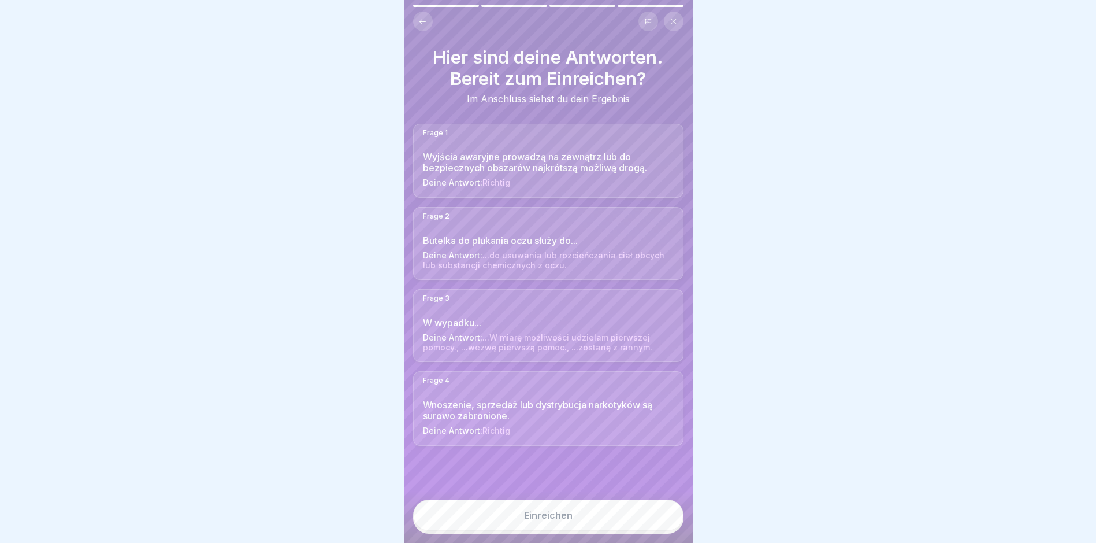
click at [577, 531] on button "Einreichen" at bounding box center [548, 514] width 270 height 31
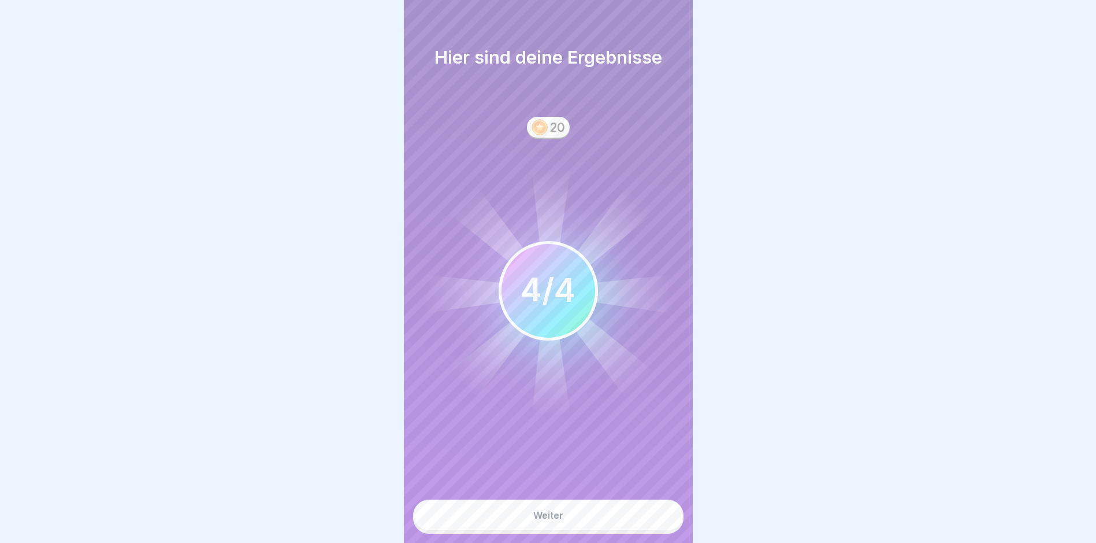
click at [577, 531] on button "Weiter" at bounding box center [548, 514] width 270 height 31
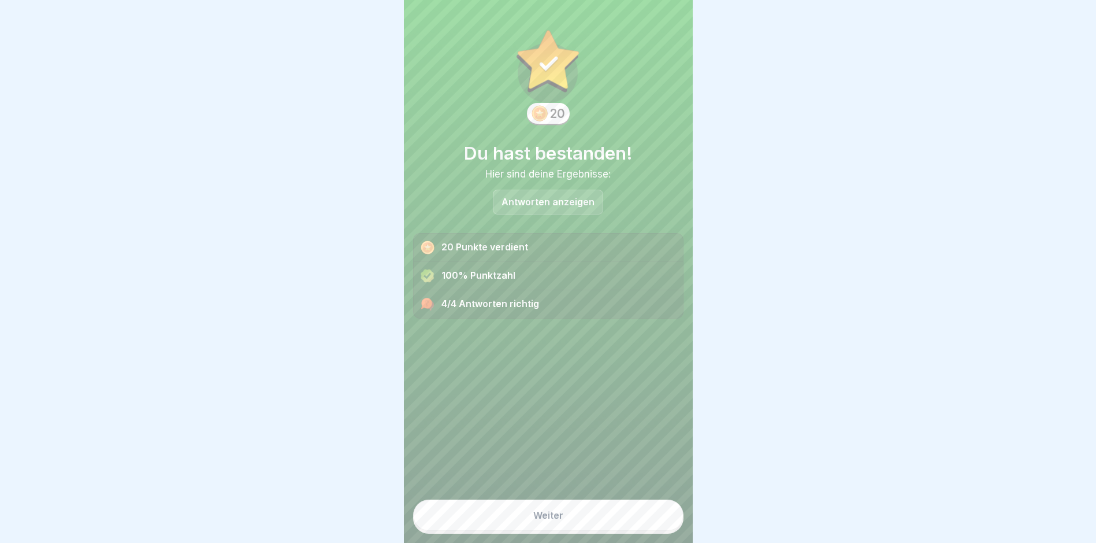
click at [577, 531] on button "Weiter" at bounding box center [548, 514] width 270 height 31
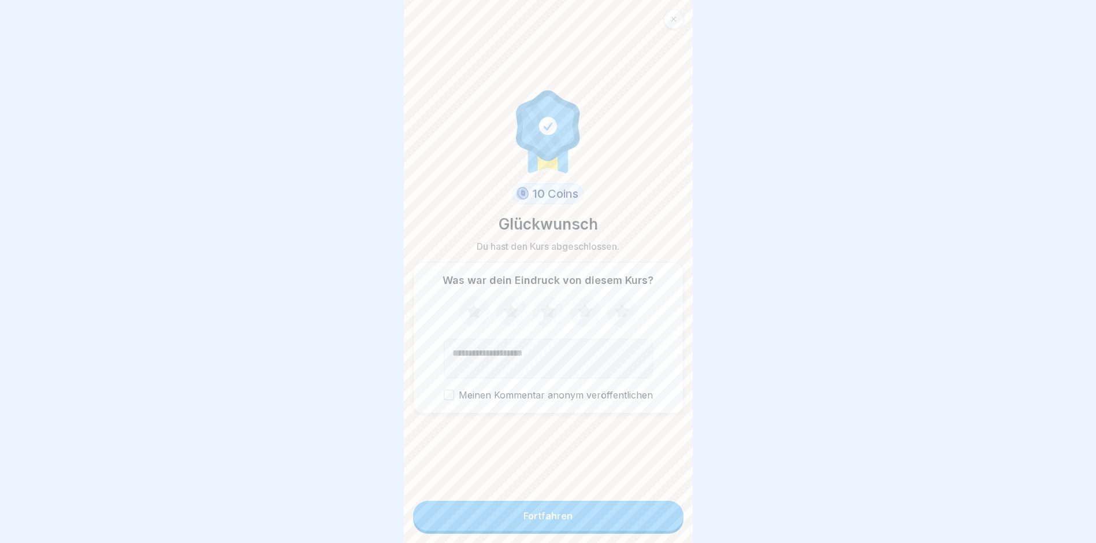
click at [577, 531] on button "Fortfahren" at bounding box center [548, 516] width 270 height 30
